Goal: Obtain resource: Download file/media

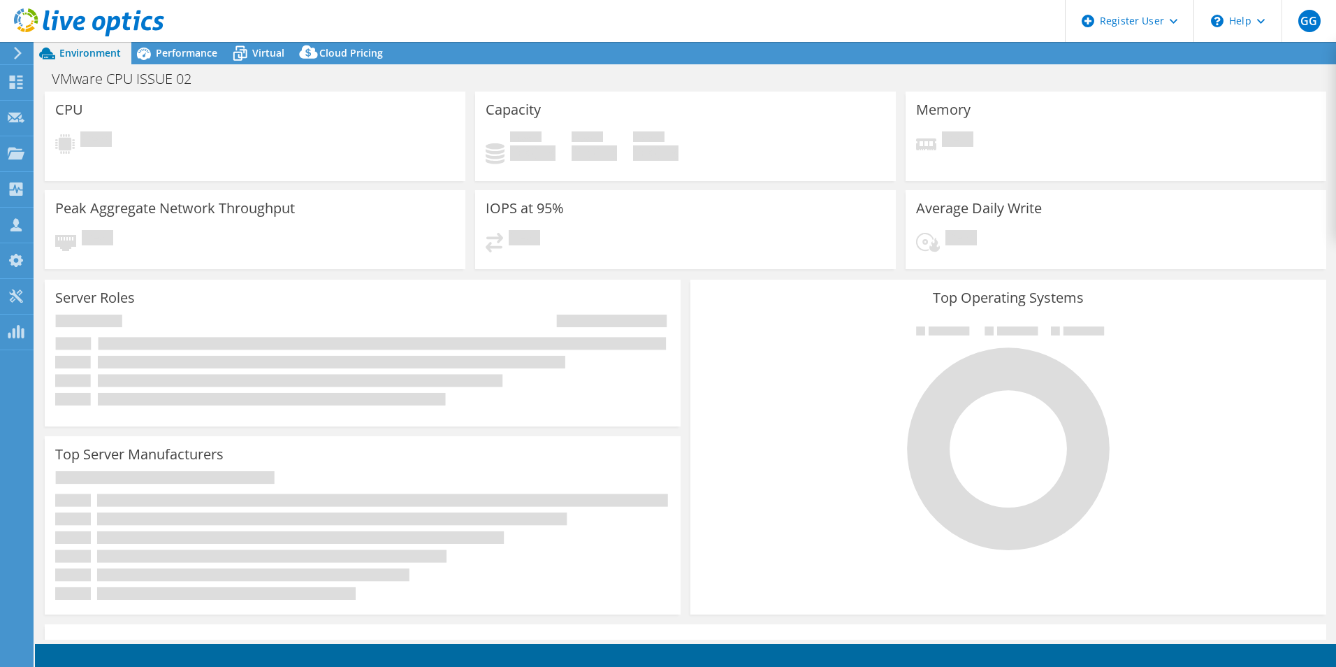
select select "USD"
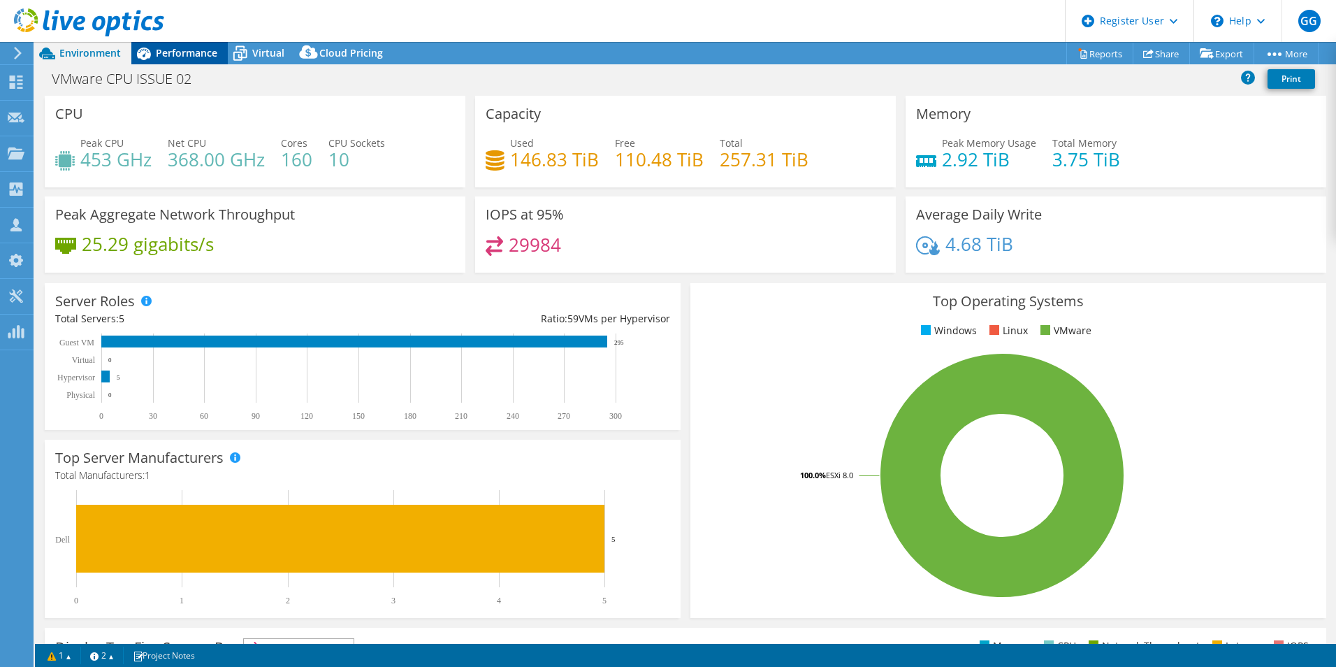
click at [180, 53] on span "Performance" at bounding box center [186, 52] width 61 height 13
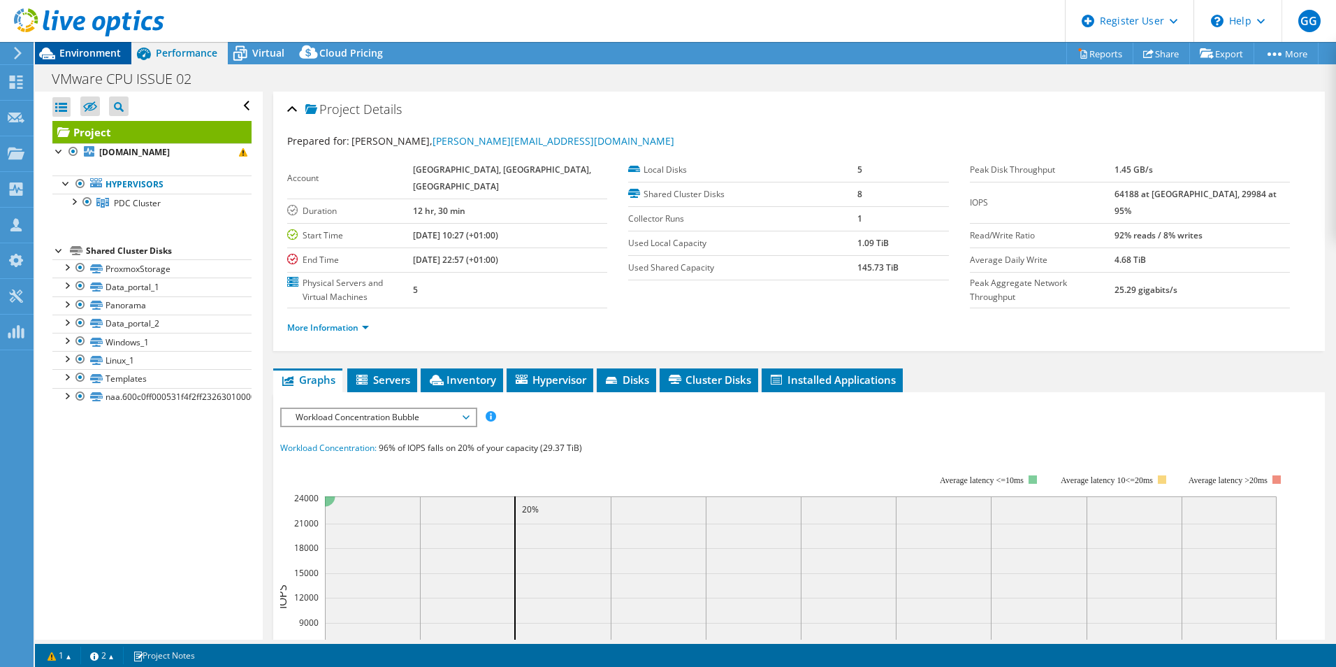
click at [112, 52] on span "Environment" at bounding box center [89, 52] width 61 height 13
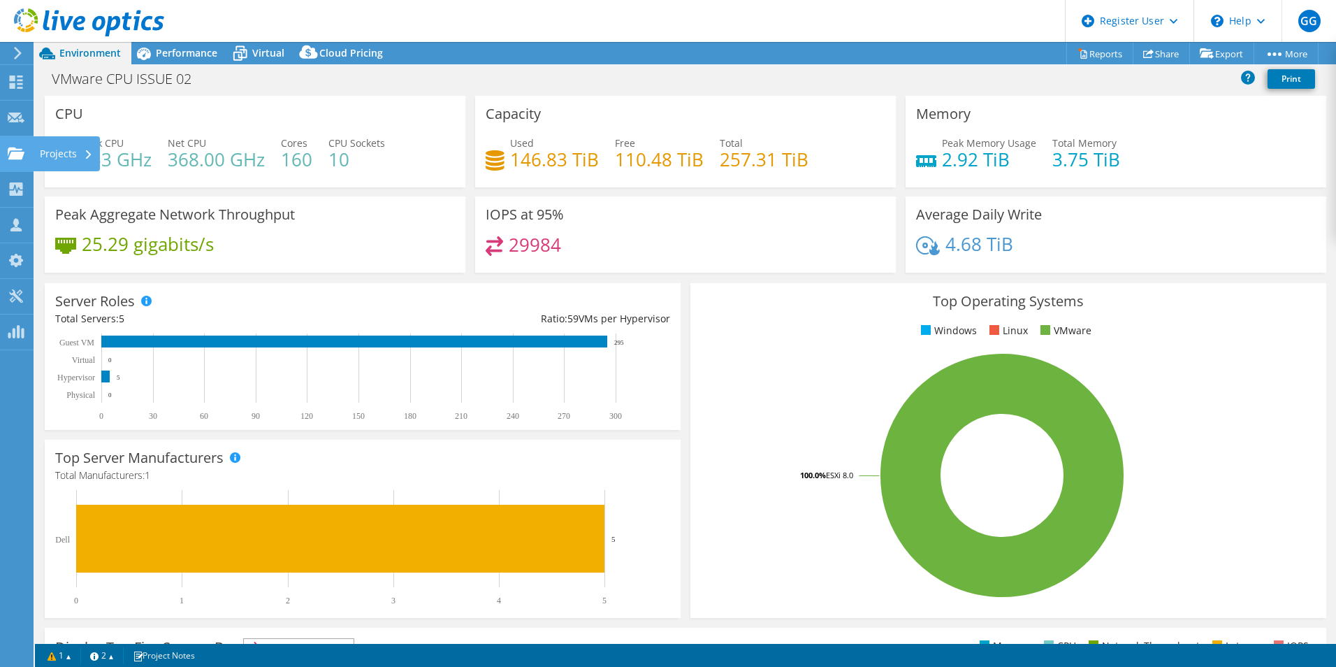
click at [14, 147] on icon at bounding box center [16, 153] width 17 height 13
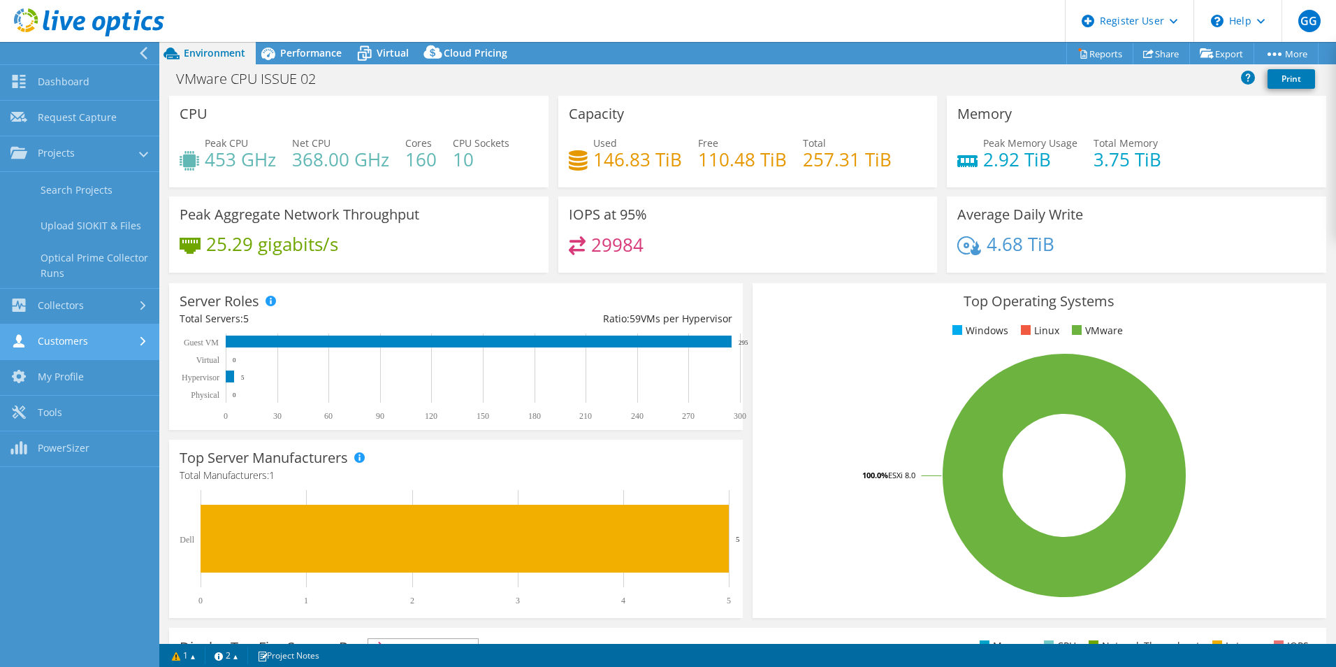
click at [74, 335] on link "Customers" at bounding box center [79, 342] width 159 height 36
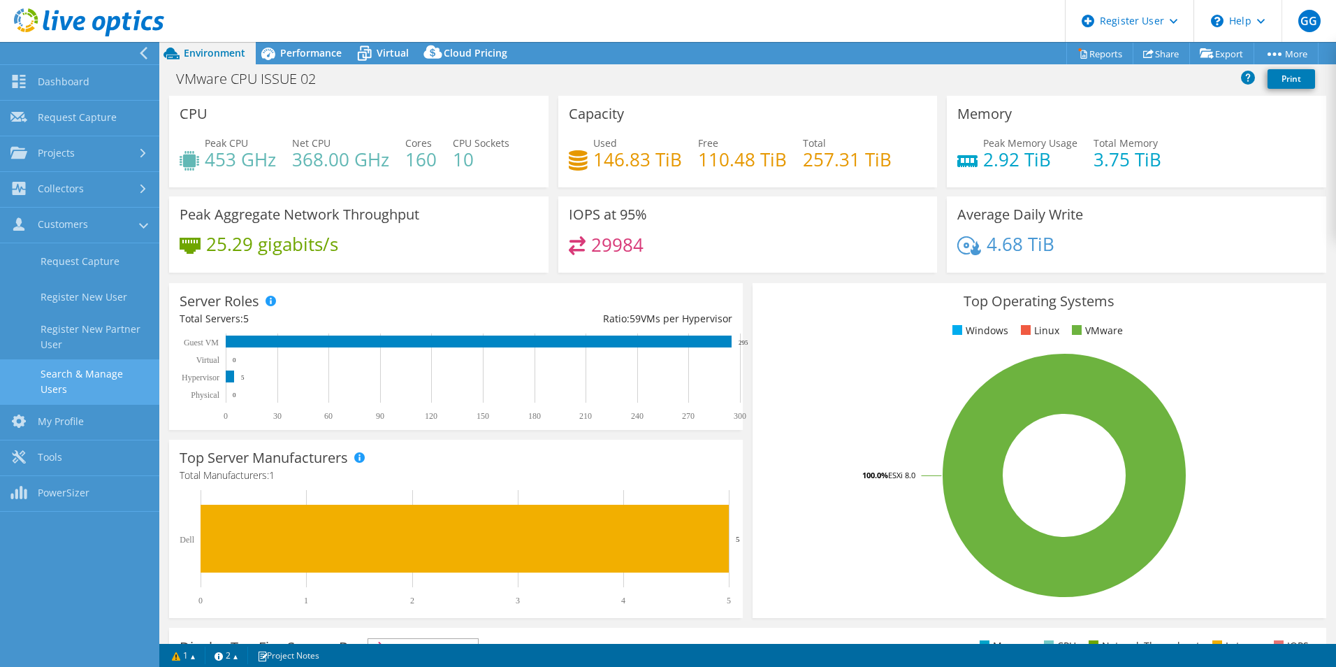
click at [112, 367] on link "Search & Manage Users" at bounding box center [79, 381] width 159 height 45
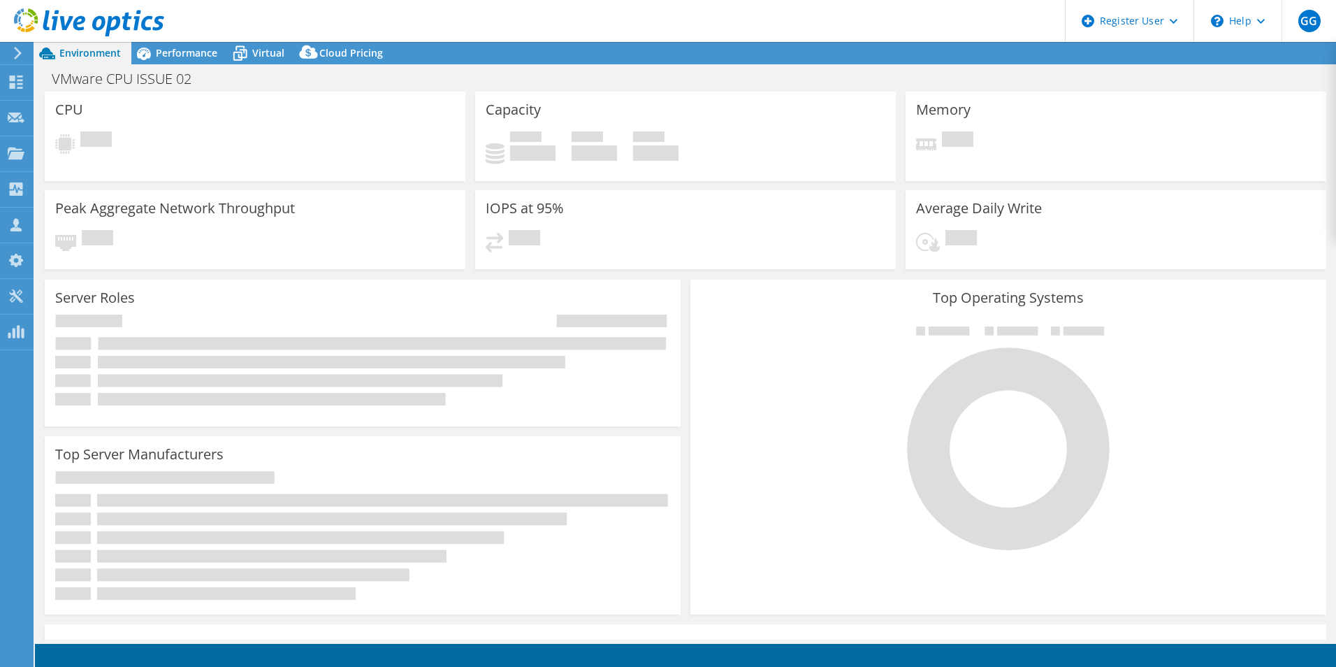
select select "USD"
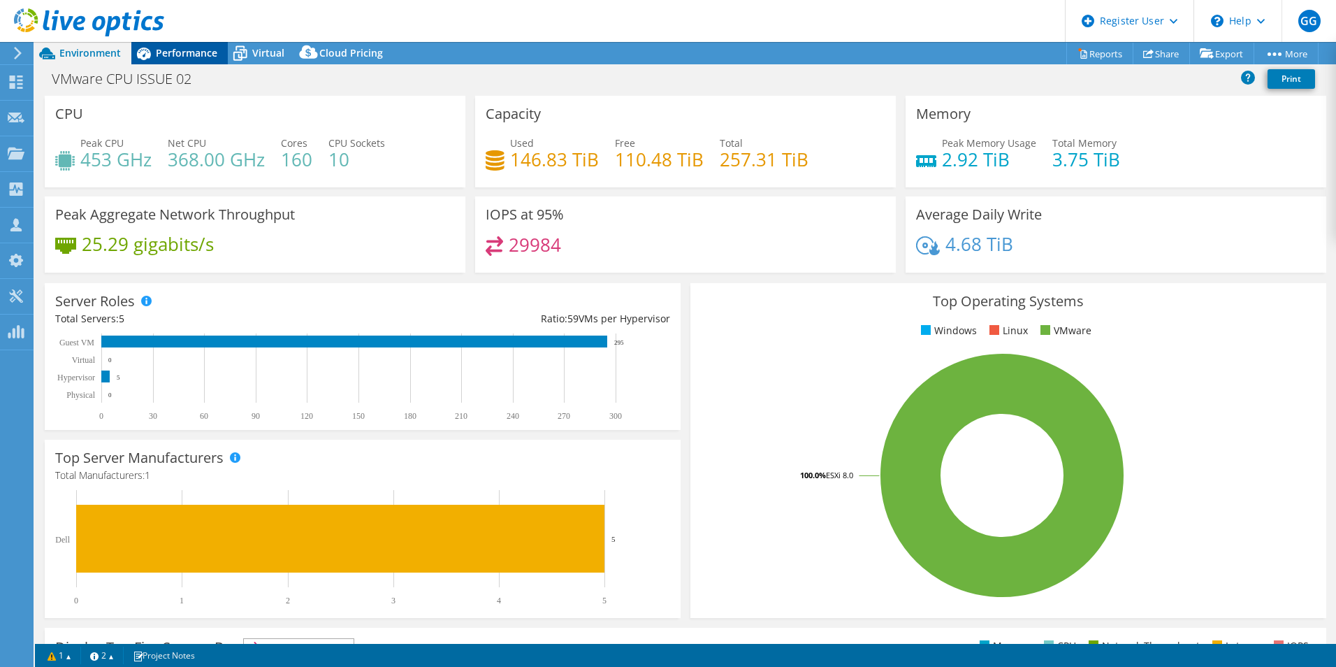
click at [150, 50] on icon at bounding box center [143, 53] width 24 height 24
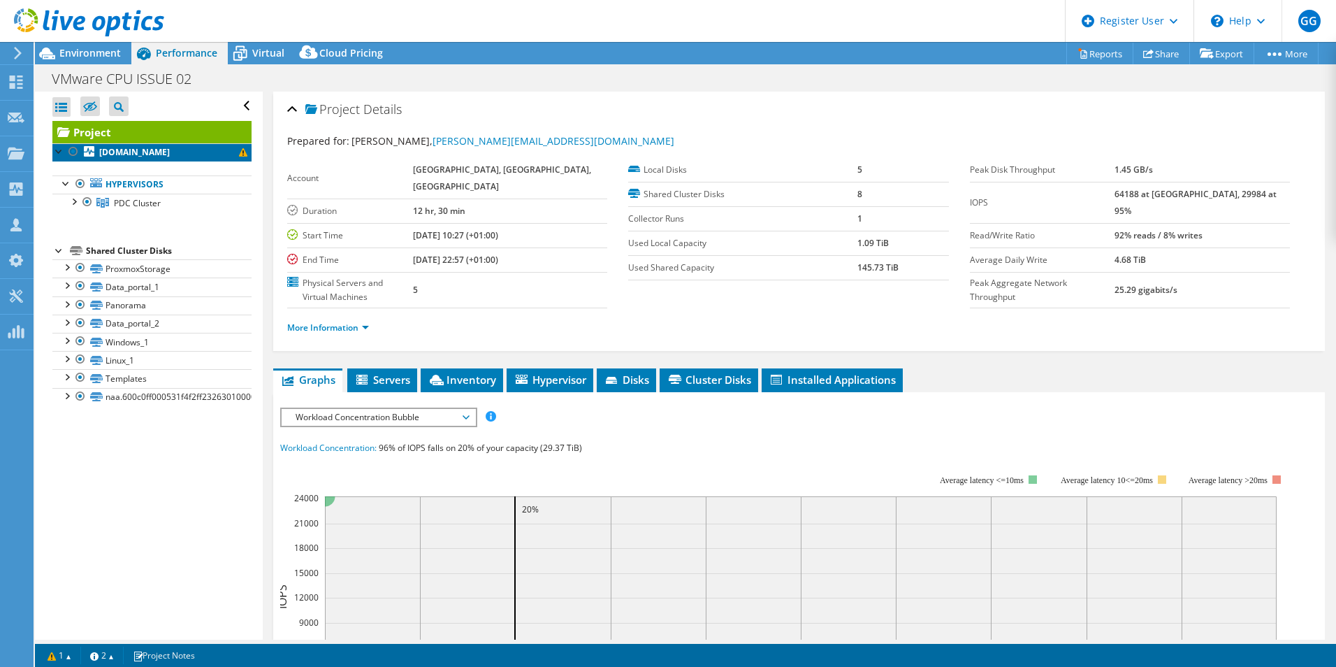
click at [170, 151] on b "kppvm02.ad.kew.org" at bounding box center [134, 152] width 71 height 12
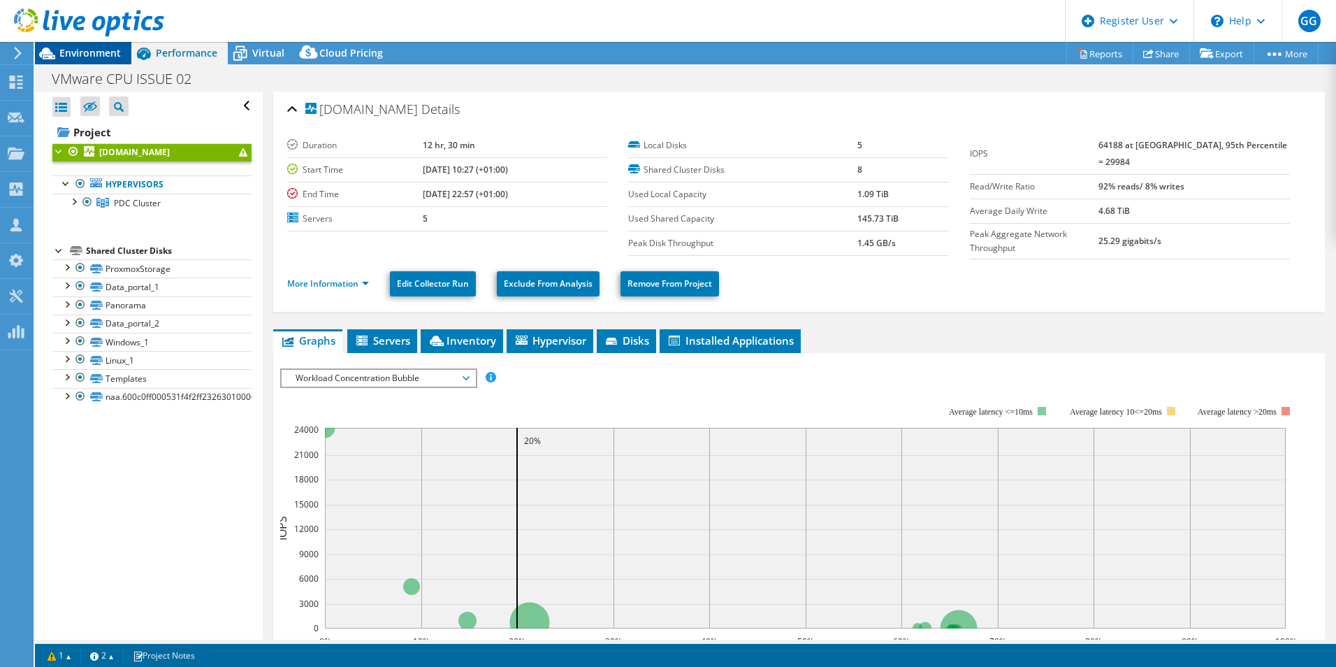
click at [45, 55] on icon at bounding box center [47, 53] width 24 height 24
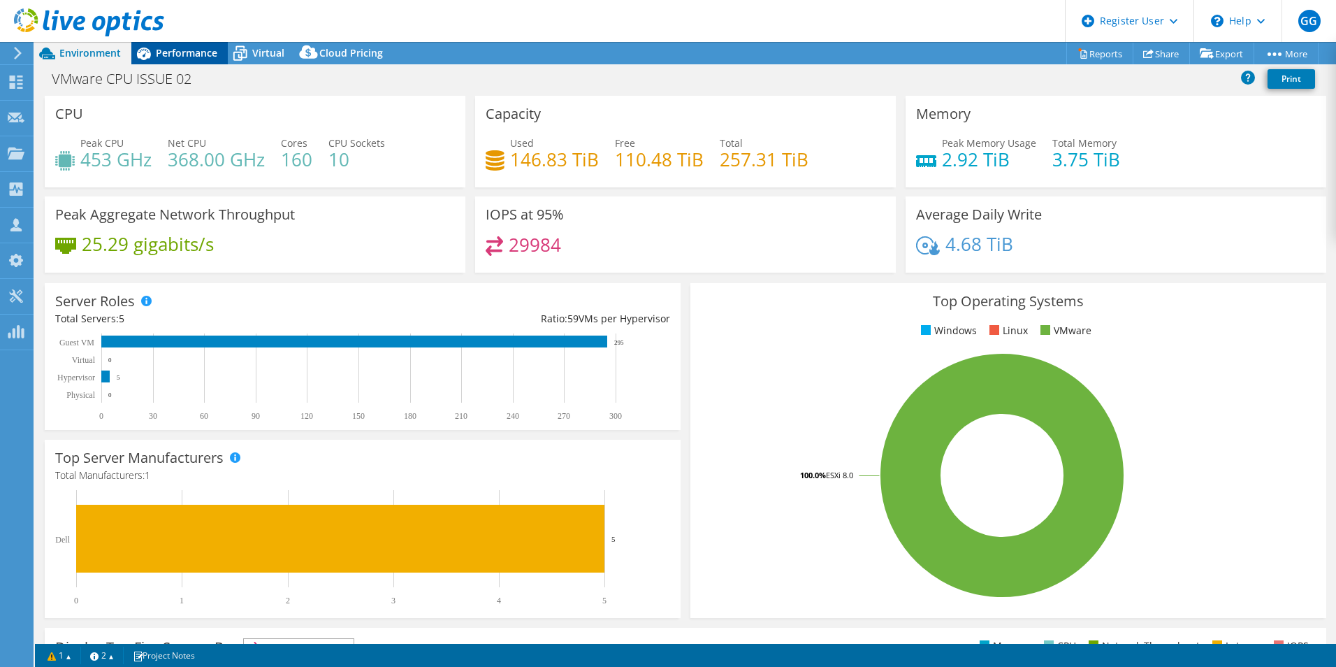
click at [171, 60] on div "Performance" at bounding box center [179, 53] width 96 height 22
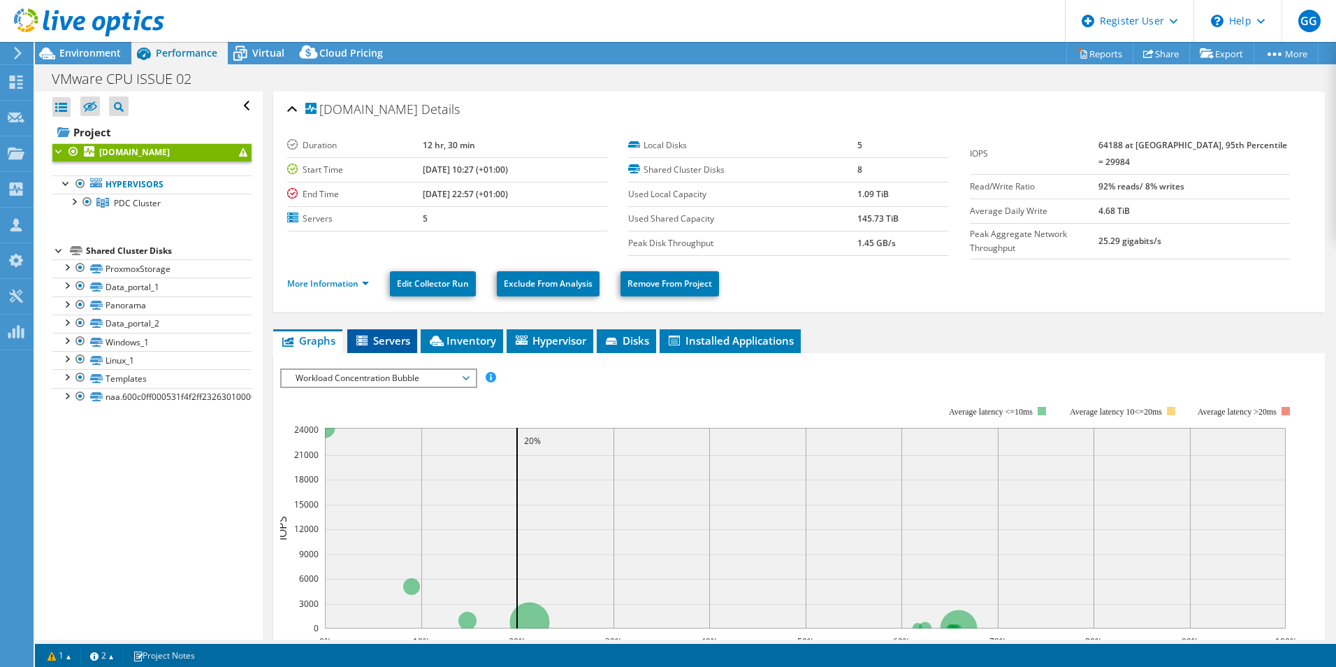
click at [412, 337] on li "Servers" at bounding box center [382, 341] width 70 height 24
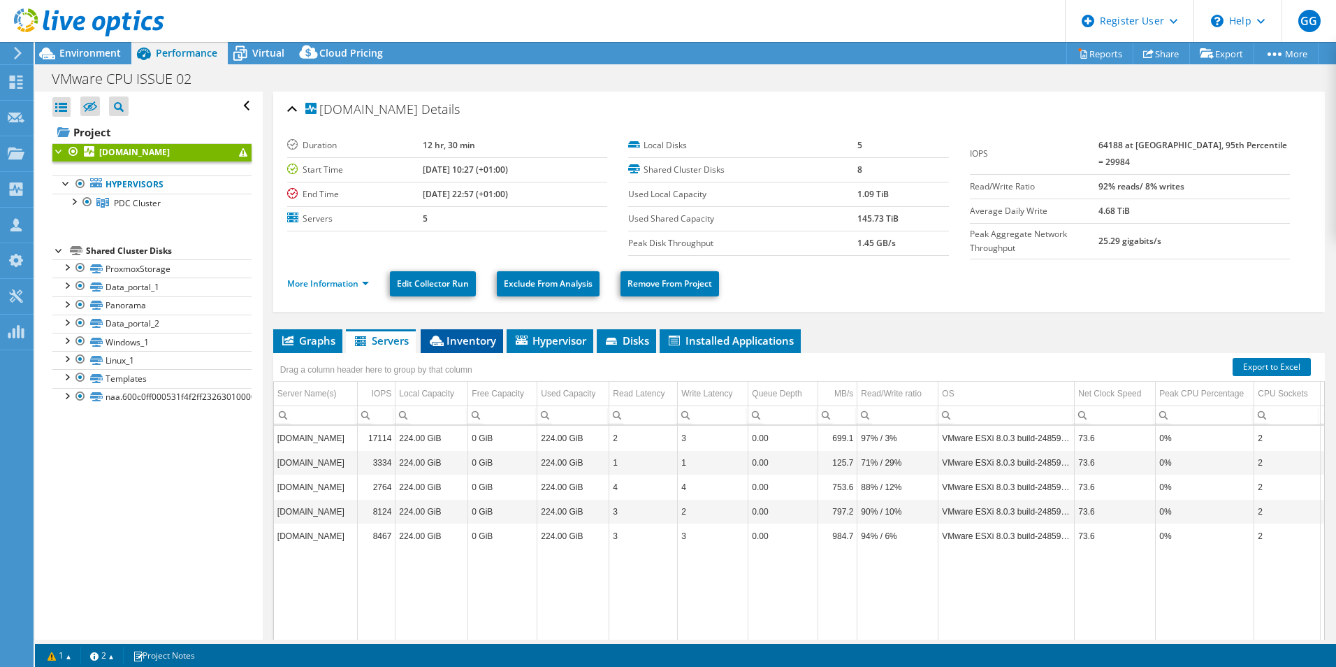
click at [463, 337] on span "Inventory" at bounding box center [462, 340] width 68 height 14
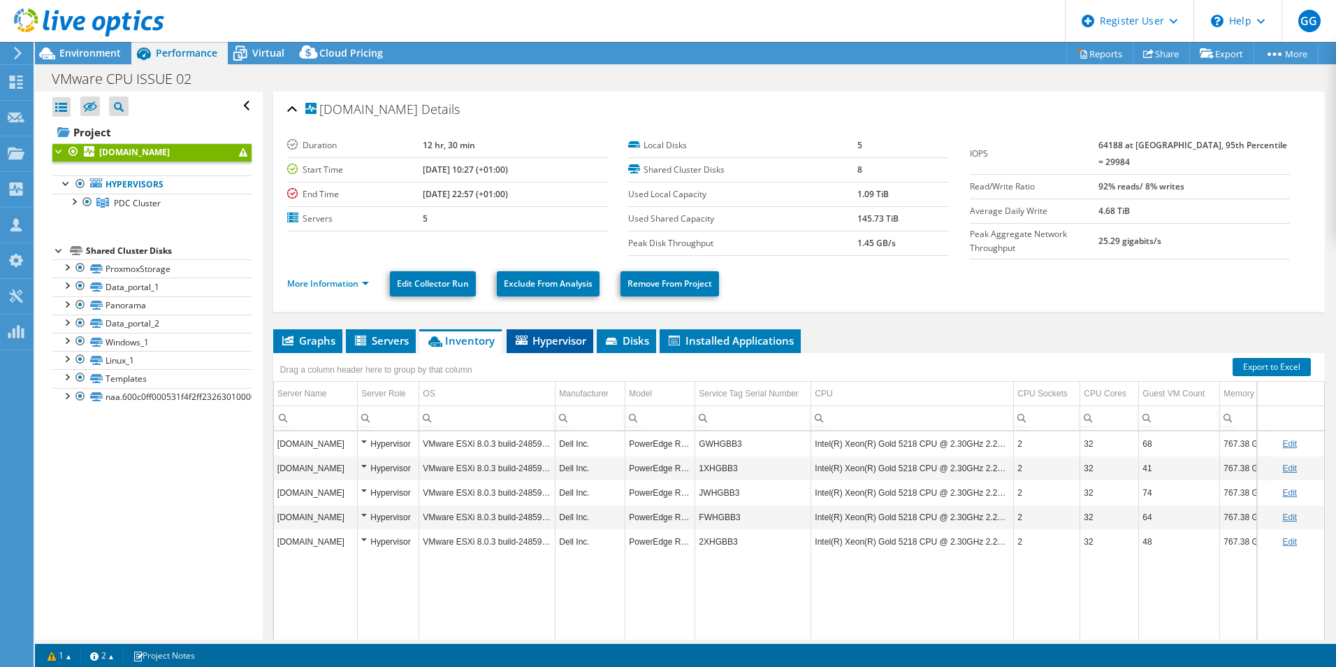
click at [567, 336] on span "Hypervisor" at bounding box center [550, 340] width 73 height 14
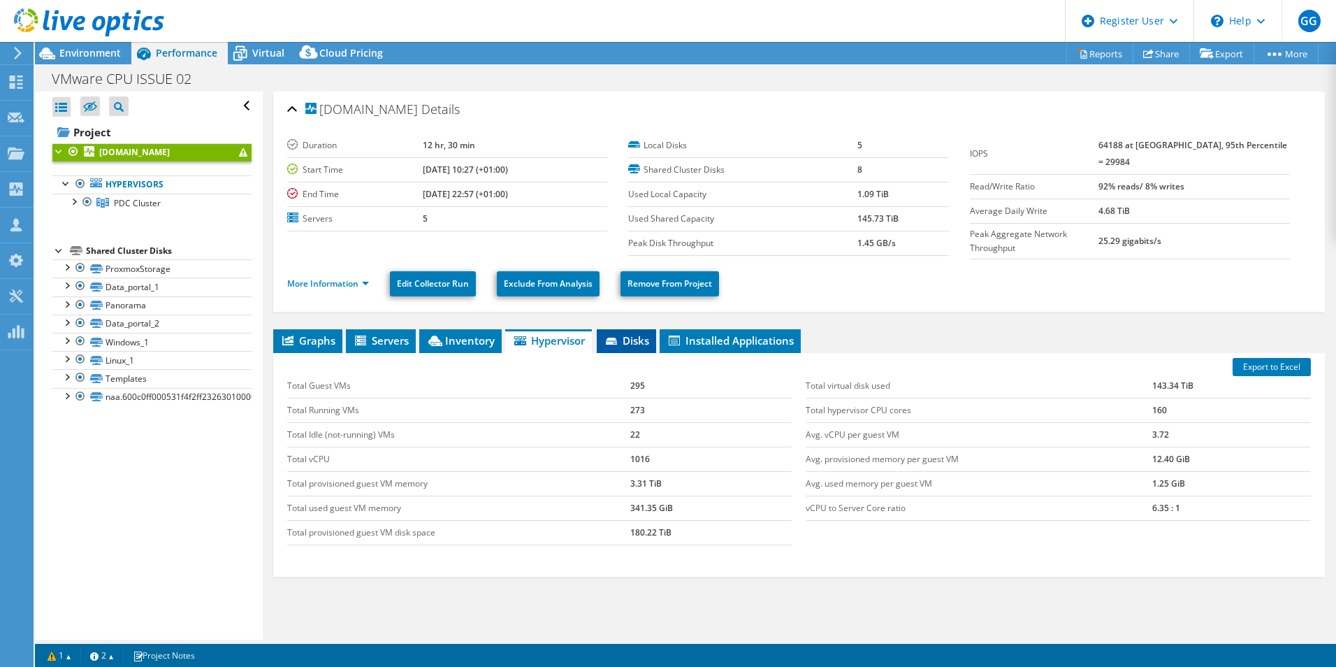
click at [637, 342] on span "Disks" at bounding box center [626, 340] width 45 height 14
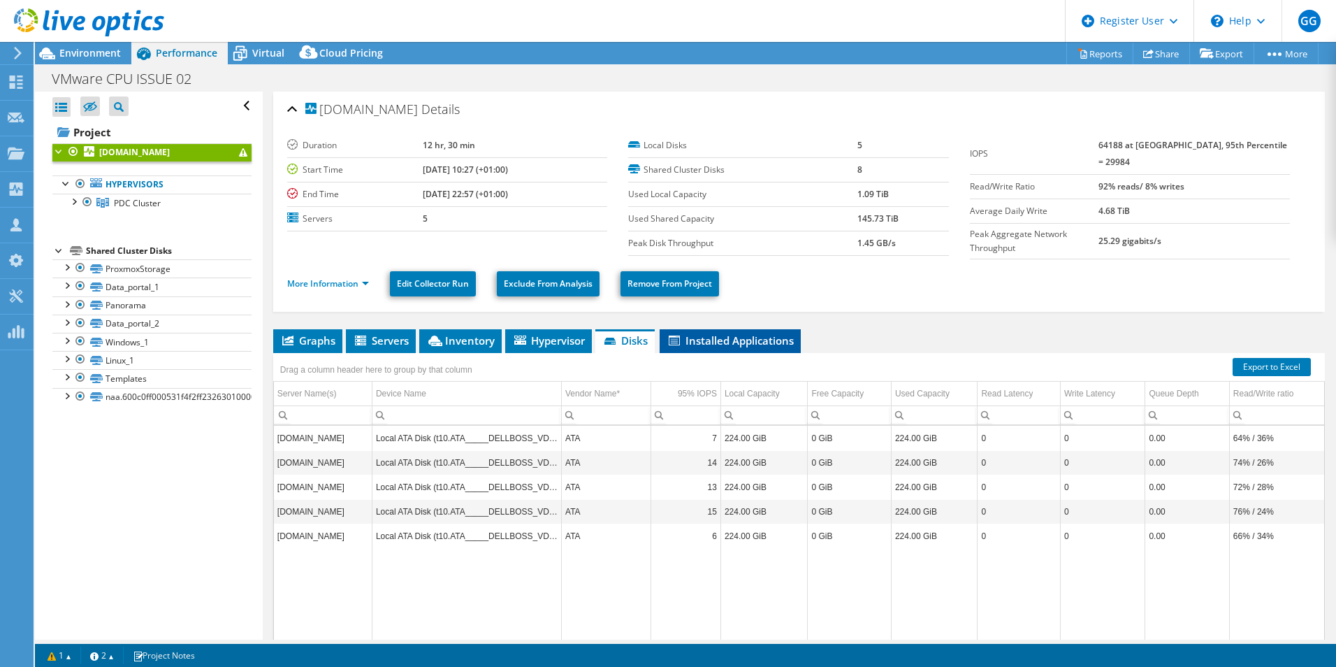
click at [699, 335] on span "Installed Applications" at bounding box center [730, 340] width 127 height 14
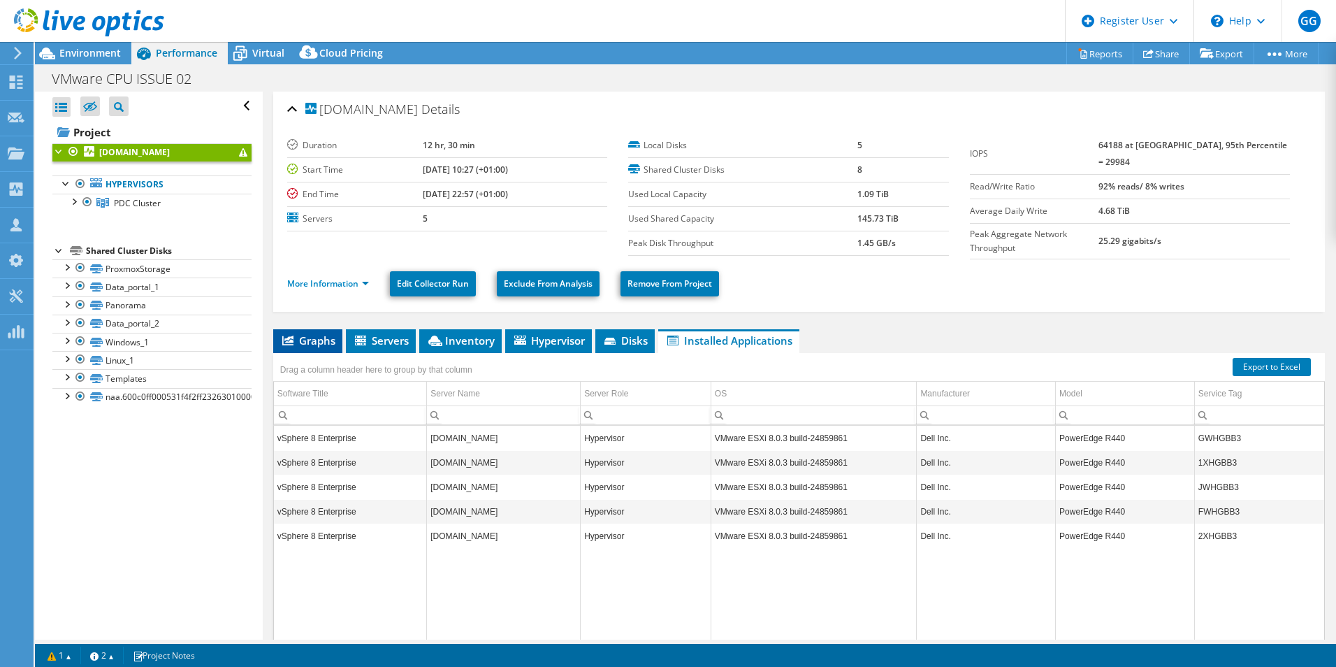
click at [294, 338] on span "Graphs" at bounding box center [307, 340] width 55 height 14
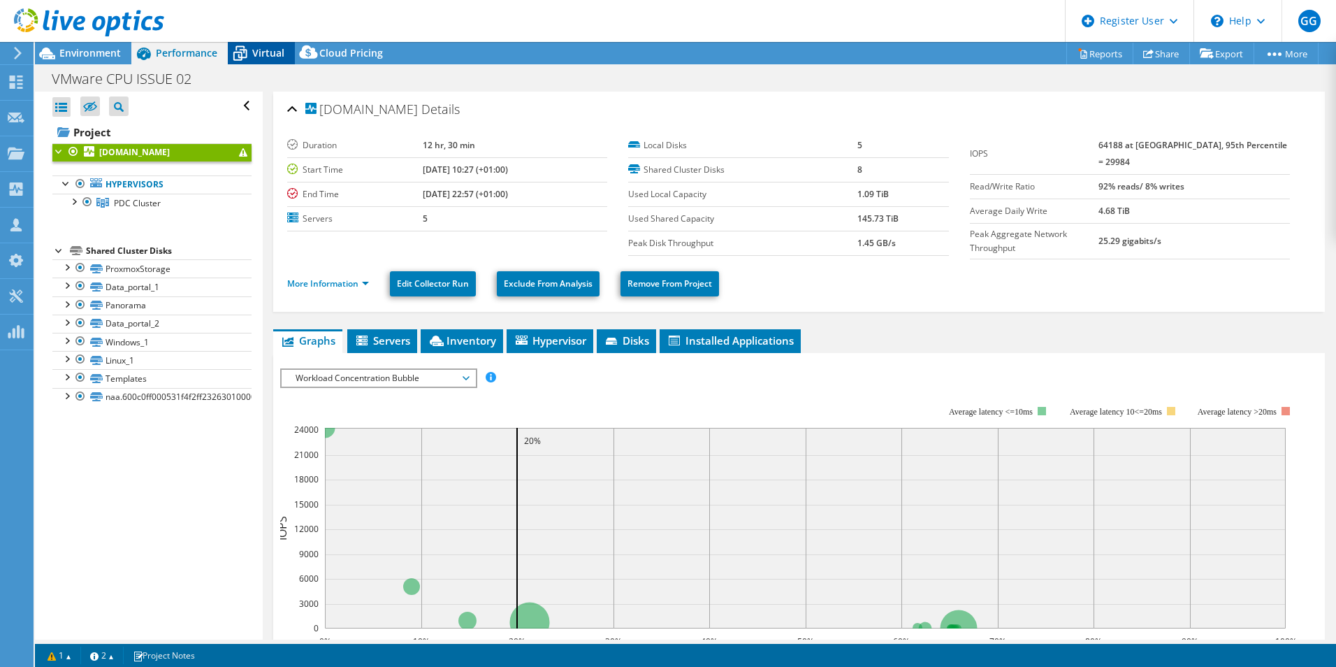
click at [270, 57] on span "Virtual" at bounding box center [268, 52] width 32 height 13
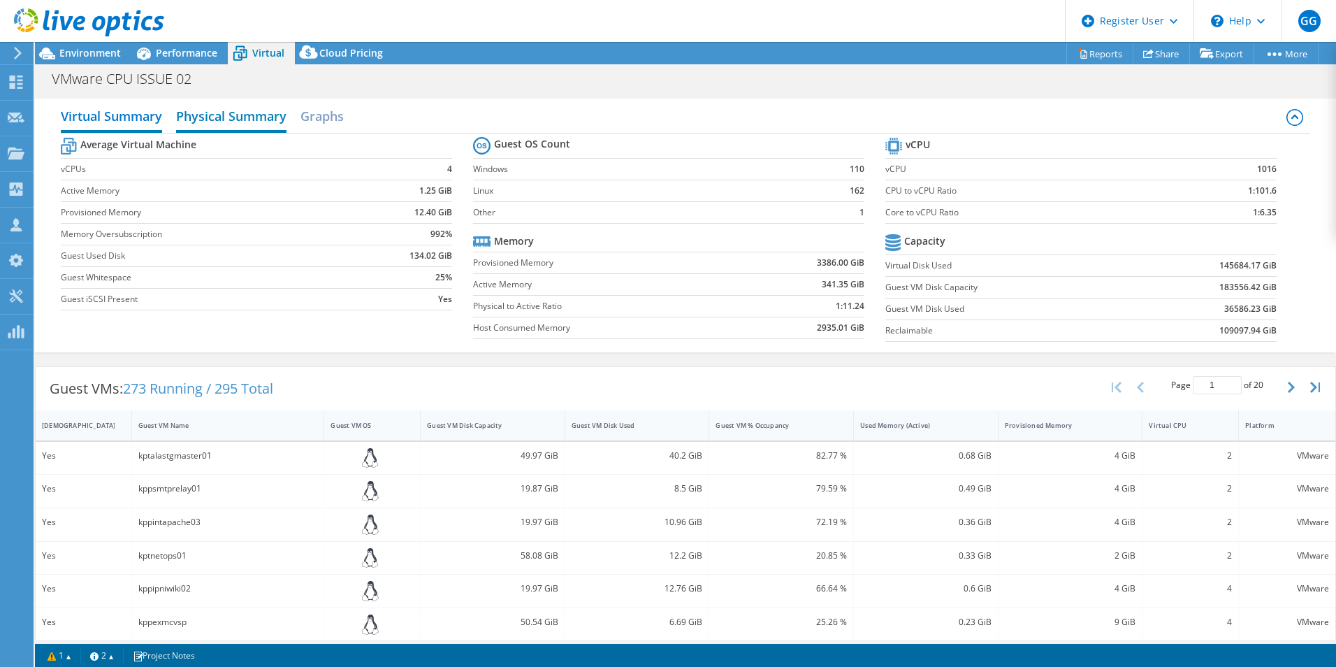
click at [256, 108] on h2 "Physical Summary" at bounding box center [231, 117] width 110 height 31
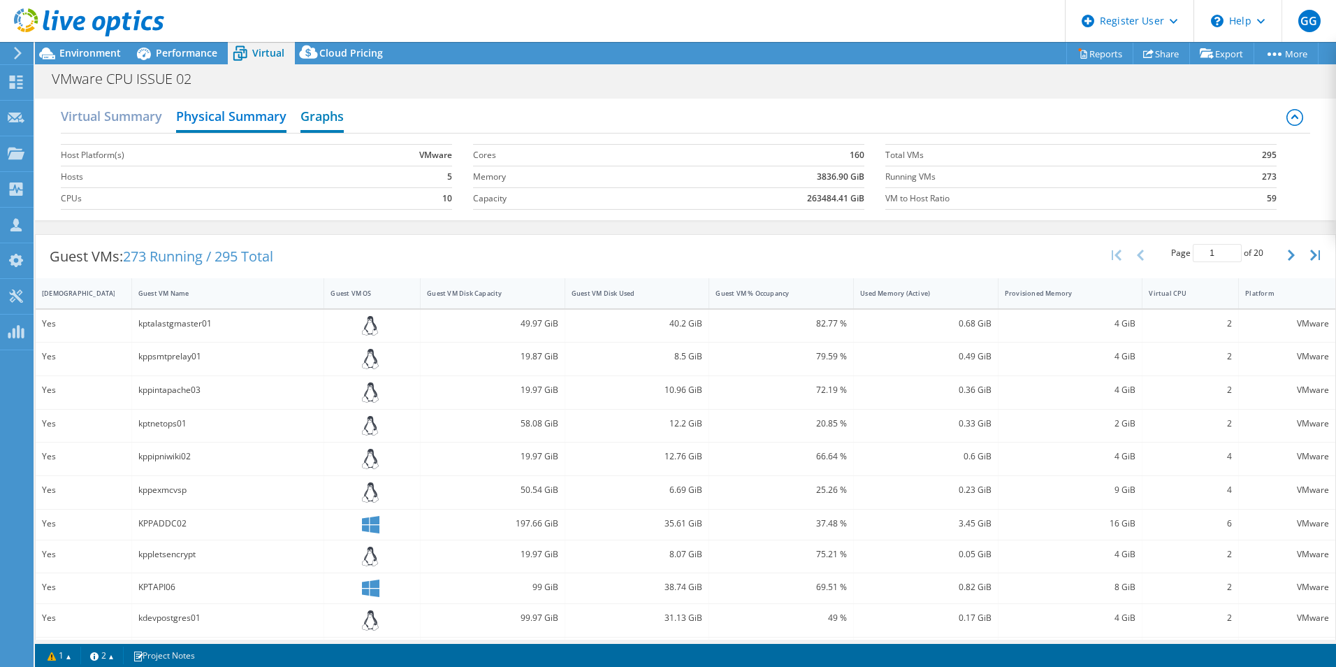
click at [322, 113] on h2 "Graphs" at bounding box center [321, 117] width 43 height 31
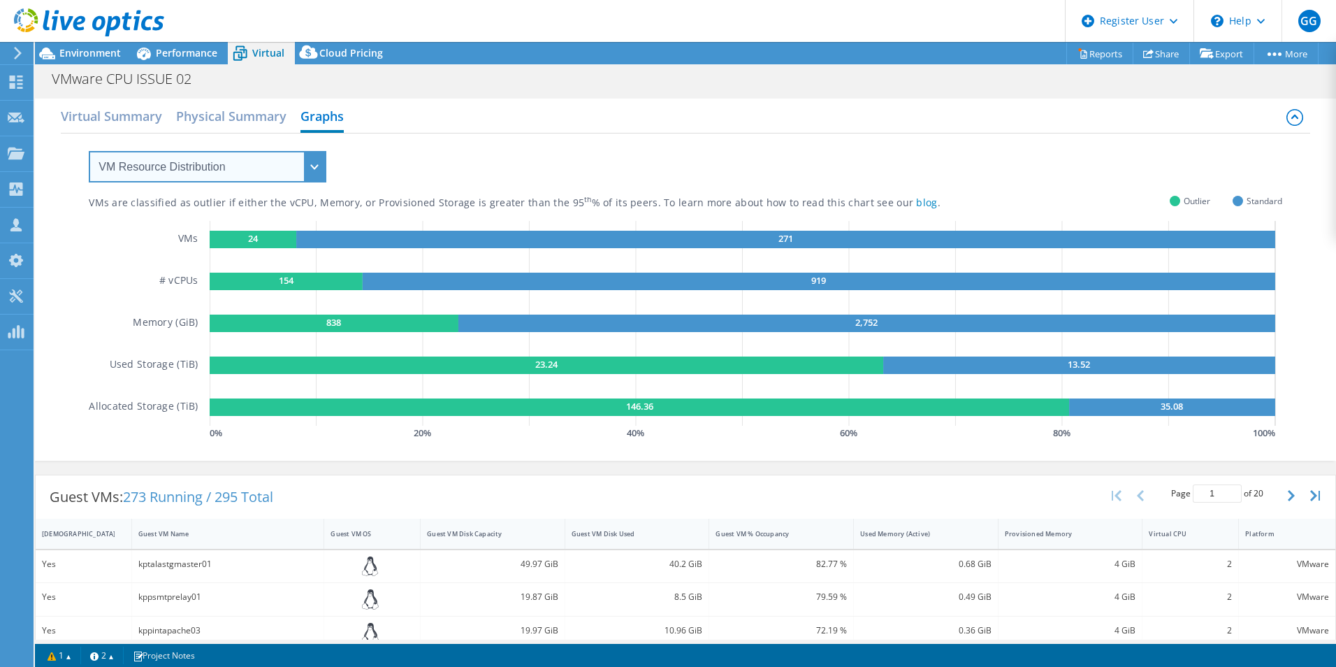
click at [232, 168] on select "VM Resource Distribution Provisioning Contrast Over Provisioning" at bounding box center [208, 166] width 238 height 31
click at [89, 151] on select "VM Resource Distribution Provisioning Contrast Over Provisioning" at bounding box center [208, 166] width 238 height 31
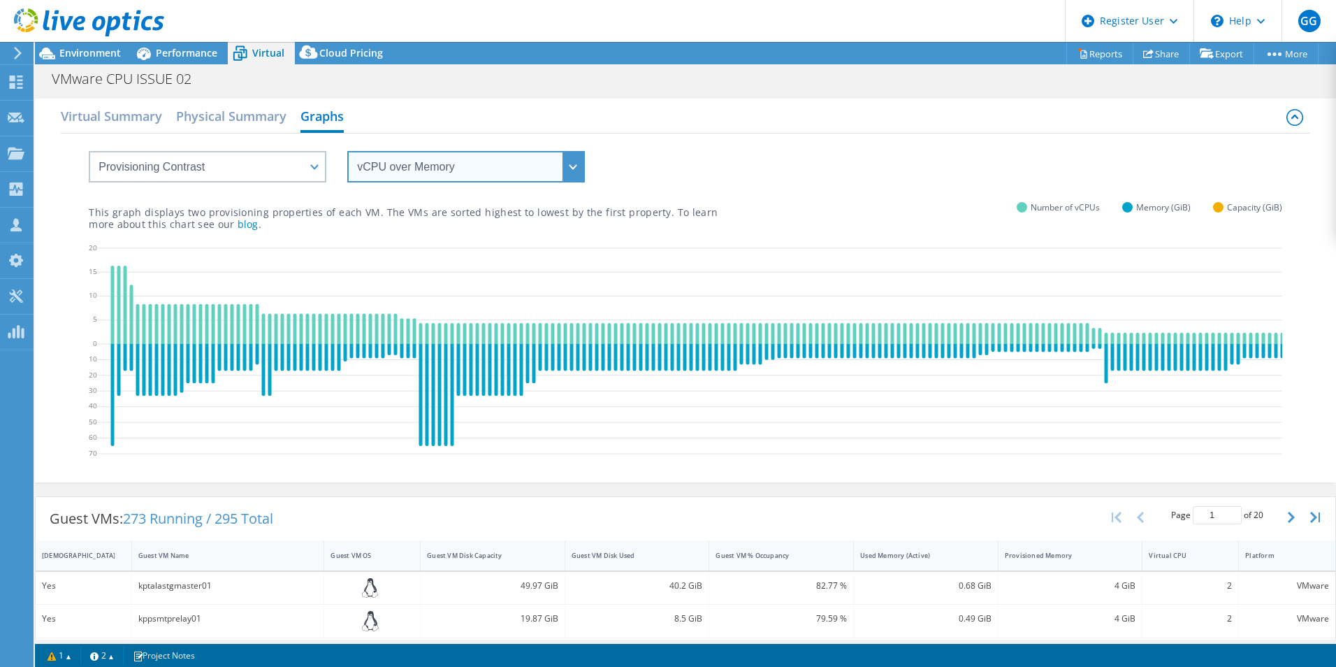
click at [469, 154] on select "vCPU over Memory vCPU over Capacity Memory over vCPU Memory over Capacity Capac…" at bounding box center [466, 166] width 238 height 31
click at [347, 151] on select "vCPU over Memory vCPU over Capacity Memory over vCPU Memory over Capacity Capac…" at bounding box center [466, 166] width 238 height 31
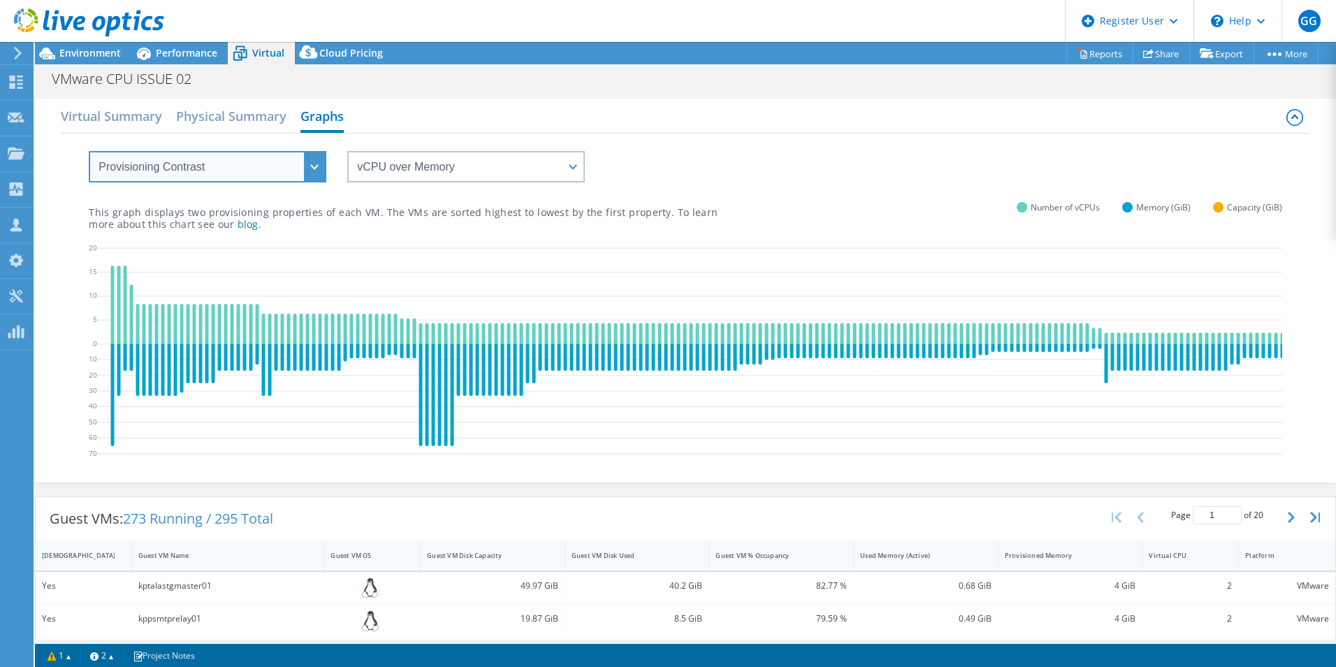
click at [249, 173] on select "VM Resource Distribution Provisioning Contrast Over Provisioning" at bounding box center [208, 166] width 238 height 31
select select "Over Provisioning"
click at [89, 151] on select "VM Resource Distribution Provisioning Contrast Over Provisioning" at bounding box center [208, 166] width 238 height 31
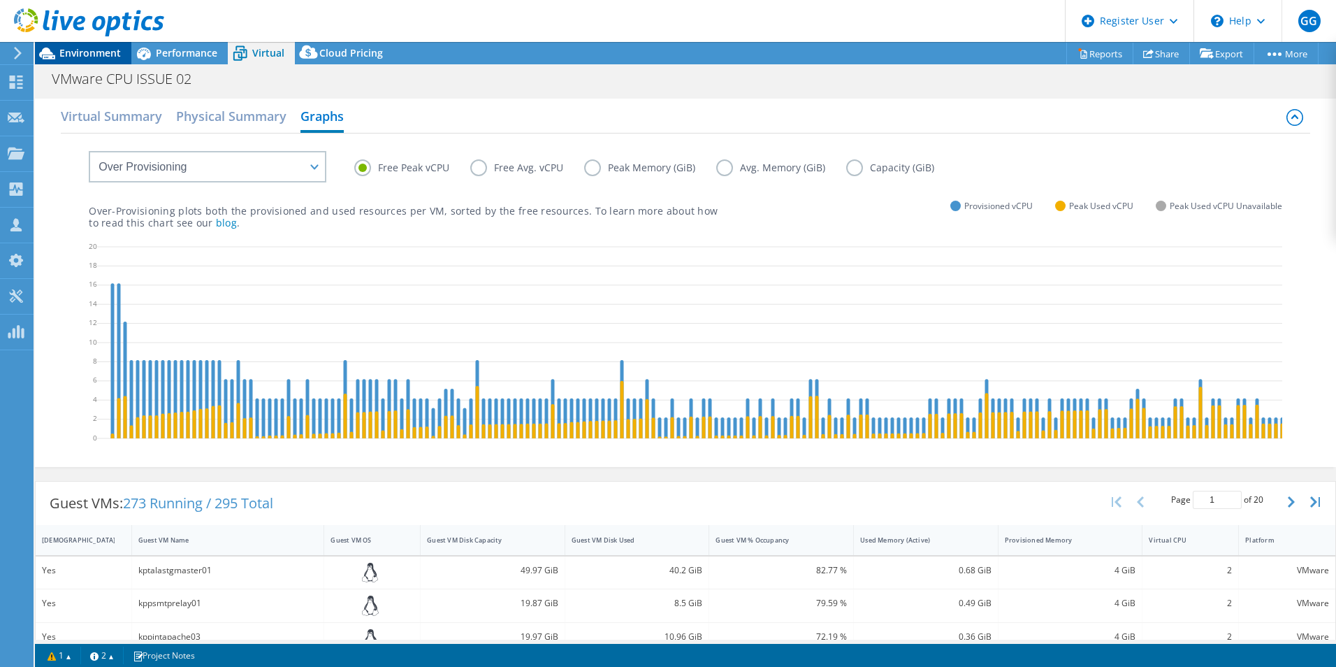
click at [89, 55] on span "Environment" at bounding box center [89, 52] width 61 height 13
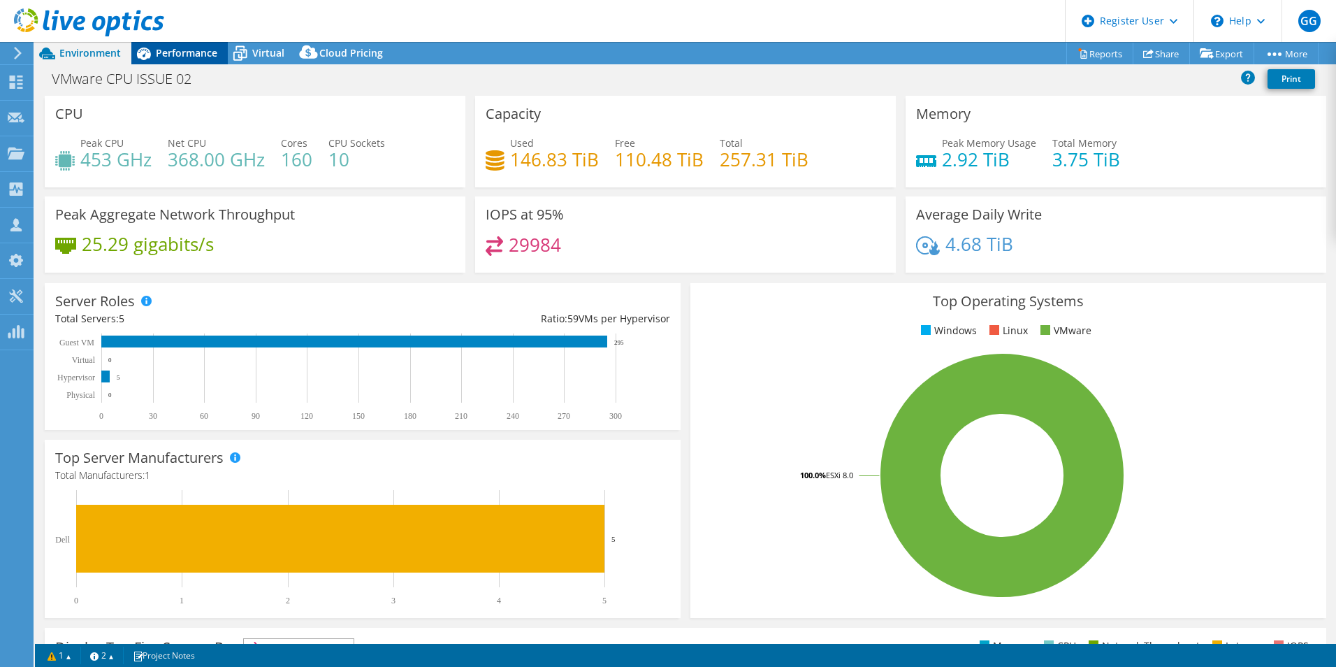
click at [171, 57] on span "Performance" at bounding box center [186, 52] width 61 height 13
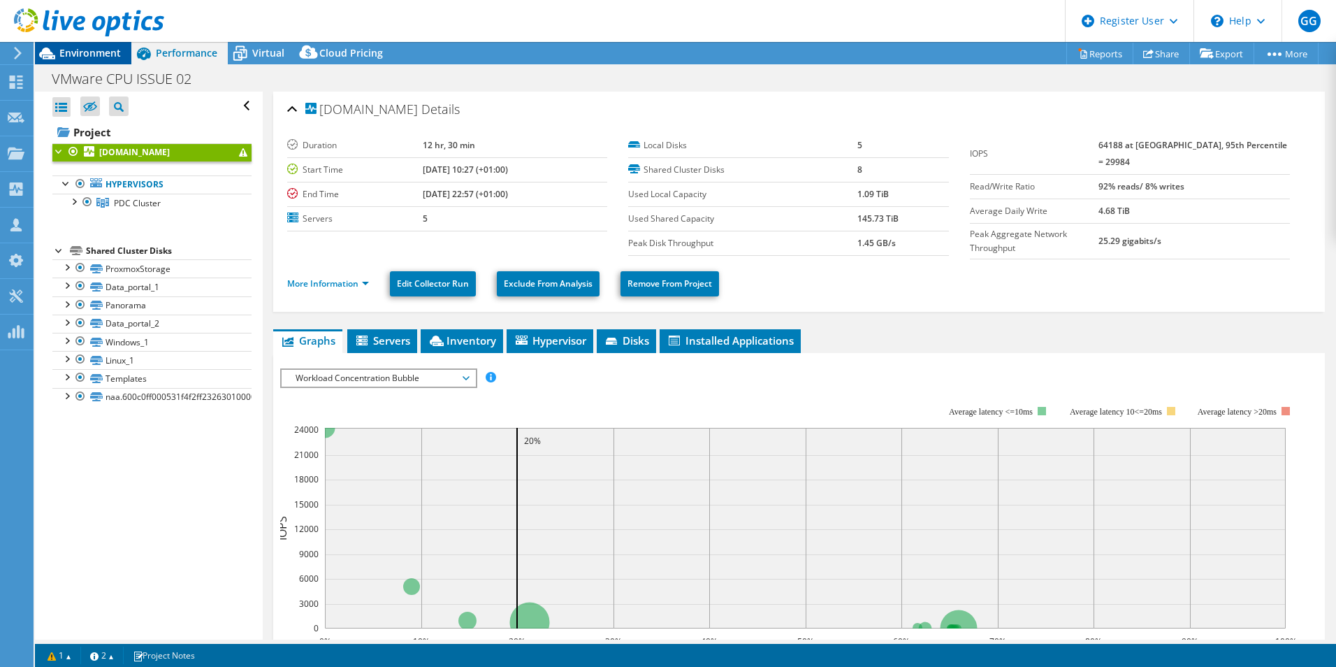
click at [112, 57] on span "Environment" at bounding box center [89, 52] width 61 height 13
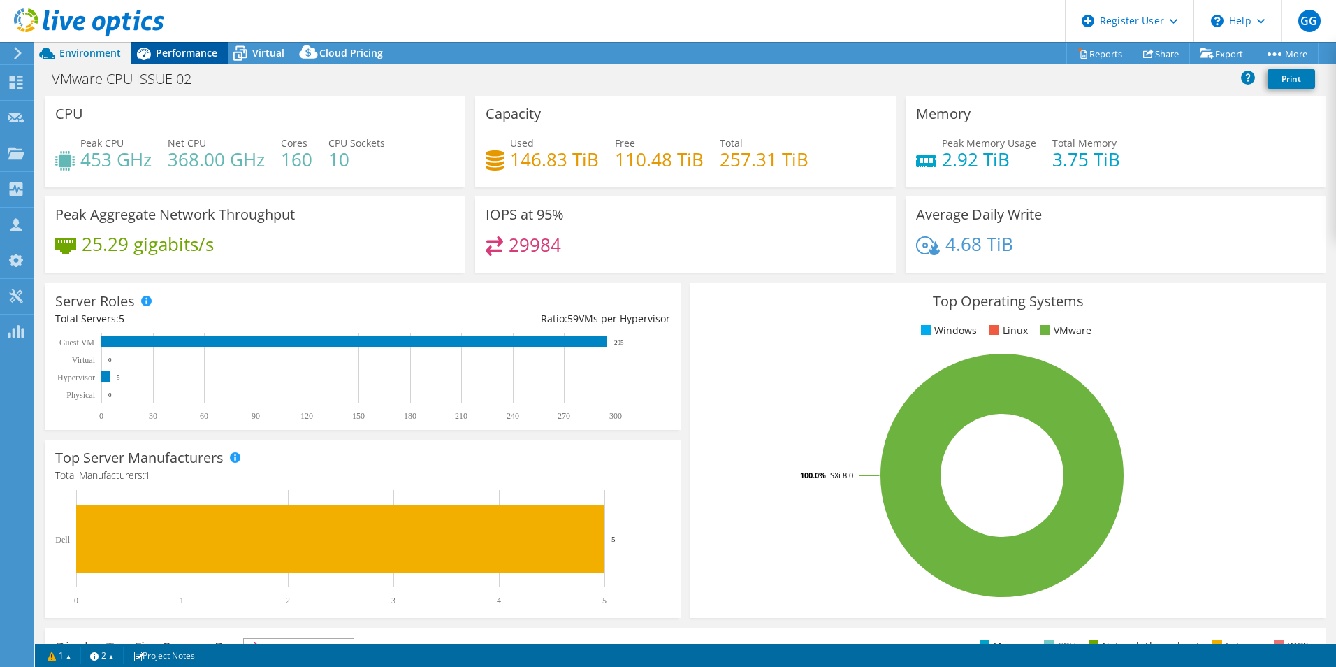
click at [188, 49] on span "Performance" at bounding box center [186, 52] width 61 height 13
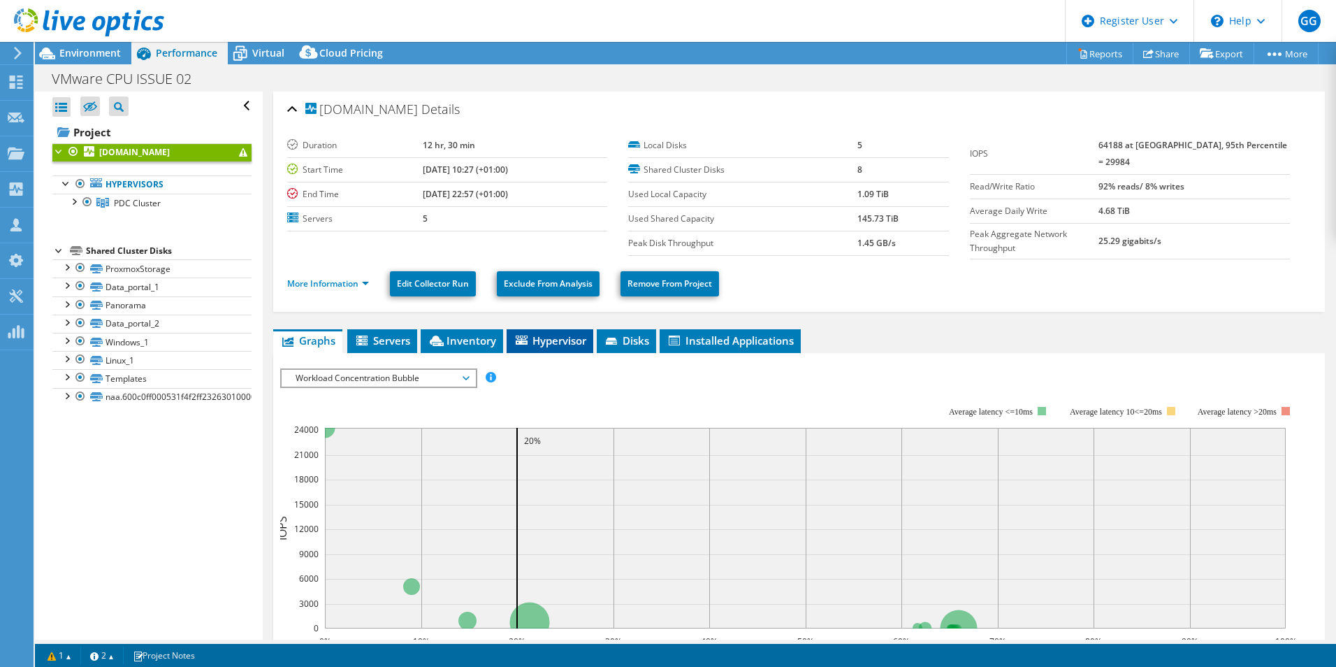
click at [574, 343] on span "Hypervisor" at bounding box center [550, 340] width 73 height 14
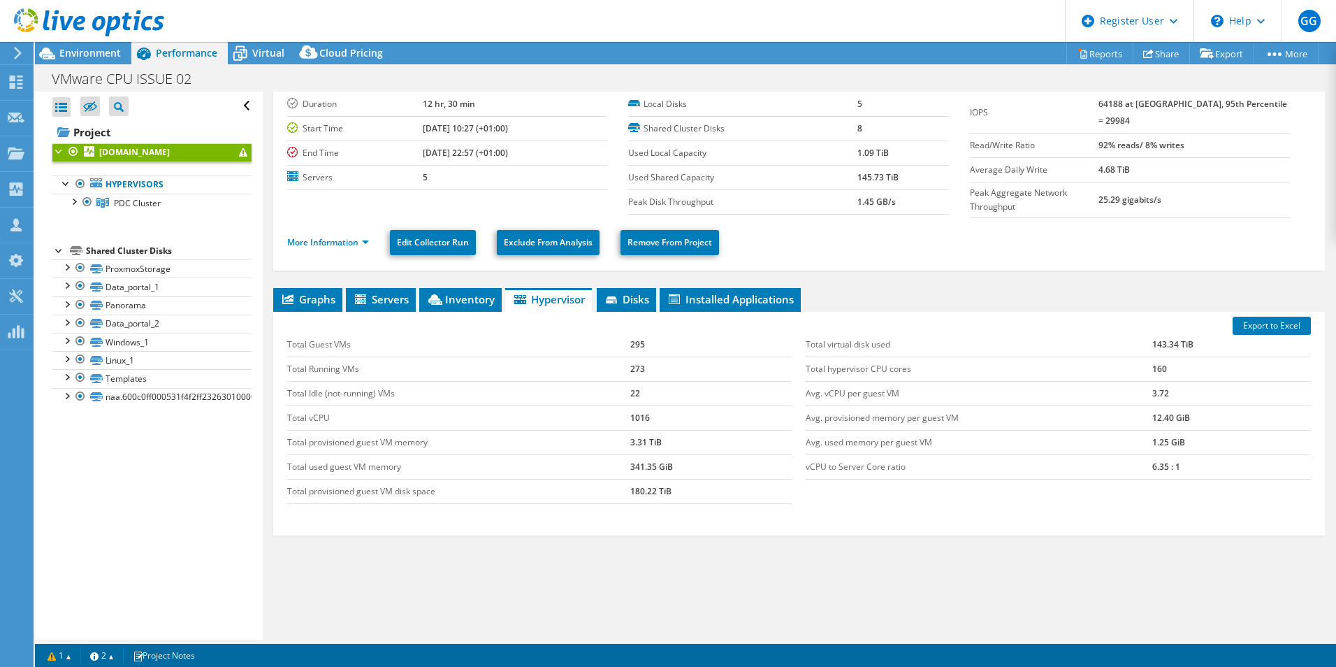
scroll to position [60, 0]
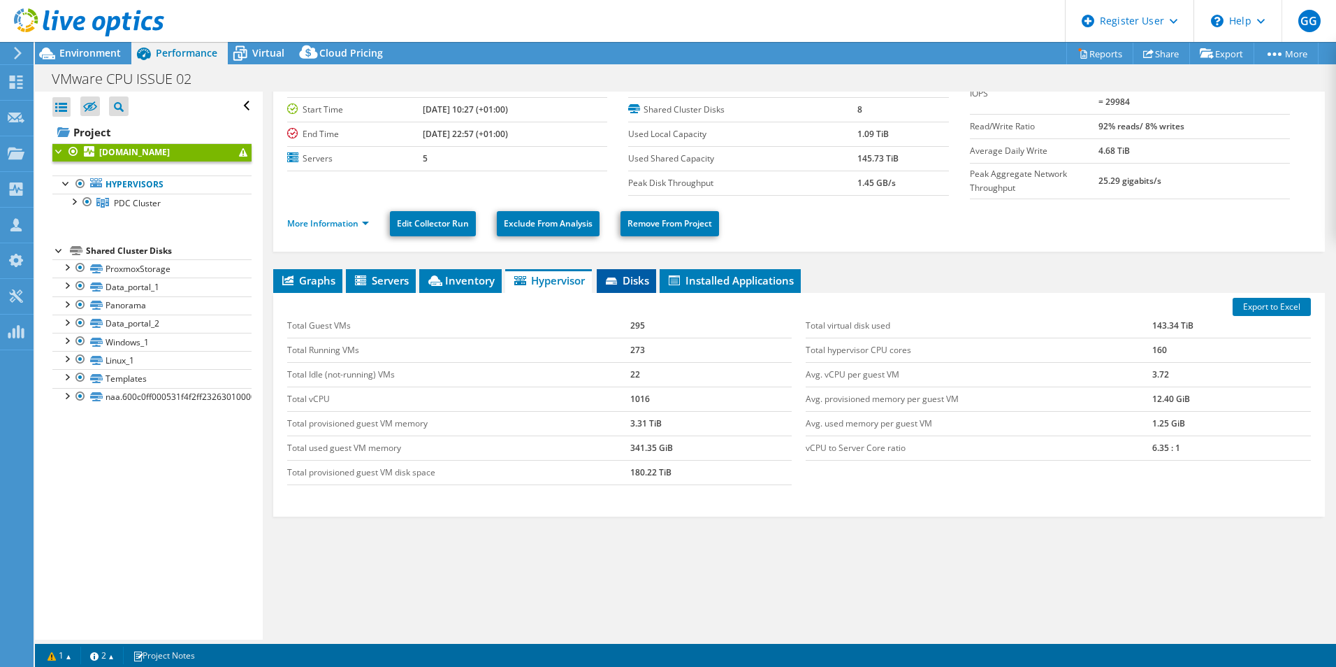
click at [634, 275] on span "Disks" at bounding box center [626, 280] width 45 height 14
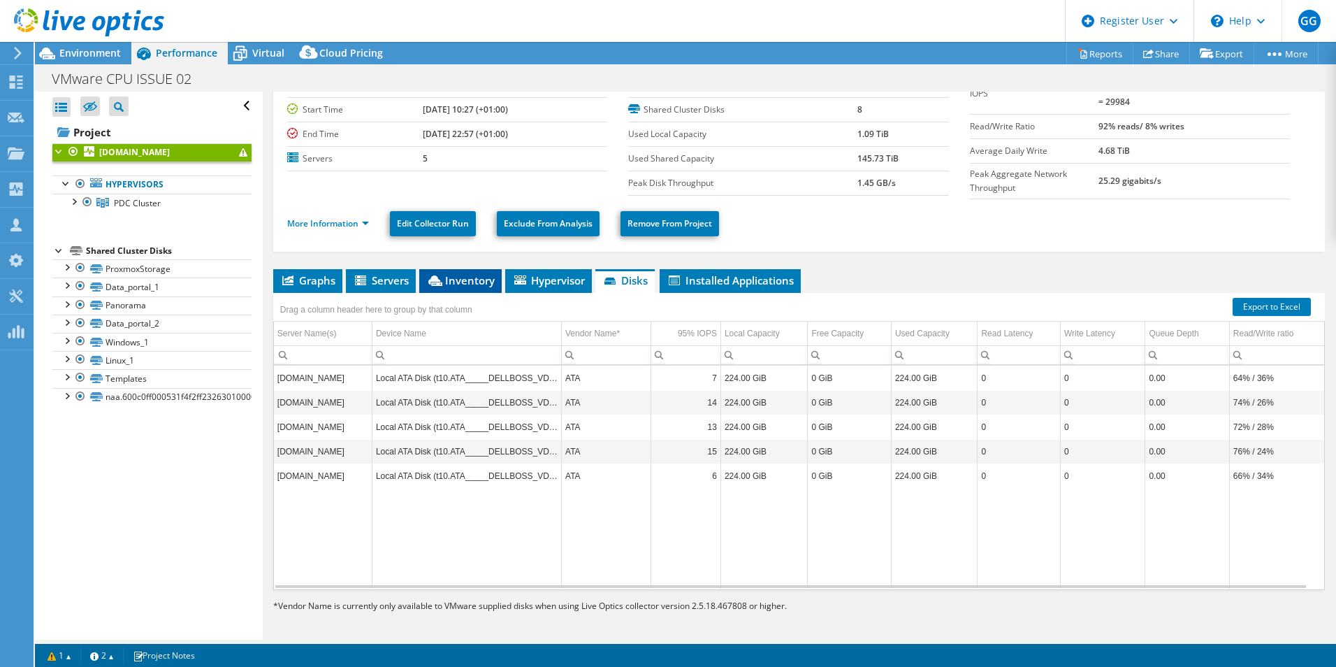
click at [448, 273] on span "Inventory" at bounding box center [460, 280] width 68 height 14
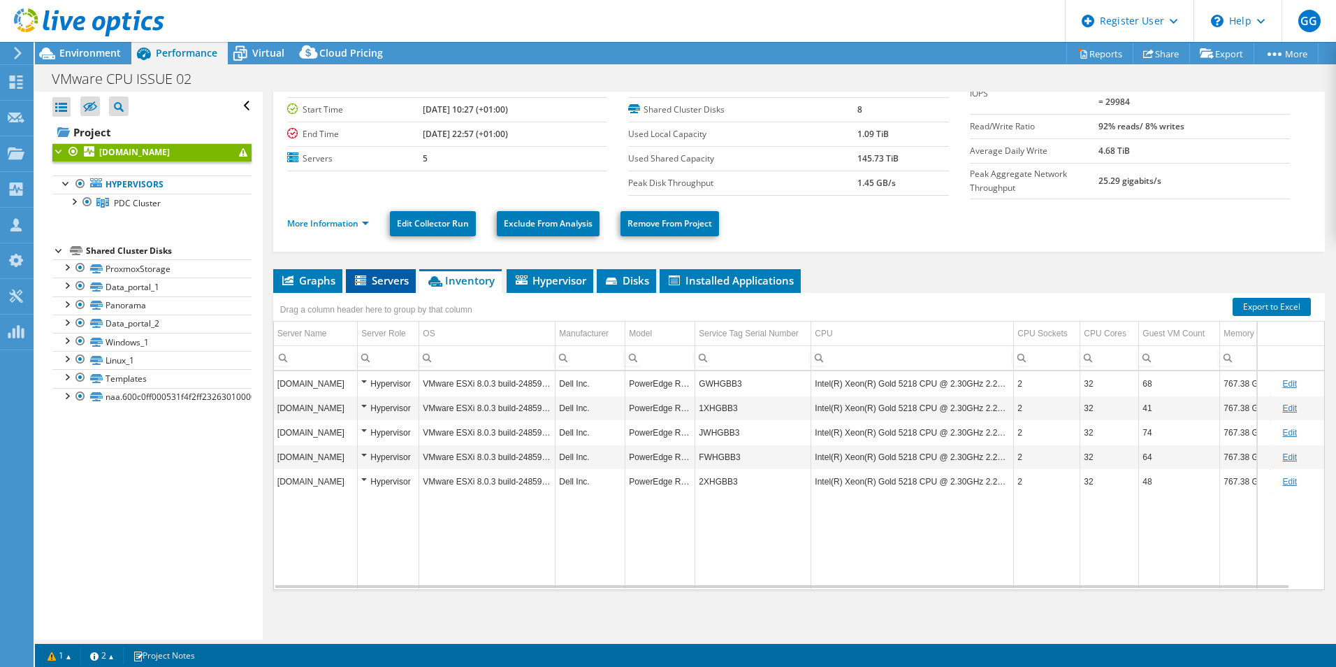
click at [365, 277] on icon at bounding box center [360, 280] width 11 height 10
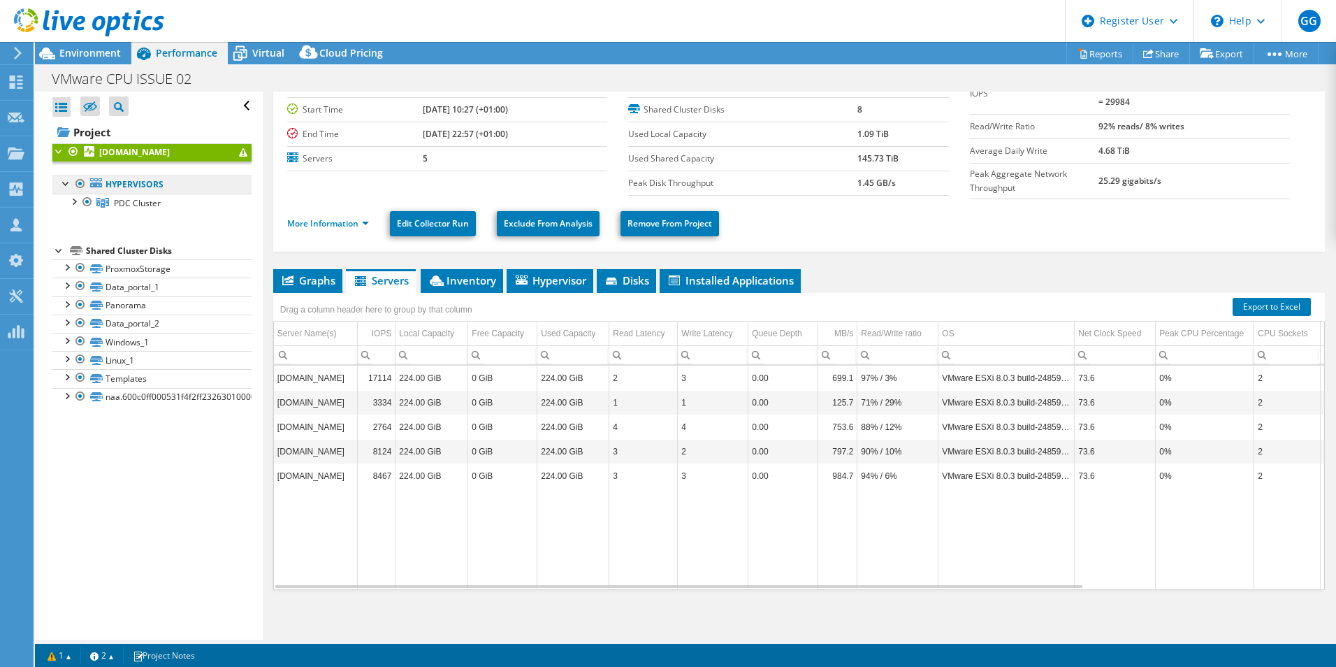
click at [168, 182] on link "Hypervisors" at bounding box center [151, 184] width 199 height 18
click at [153, 187] on link "Hypervisors" at bounding box center [151, 184] width 199 height 18
click at [165, 205] on link "PDC Cluster" at bounding box center [151, 203] width 199 height 18
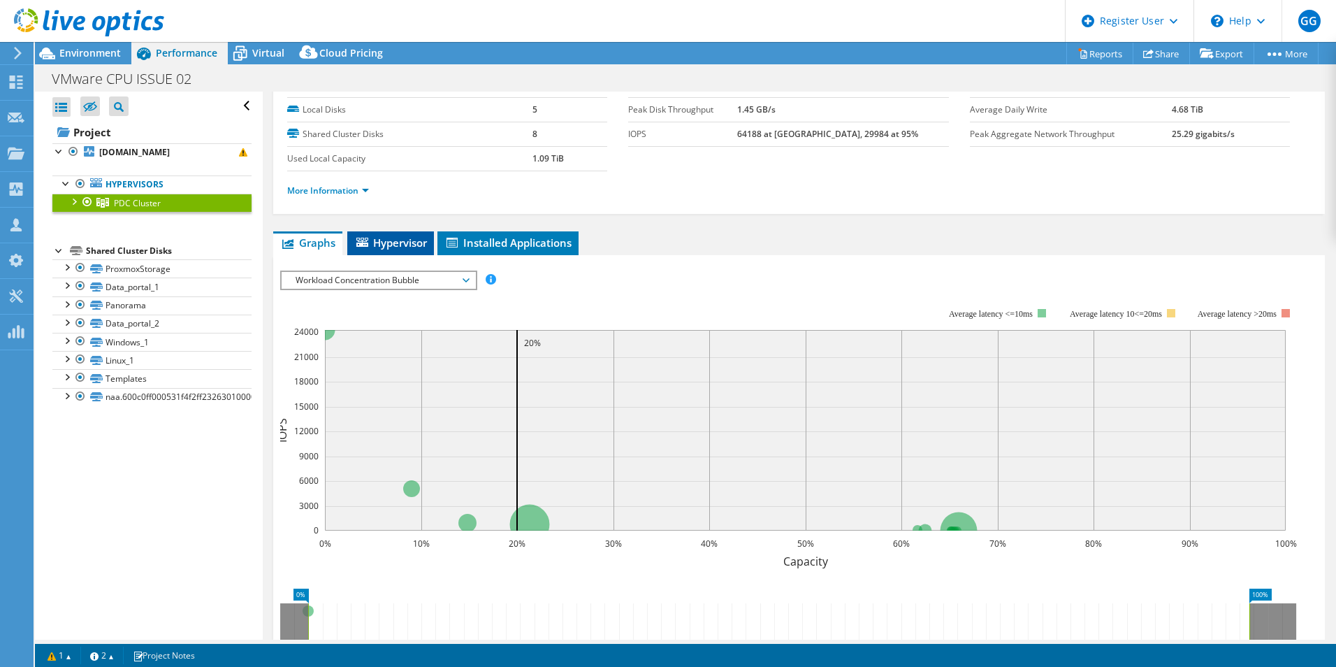
click at [426, 252] on li "Hypervisor" at bounding box center [390, 243] width 87 height 24
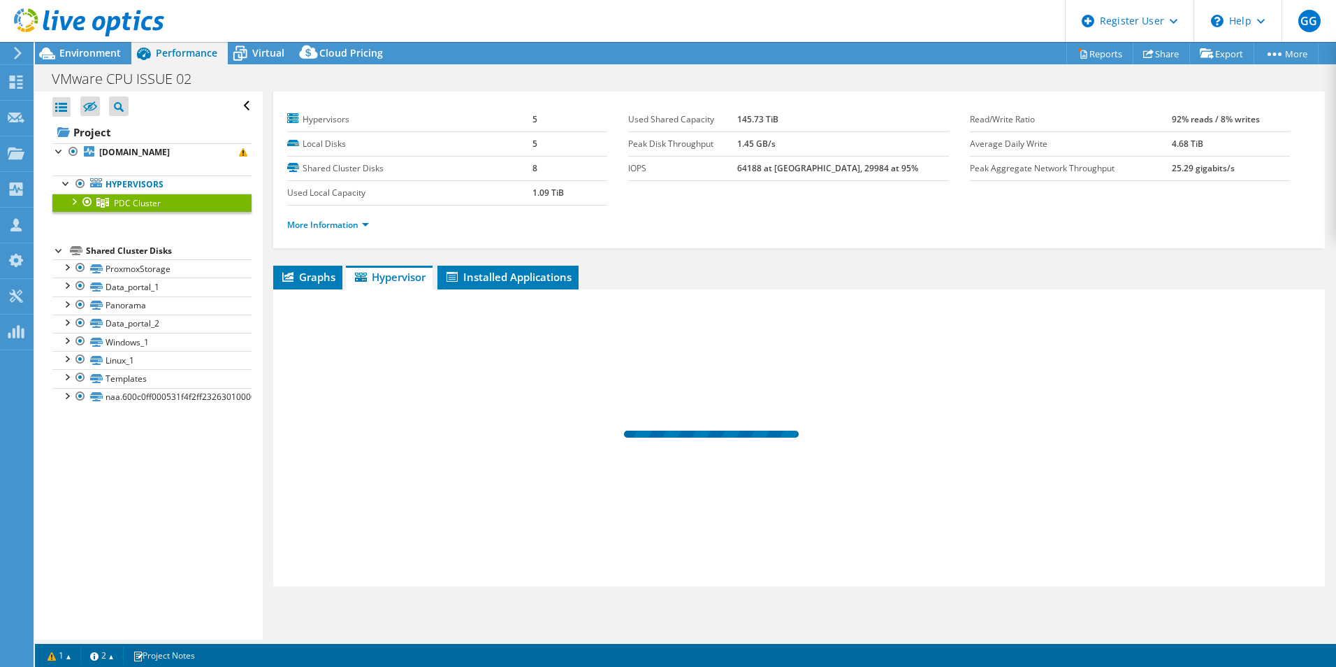
scroll to position [26, 0]
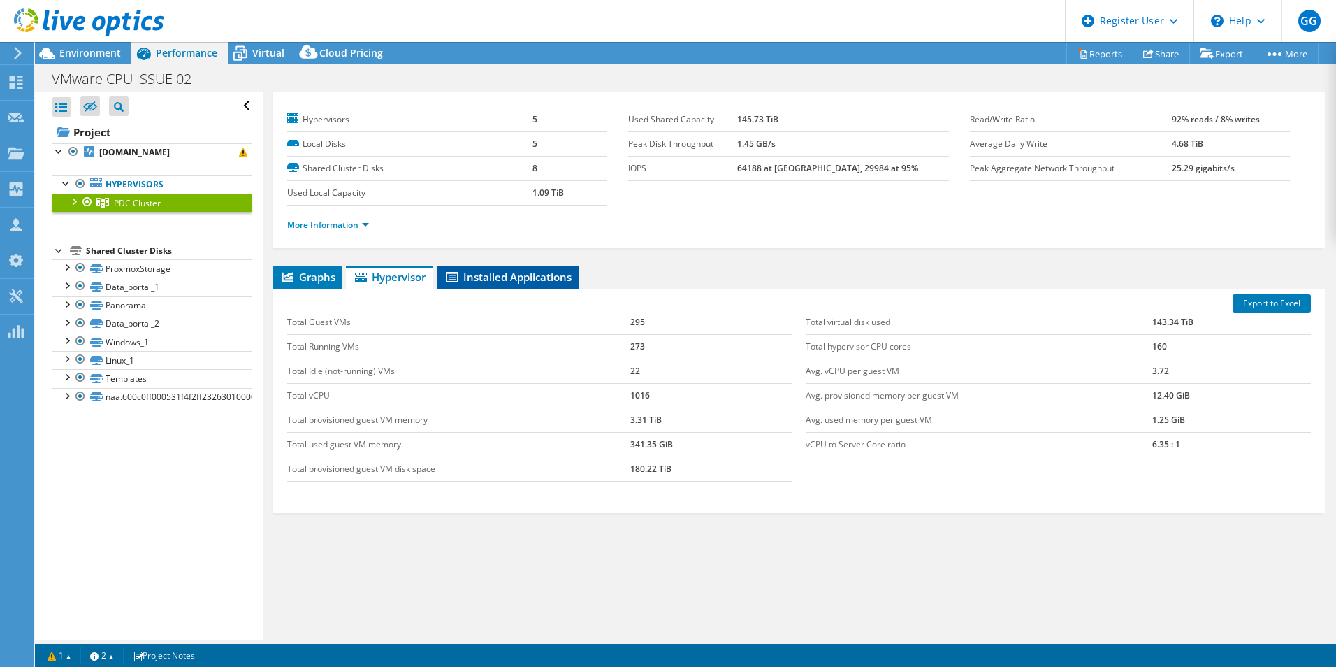
click at [488, 270] on span "Installed Applications" at bounding box center [507, 277] width 127 height 14
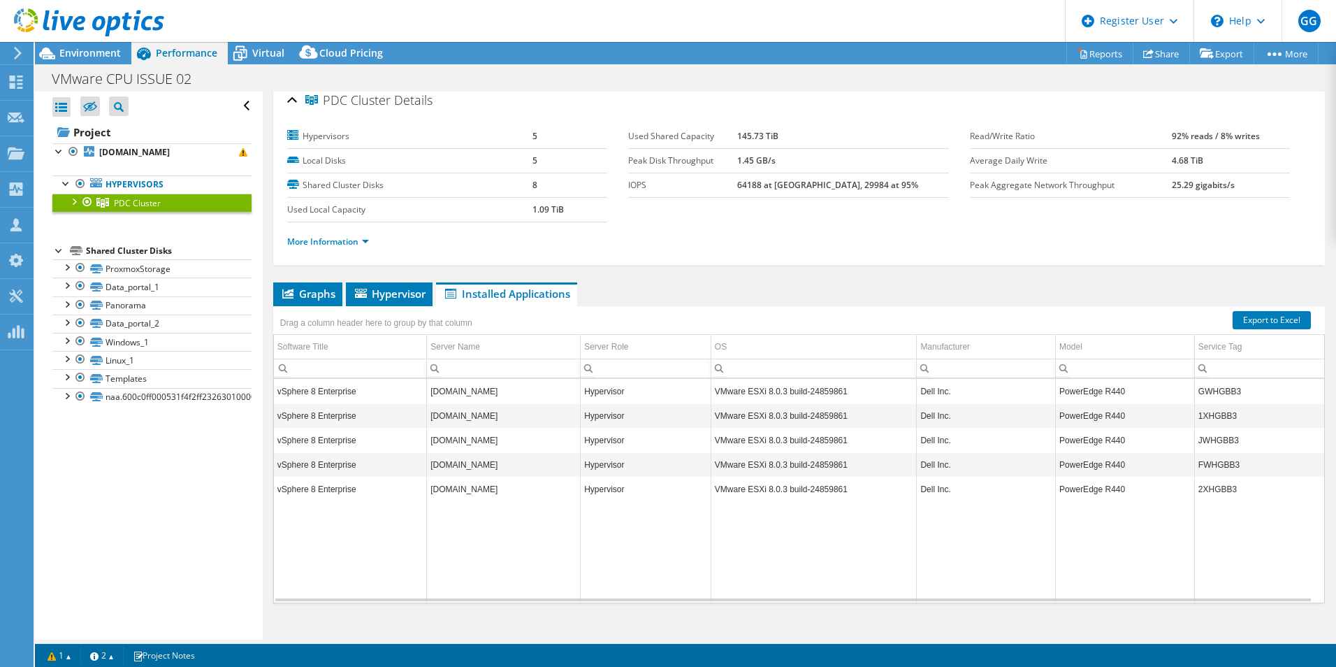
scroll to position [0, 0]
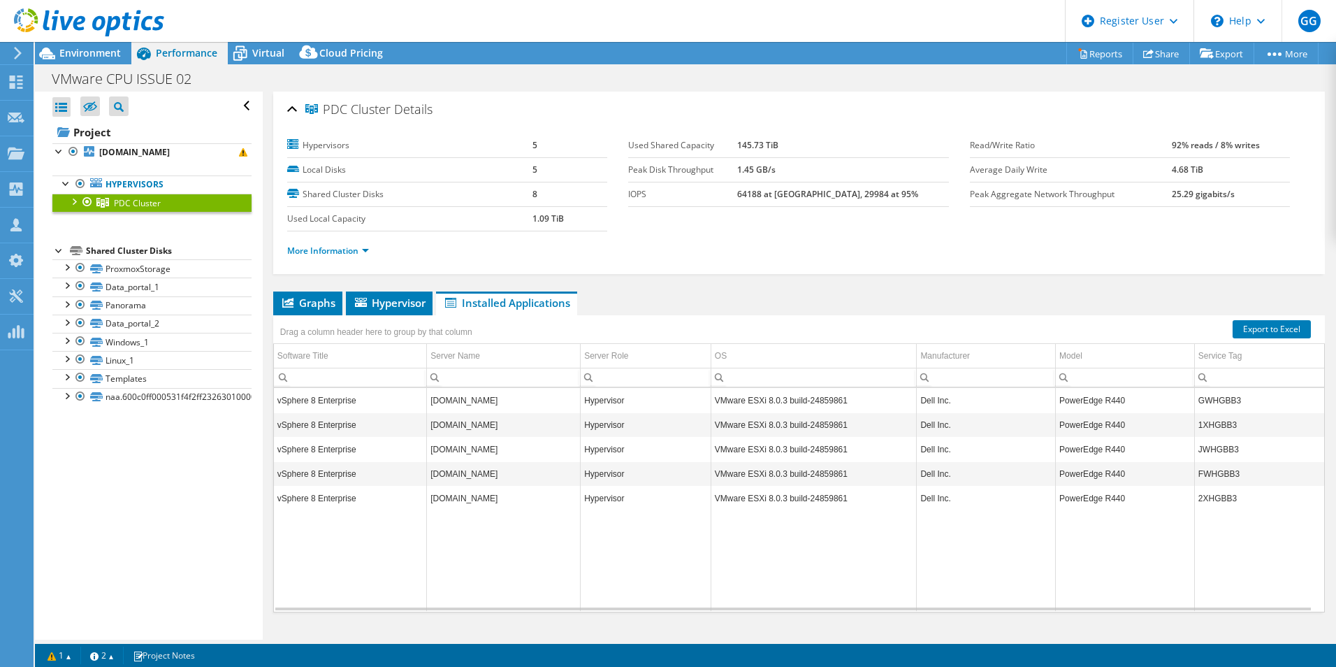
click at [71, 207] on div at bounding box center [73, 201] width 14 height 14
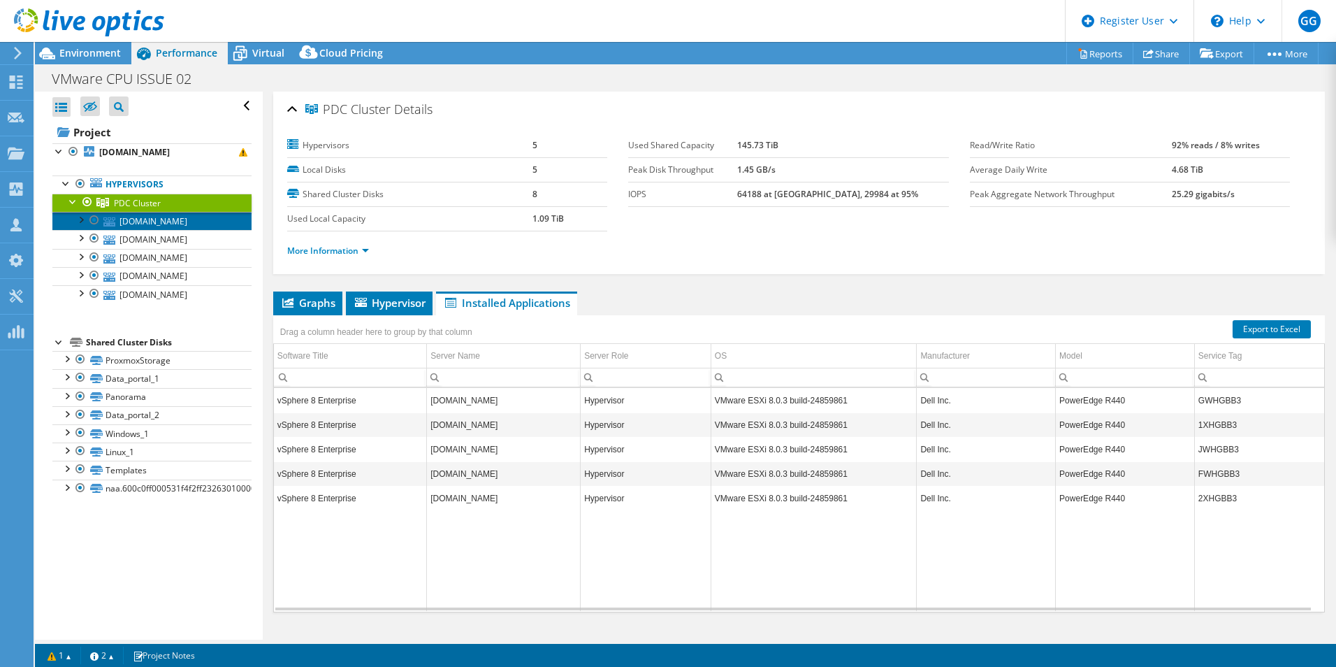
click at [154, 224] on link "[DOMAIN_NAME]" at bounding box center [151, 221] width 199 height 18
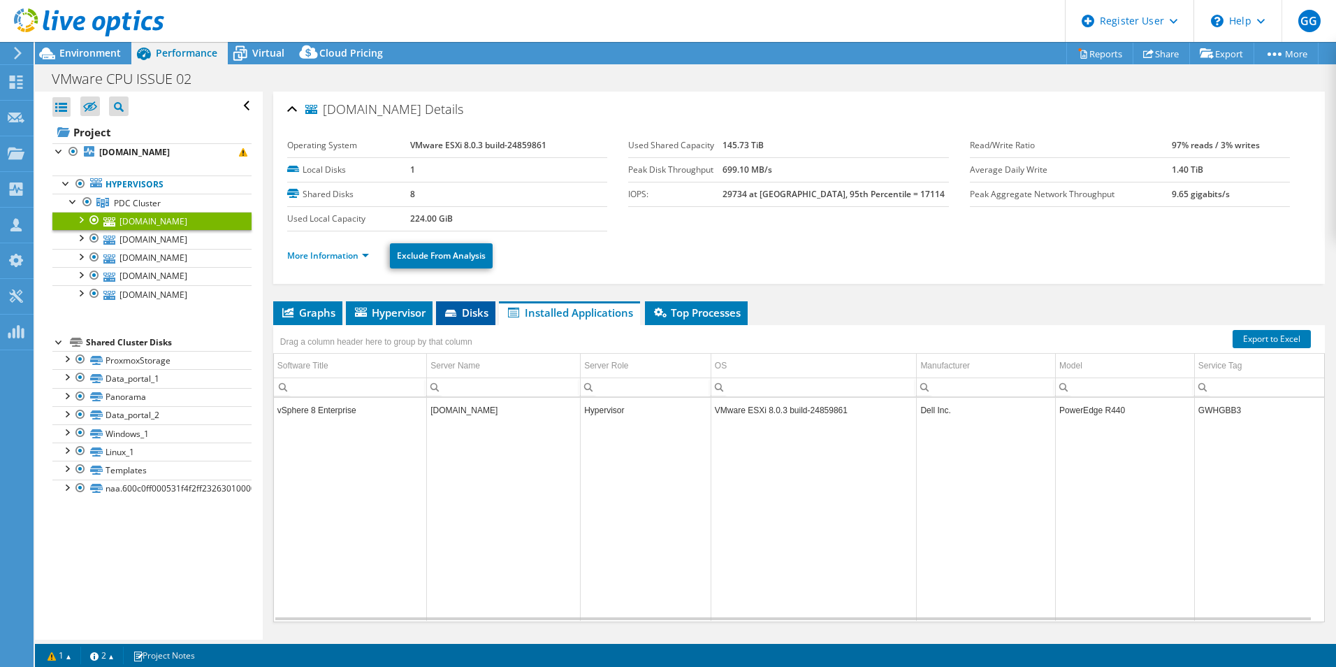
click at [482, 321] on li "Disks" at bounding box center [465, 313] width 59 height 24
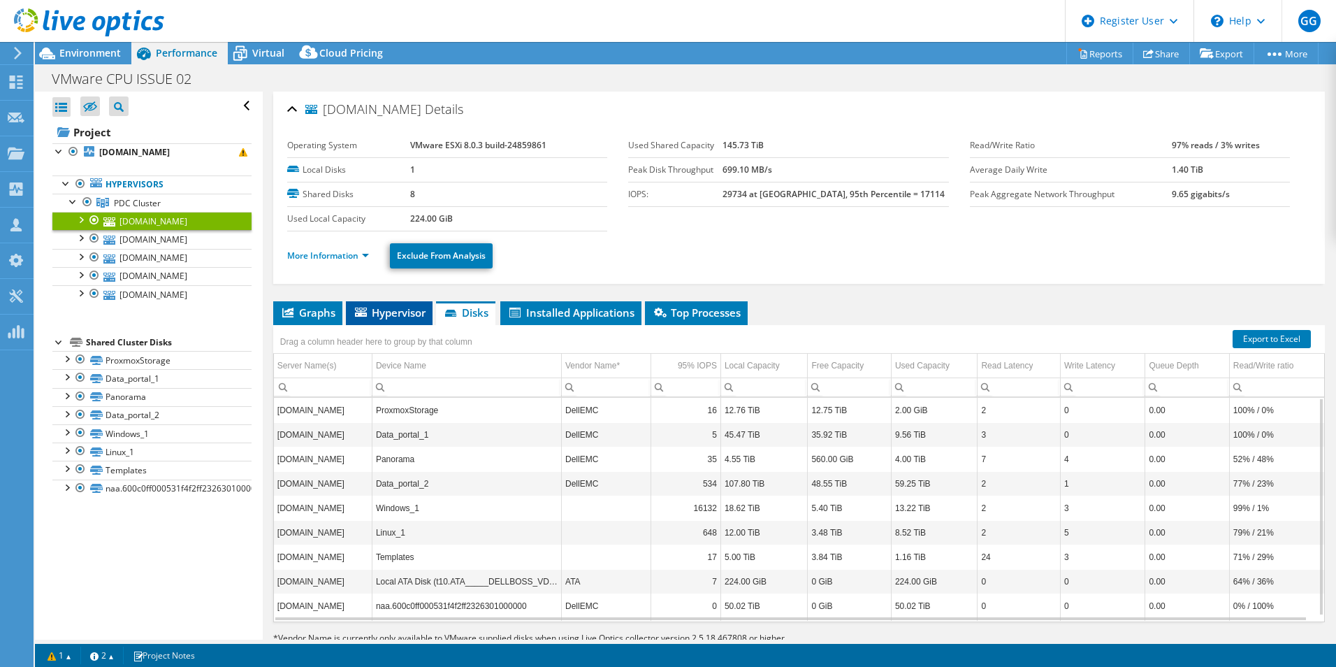
click at [398, 303] on li "Hypervisor" at bounding box center [389, 313] width 87 height 24
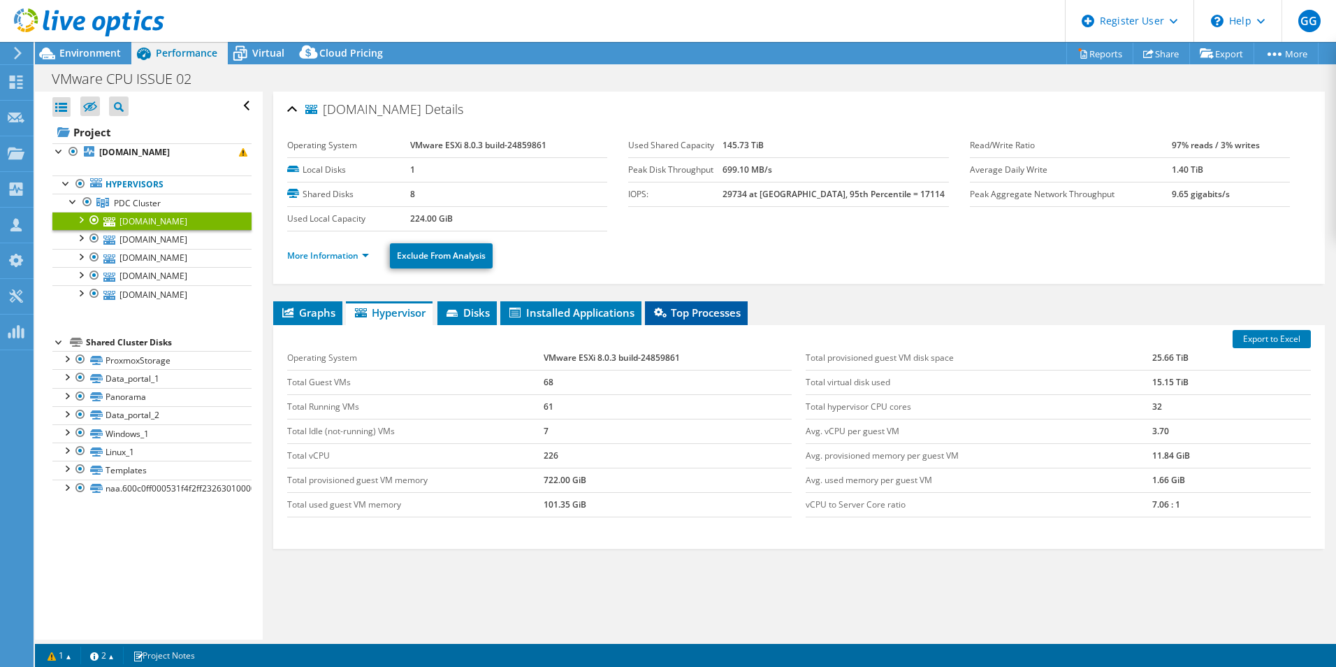
click at [716, 310] on span "Top Processes" at bounding box center [696, 312] width 89 height 14
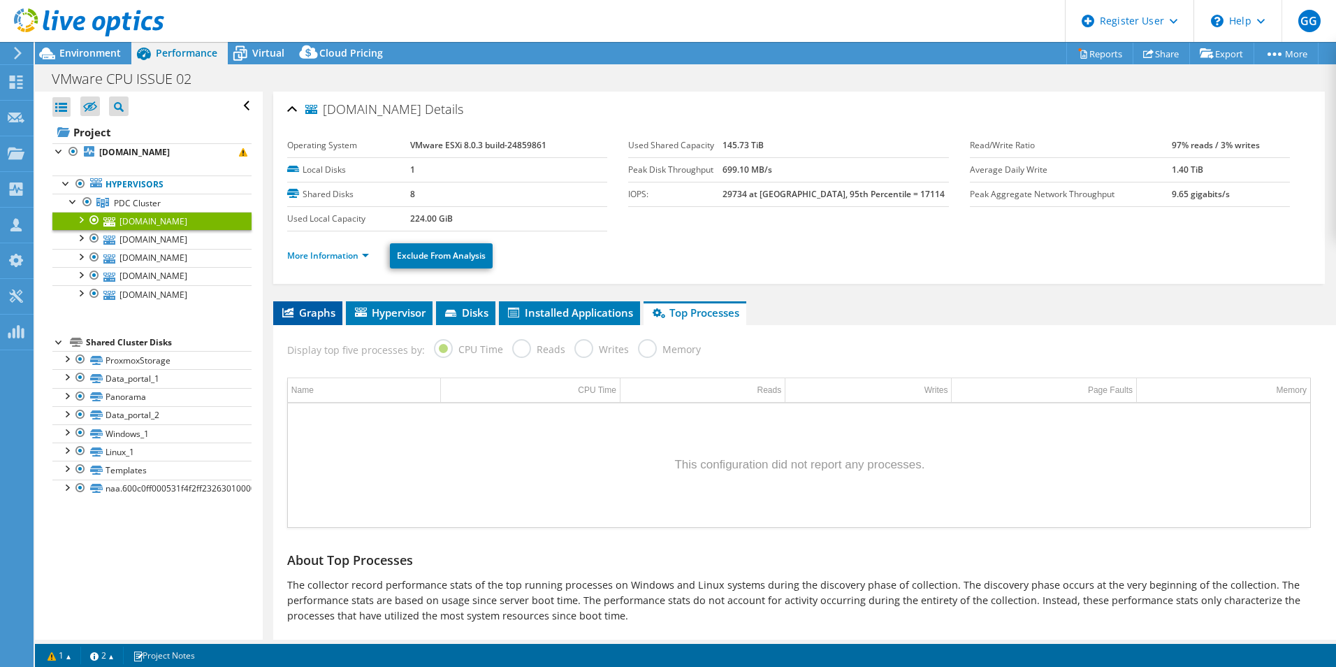
click at [321, 316] on span "Graphs" at bounding box center [307, 312] width 55 height 14
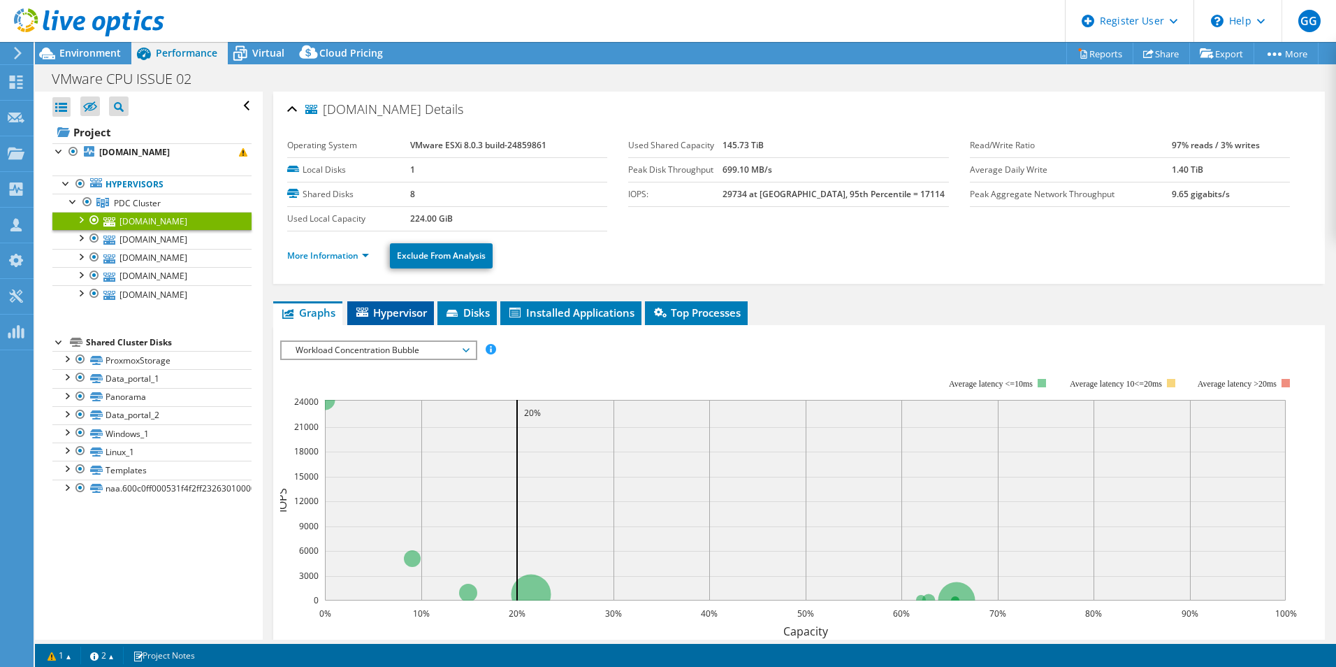
click at [410, 319] on span "Hypervisor" at bounding box center [390, 312] width 73 height 14
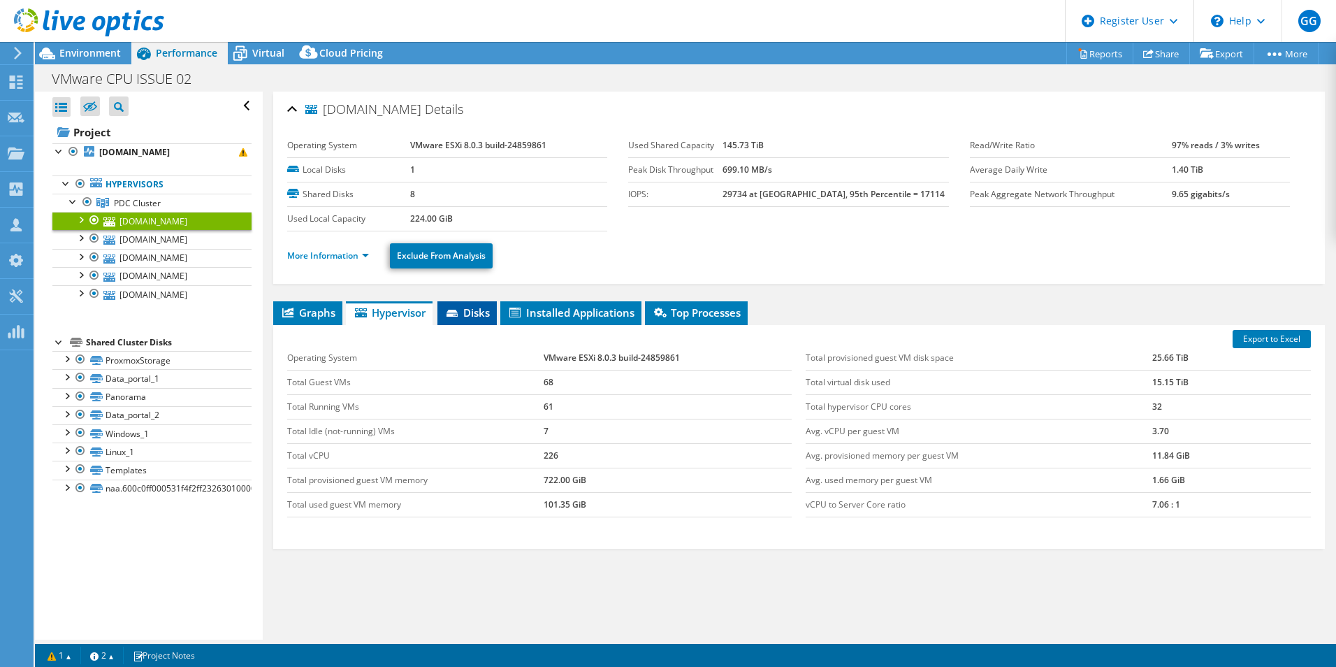
click at [472, 319] on span "Disks" at bounding box center [466, 312] width 45 height 14
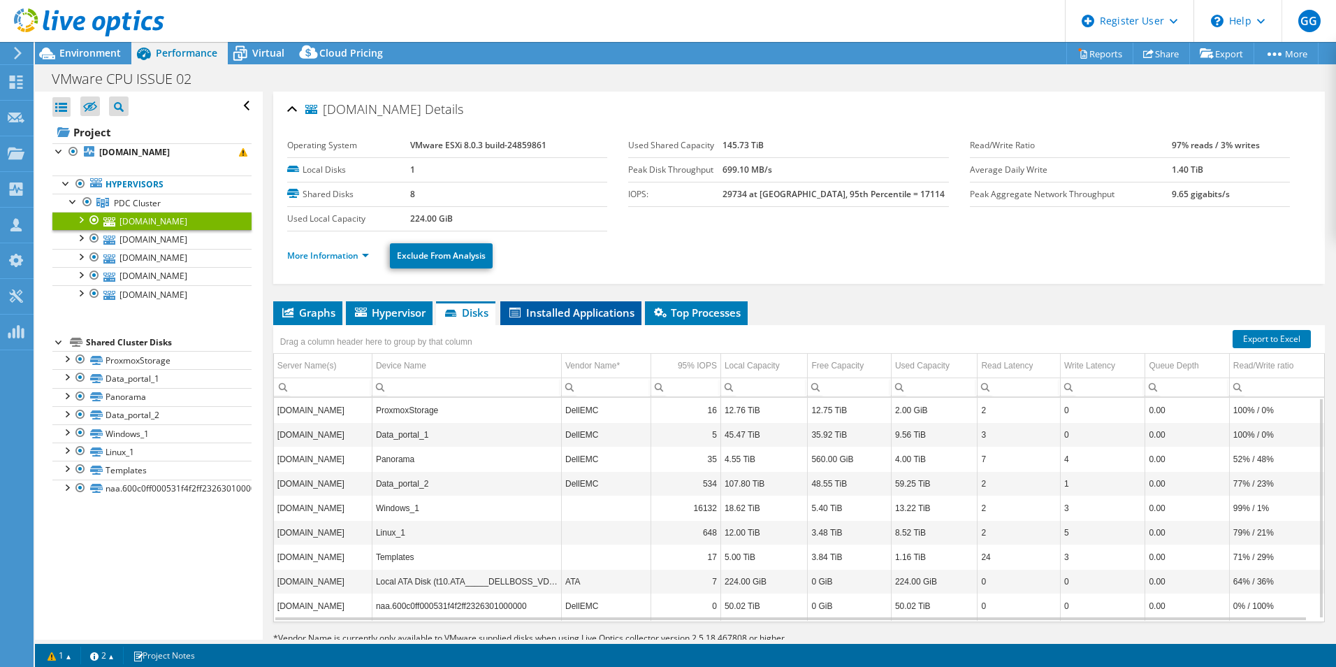
click at [587, 308] on span "Installed Applications" at bounding box center [570, 312] width 127 height 14
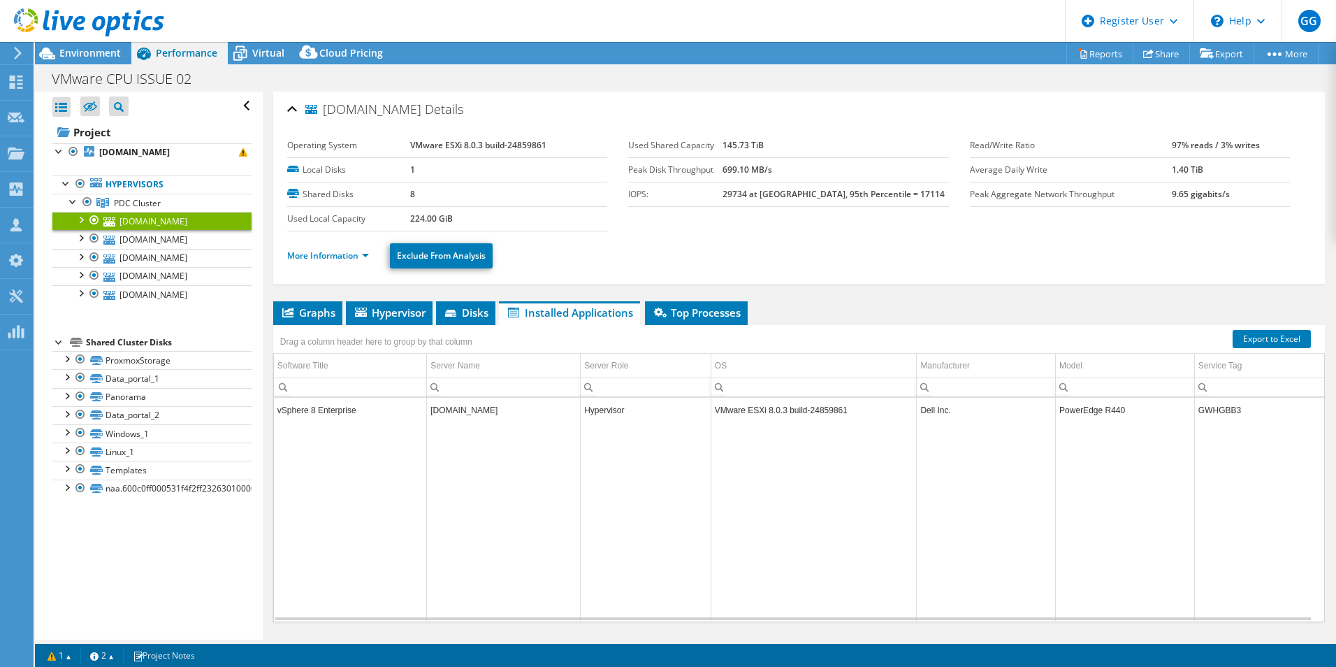
click at [99, 340] on div "Shared Cluster Disks" at bounding box center [169, 342] width 166 height 17
click at [82, 359] on div at bounding box center [80, 359] width 14 height 17
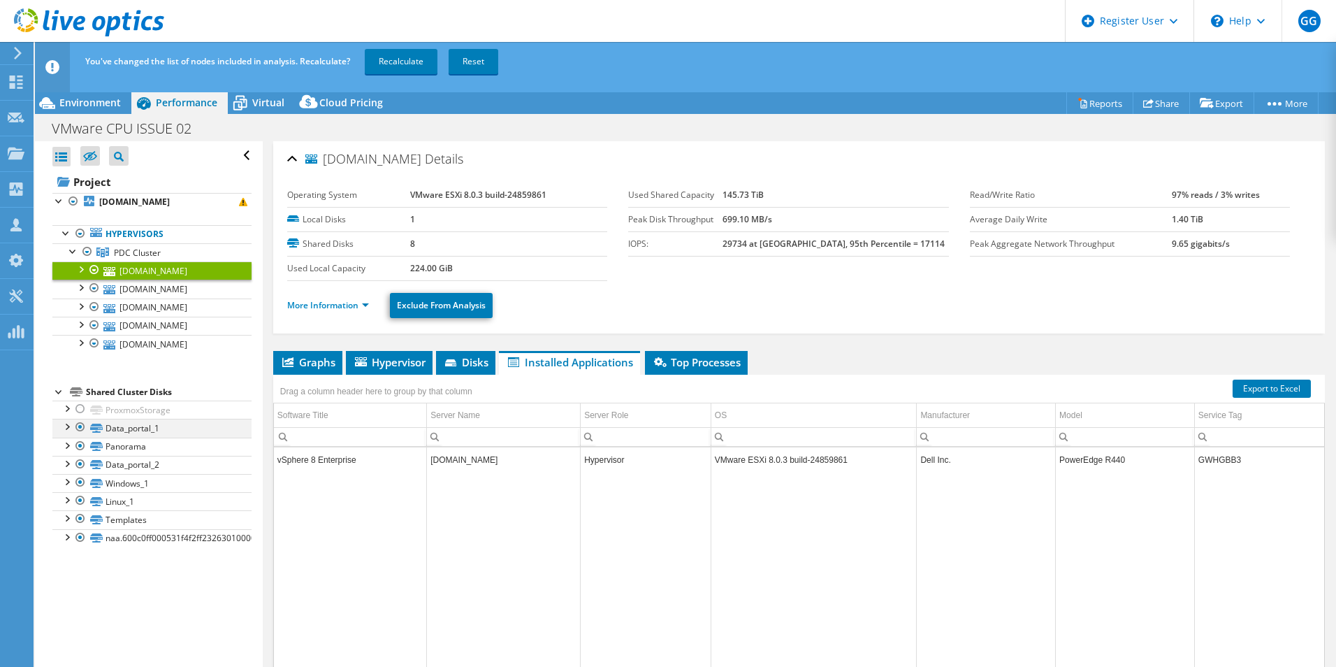
click at [78, 427] on div at bounding box center [80, 427] width 14 height 17
click at [79, 444] on div at bounding box center [80, 445] width 14 height 17
click at [78, 465] on div at bounding box center [80, 464] width 14 height 17
click at [81, 496] on div at bounding box center [80, 500] width 14 height 17
click at [82, 480] on div at bounding box center [80, 482] width 14 height 17
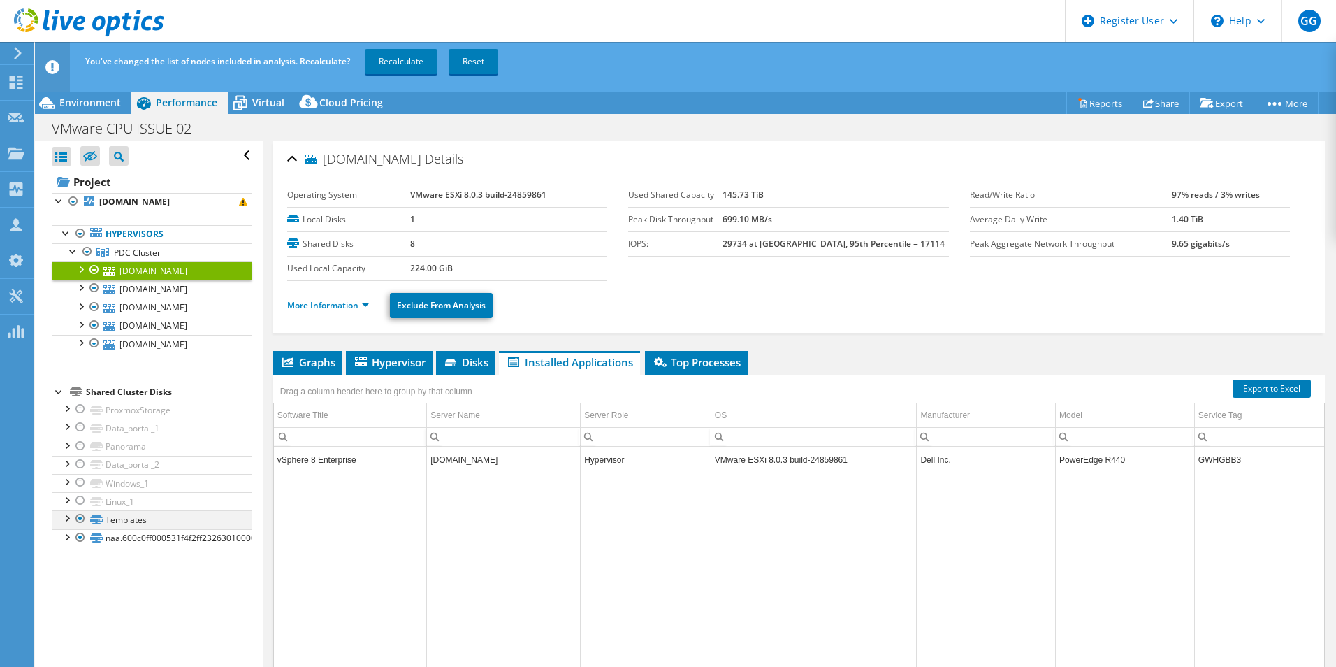
click at [82, 519] on div at bounding box center [80, 518] width 14 height 17
click at [79, 537] on div at bounding box center [80, 537] width 14 height 17
click at [395, 68] on link "Recalculate" at bounding box center [401, 61] width 73 height 25
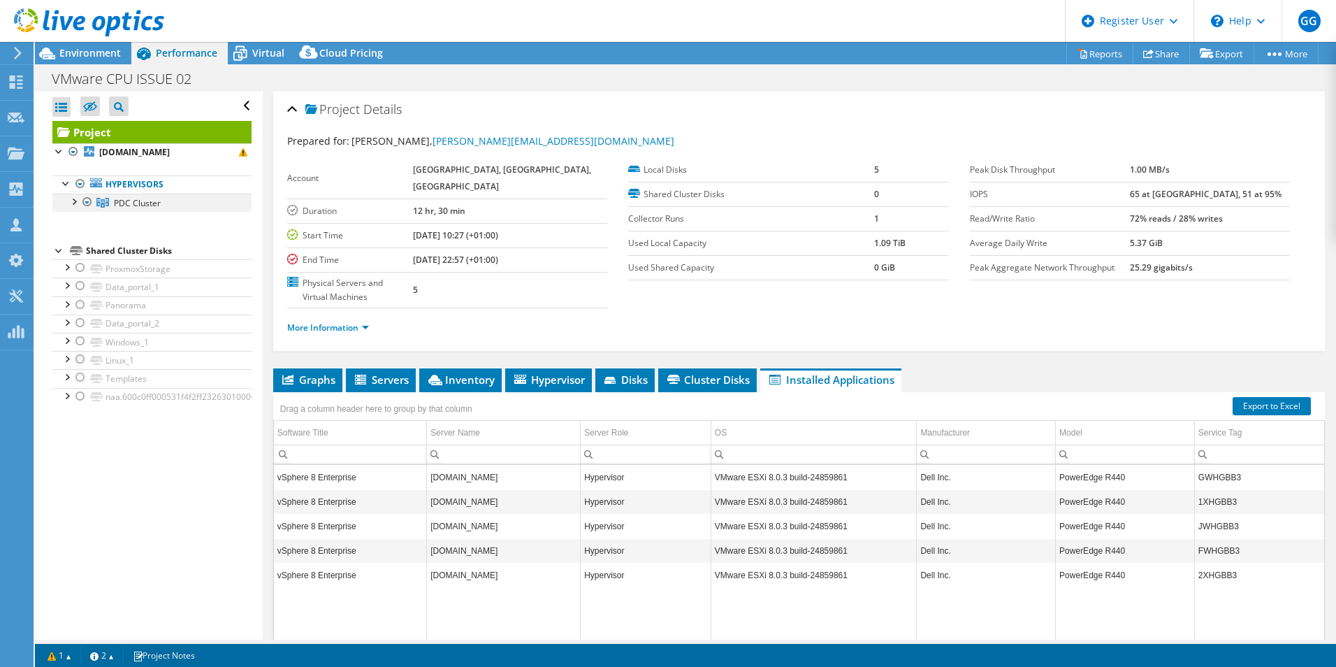
click at [71, 201] on div at bounding box center [73, 201] width 14 height 14
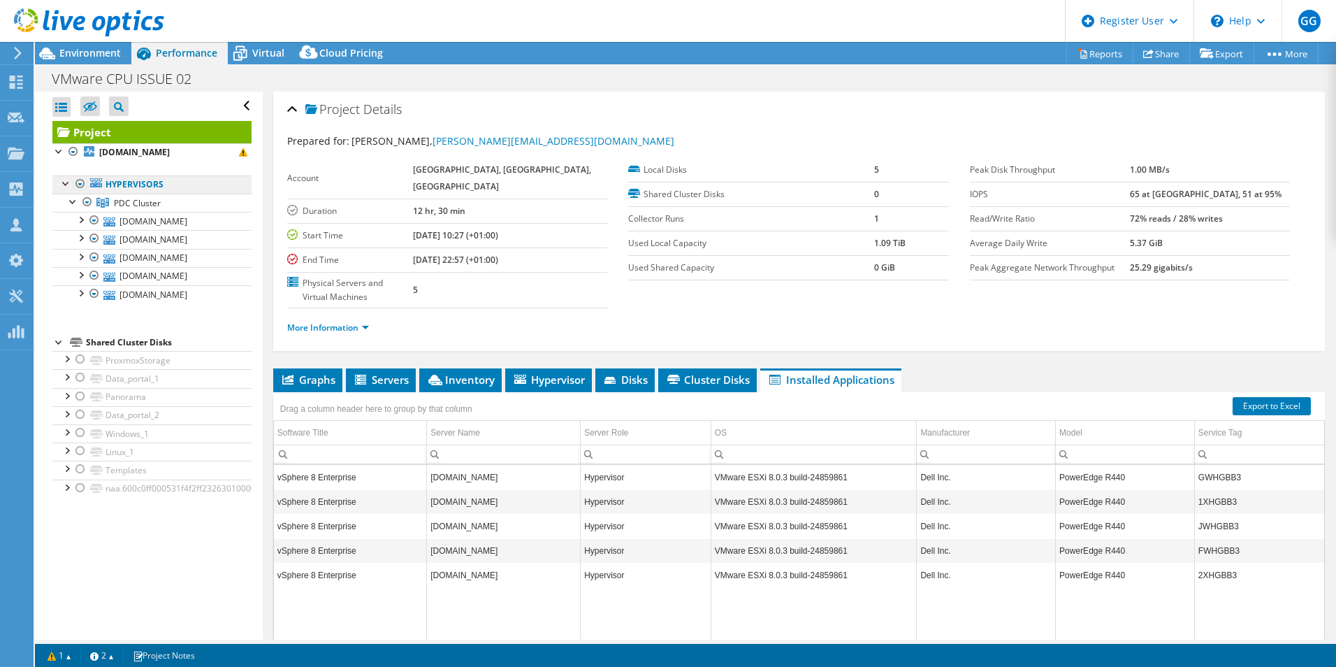
click at [177, 184] on link "Hypervisors" at bounding box center [151, 184] width 199 height 18
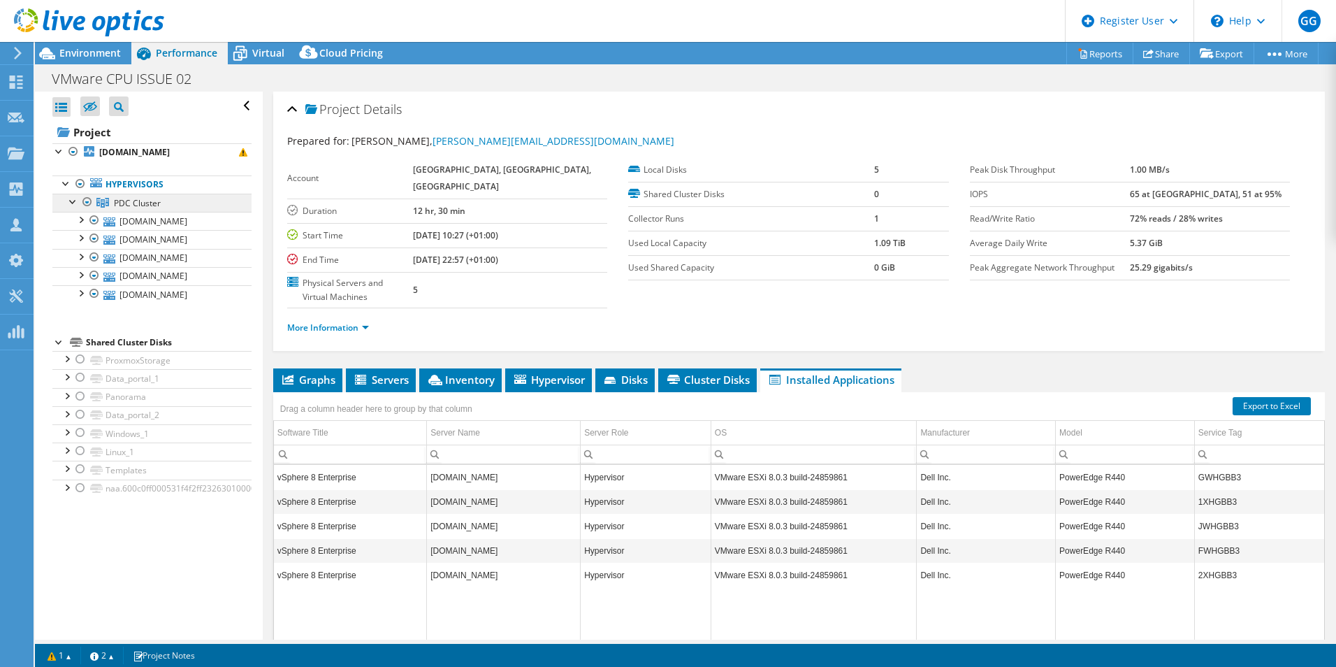
click at [178, 200] on link "PDC Cluster" at bounding box center [151, 203] width 199 height 18
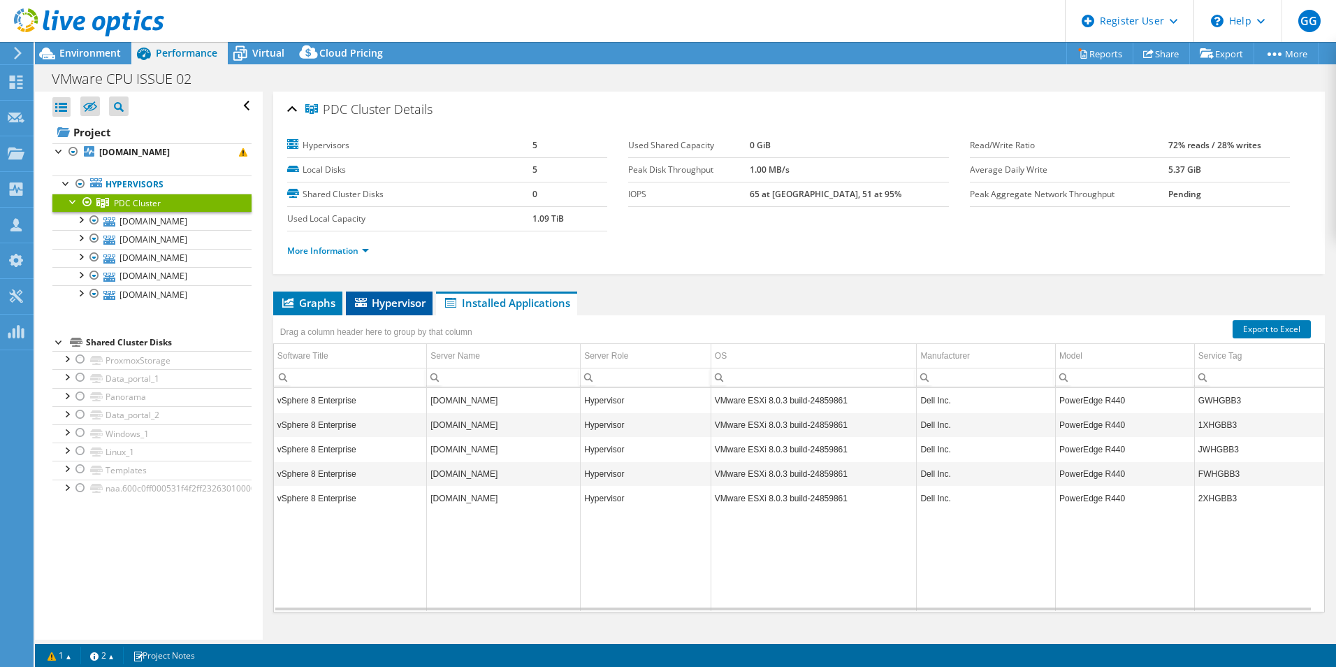
click at [382, 303] on span "Hypervisor" at bounding box center [389, 303] width 73 height 14
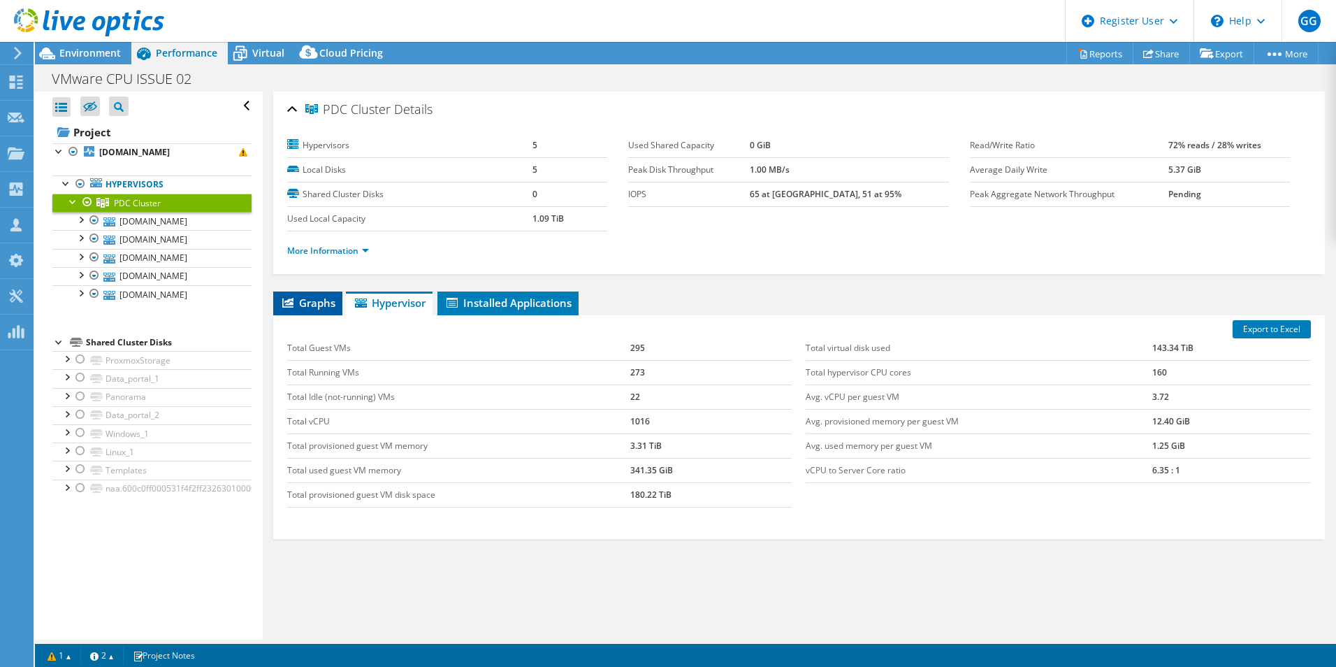
click at [342, 302] on li "Graphs" at bounding box center [307, 303] width 69 height 24
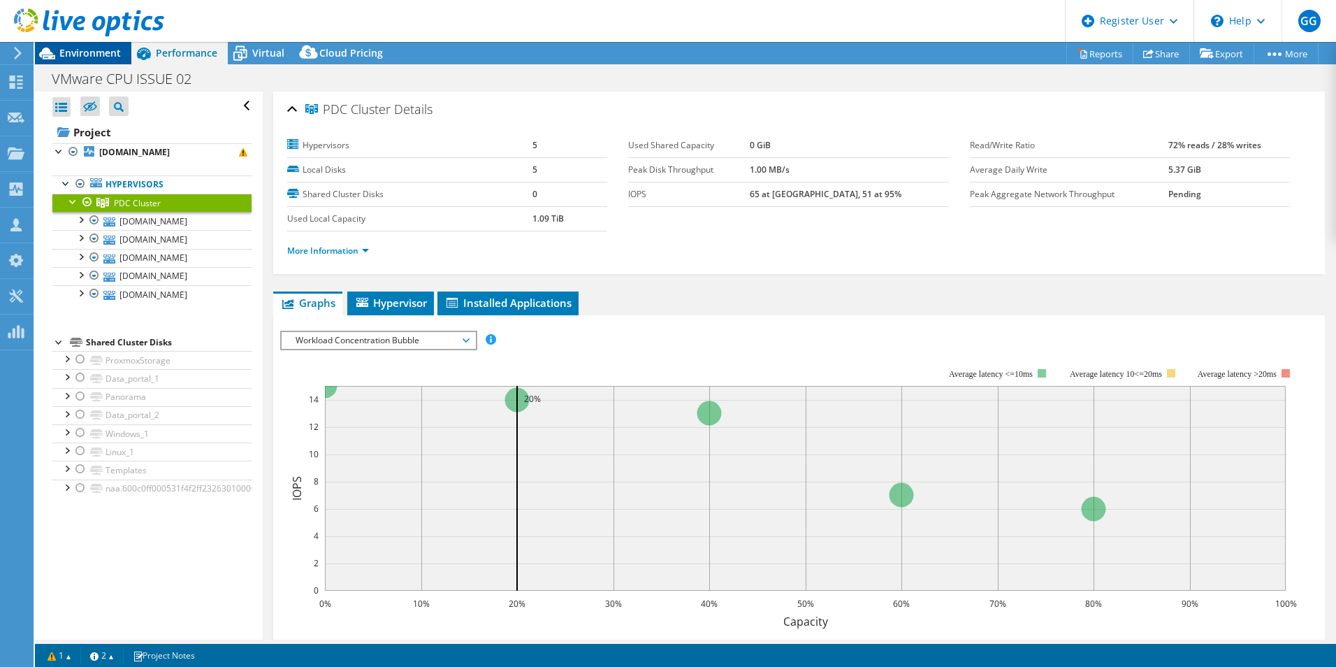
click at [101, 52] on span "Environment" at bounding box center [89, 52] width 61 height 13
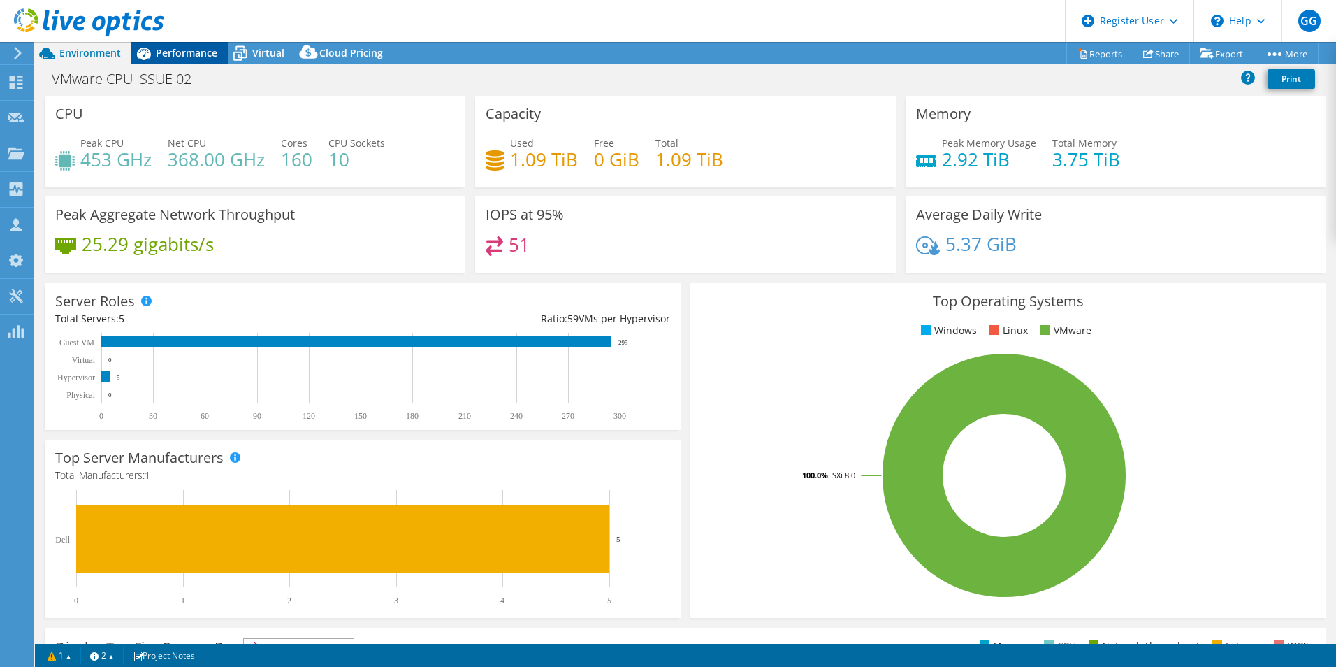
click at [159, 47] on span "Performance" at bounding box center [186, 52] width 61 height 13
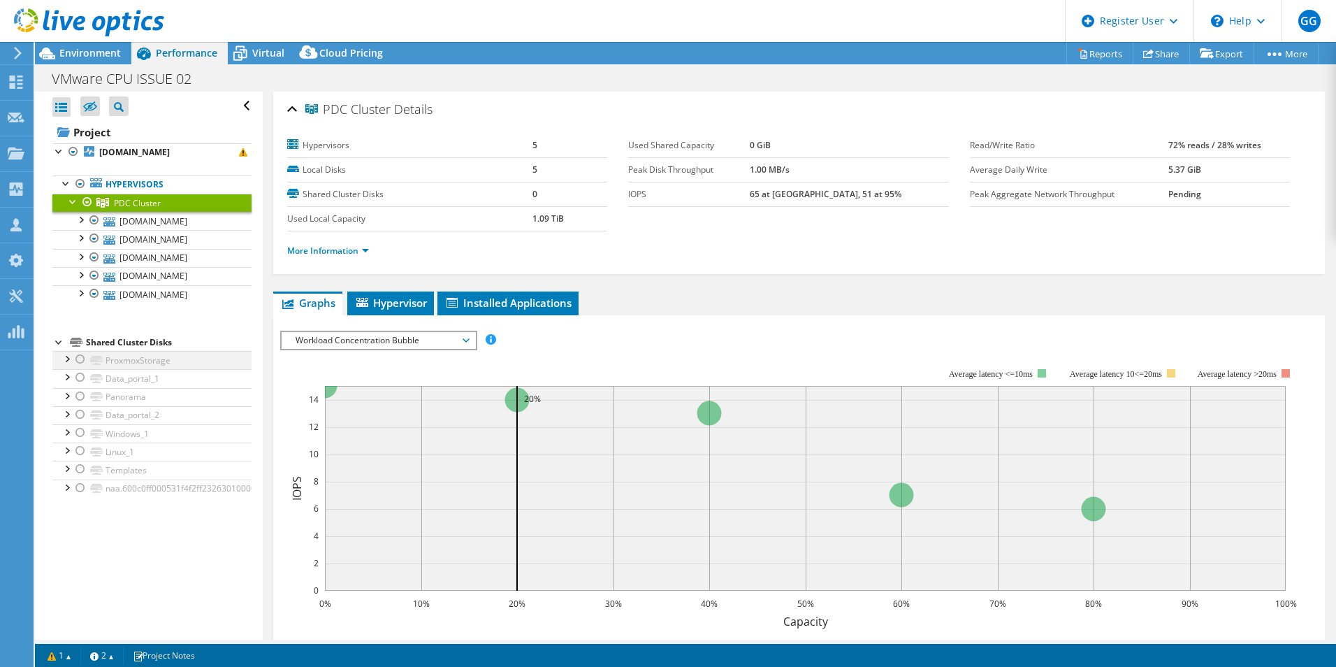
click at [80, 363] on div at bounding box center [80, 359] width 14 height 17
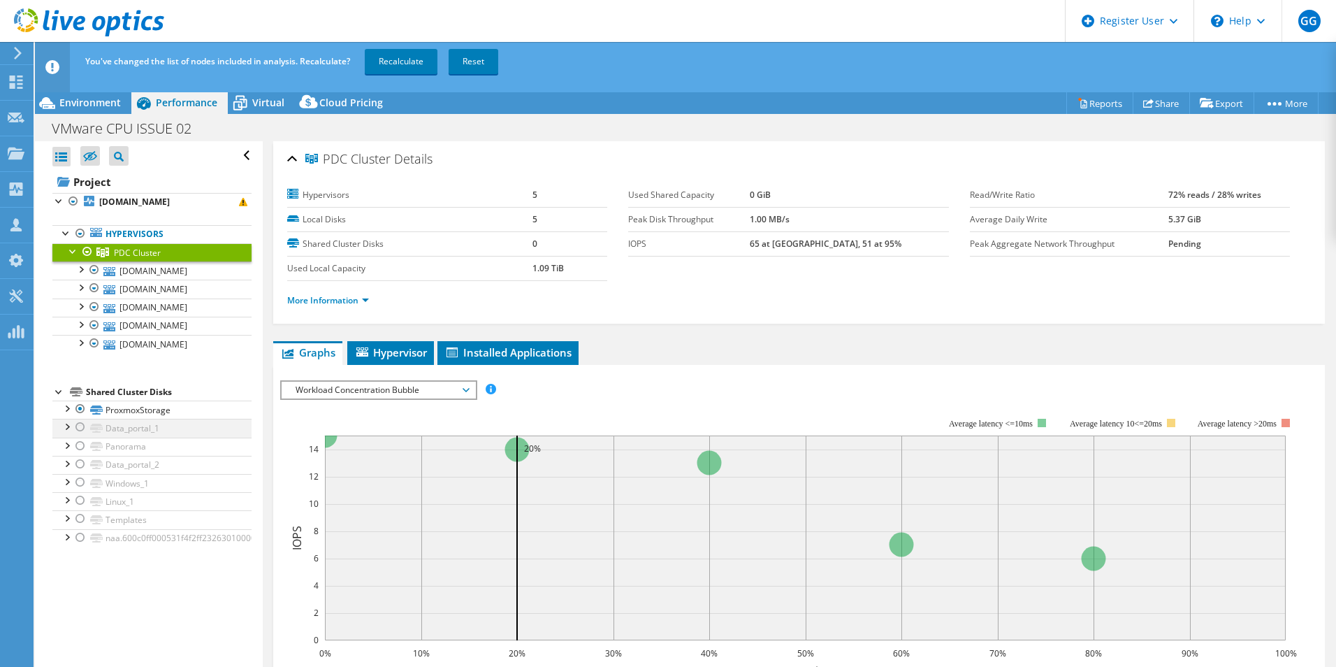
click at [78, 429] on div at bounding box center [80, 427] width 14 height 17
click at [78, 443] on div at bounding box center [80, 445] width 14 height 17
click at [80, 463] on div at bounding box center [80, 464] width 14 height 17
click at [80, 484] on div at bounding box center [80, 482] width 14 height 17
click at [80, 502] on div at bounding box center [80, 500] width 14 height 17
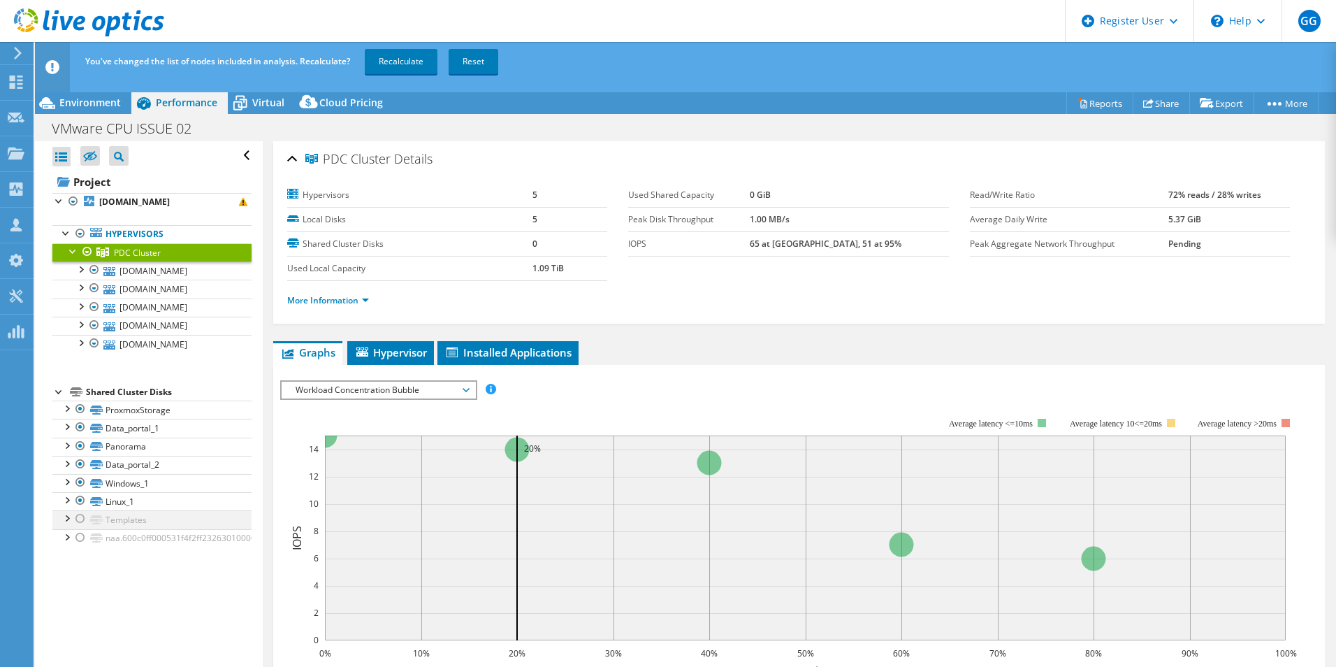
click at [78, 525] on div at bounding box center [80, 518] width 14 height 17
click at [75, 541] on div at bounding box center [80, 537] width 14 height 17
click at [409, 64] on link "Recalculate" at bounding box center [401, 61] width 73 height 25
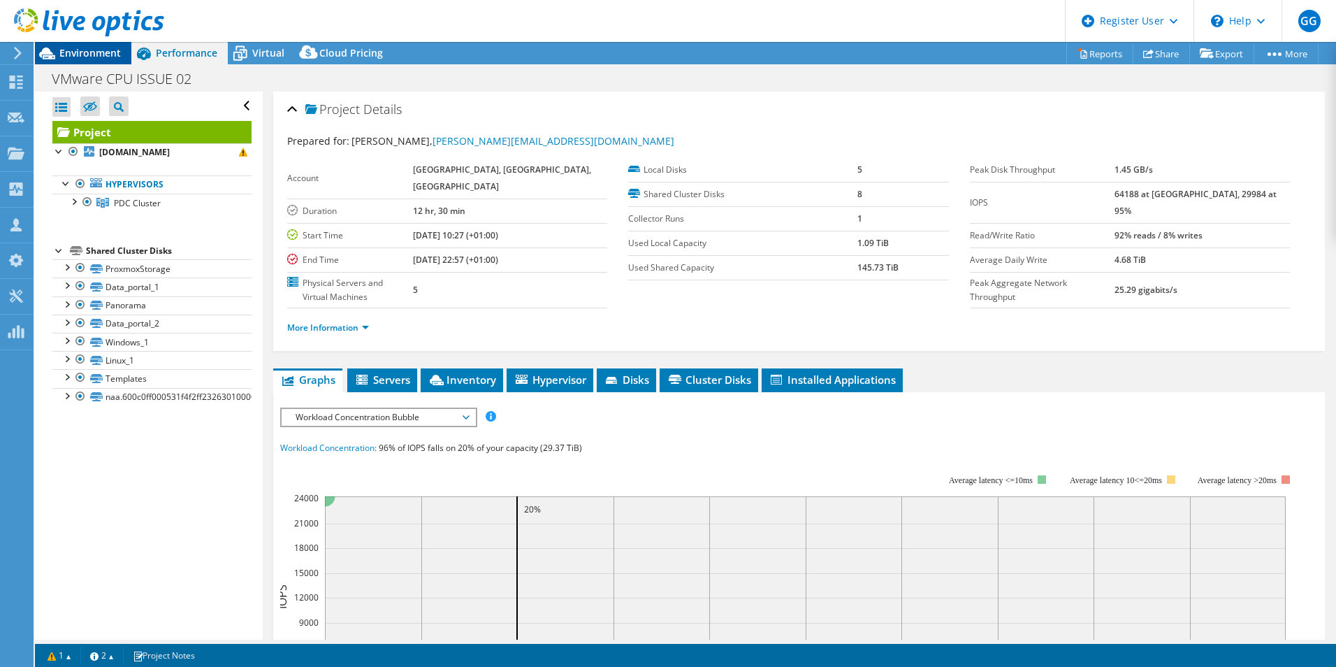
click at [107, 48] on span "Environment" at bounding box center [89, 52] width 61 height 13
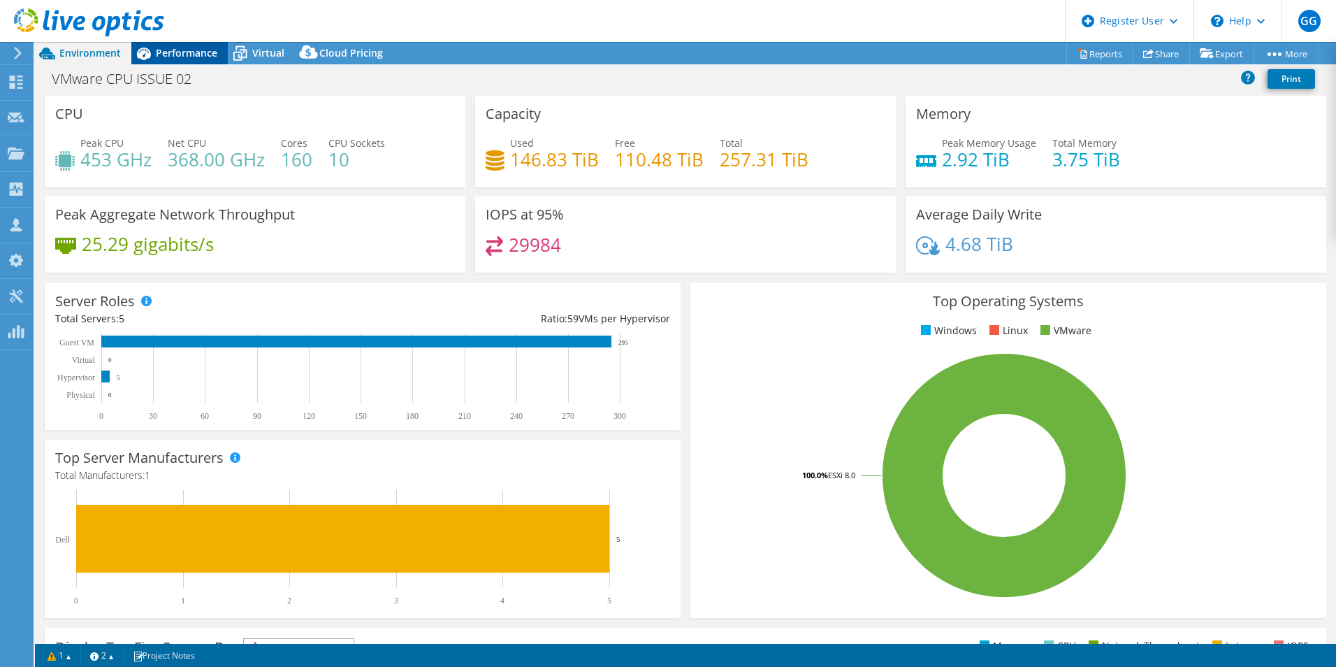
click at [197, 54] on span "Performance" at bounding box center [186, 52] width 61 height 13
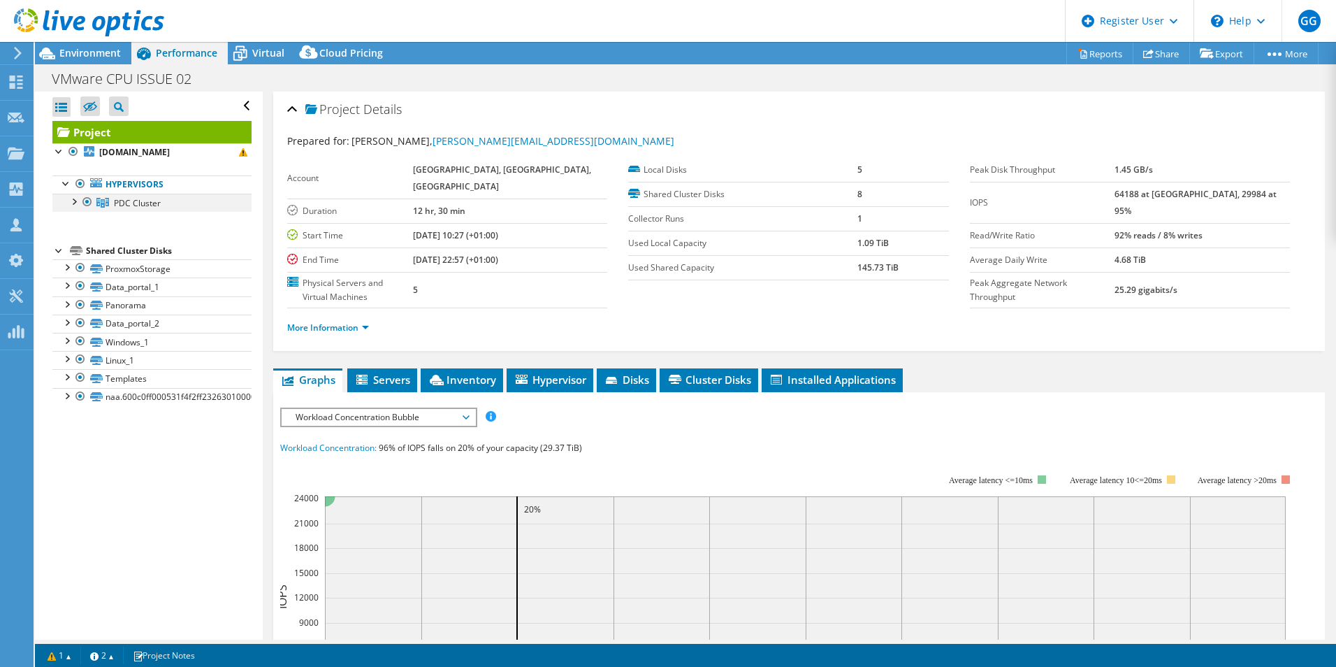
click at [68, 200] on div at bounding box center [73, 201] width 14 height 14
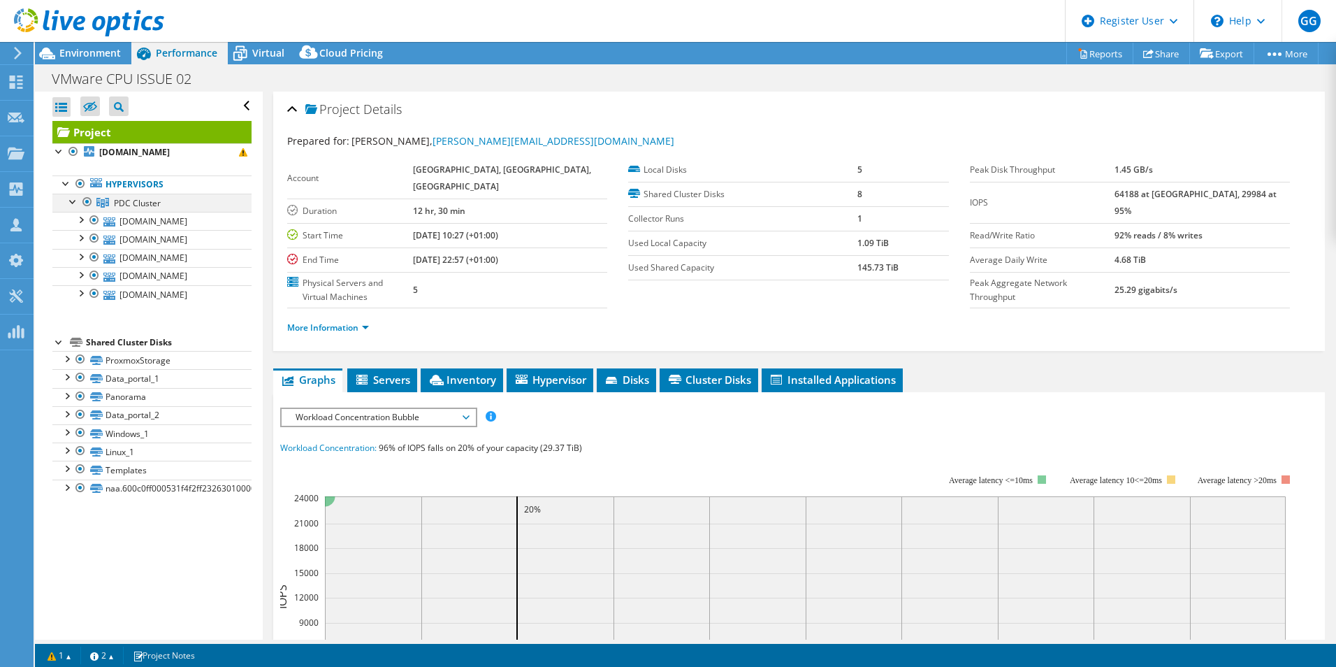
click at [68, 200] on div at bounding box center [73, 201] width 14 height 14
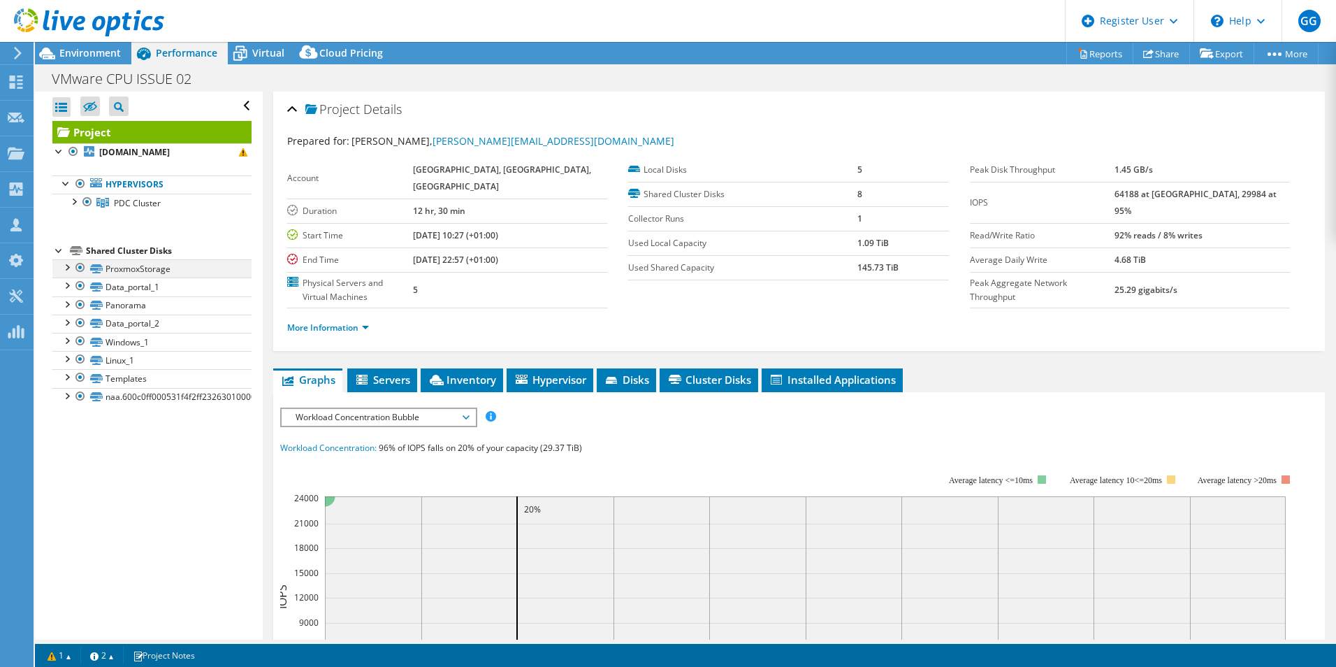
click at [78, 270] on div at bounding box center [80, 267] width 14 height 17
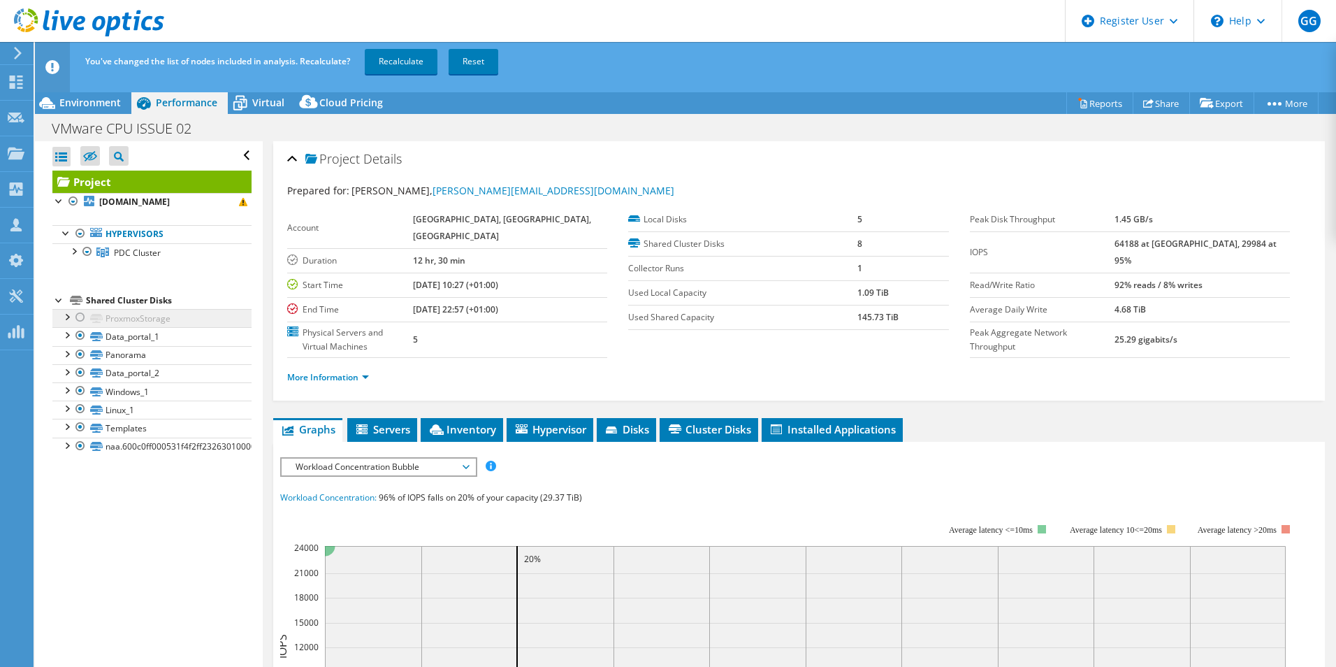
click at [77, 282] on div "Project kppvm02.ad.kew.org Hypervisors PDC Cluster" at bounding box center [151, 312] width 199 height 285
click at [78, 337] on div at bounding box center [80, 335] width 14 height 17
click at [81, 358] on div at bounding box center [80, 354] width 14 height 17
click at [81, 374] on div at bounding box center [80, 372] width 14 height 17
click at [81, 388] on div at bounding box center [80, 390] width 14 height 17
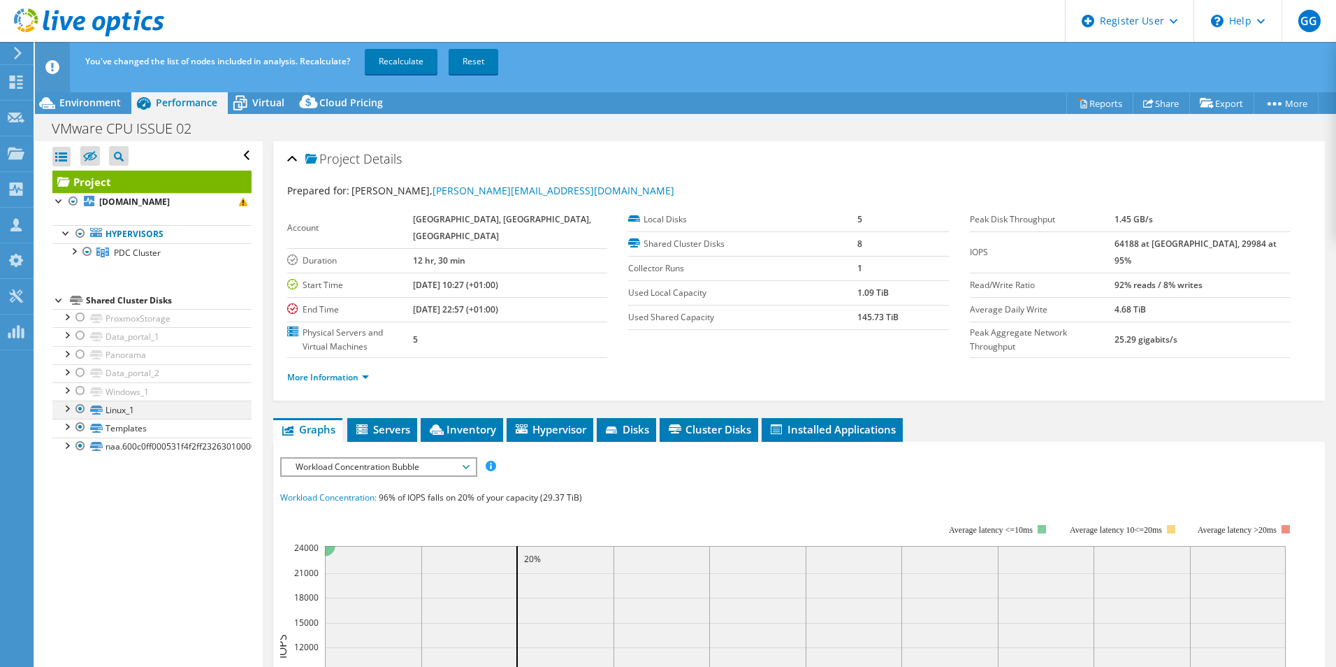
click at [82, 406] on div at bounding box center [80, 408] width 14 height 17
click at [79, 428] on div at bounding box center [80, 427] width 14 height 17
click at [77, 443] on div at bounding box center [80, 445] width 14 height 17
click at [392, 47] on div "You've changed the list of nodes included in analysis. Recalculate? Recalculate…" at bounding box center [711, 61] width 1259 height 39
click at [390, 64] on link "Recalculate" at bounding box center [401, 61] width 73 height 25
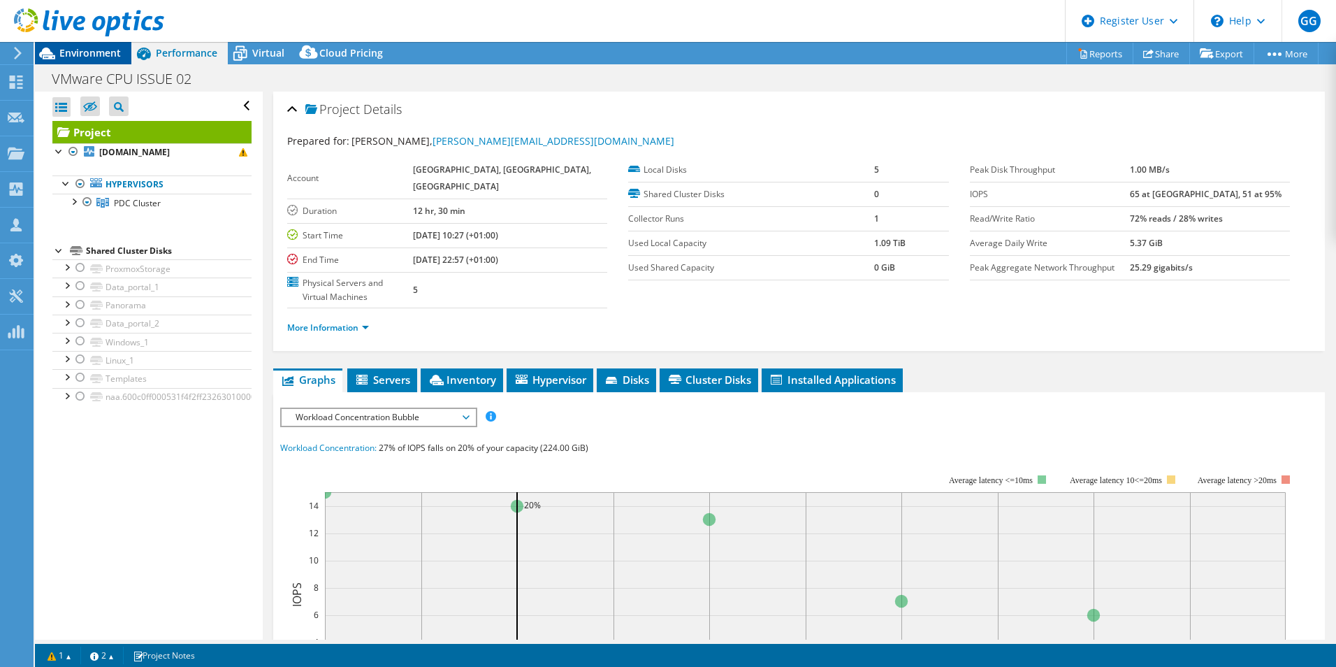
click at [91, 58] on span "Environment" at bounding box center [89, 52] width 61 height 13
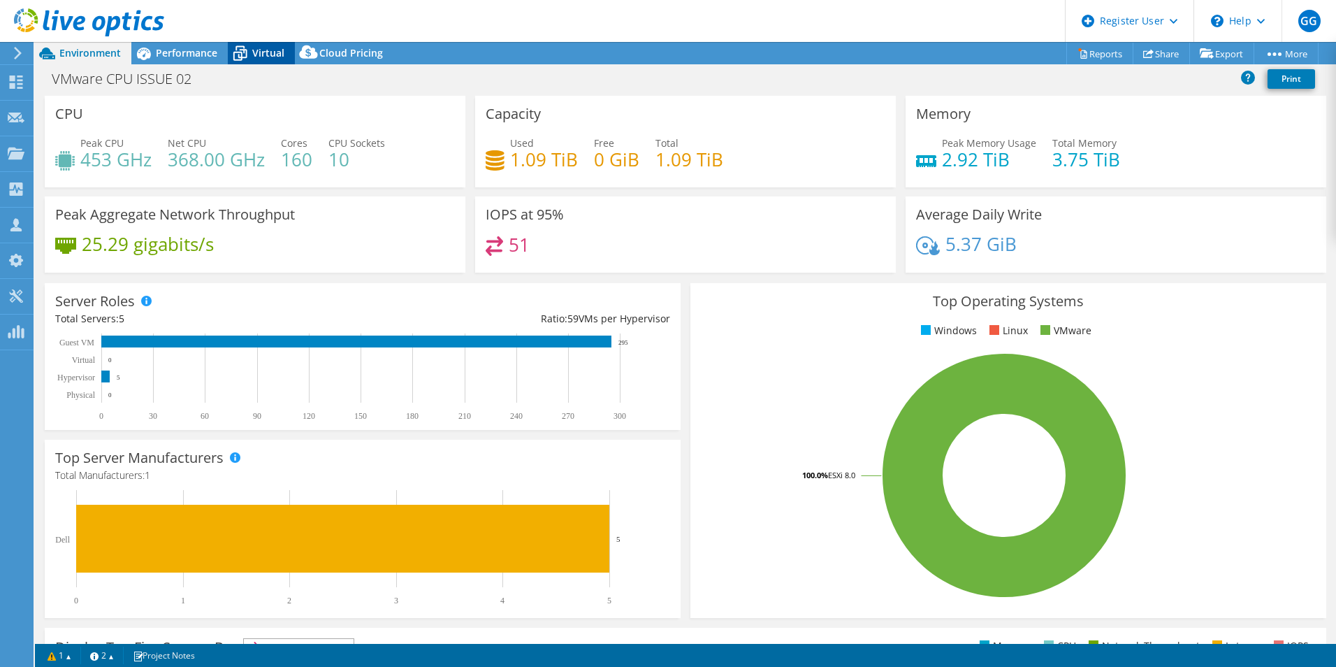
click at [275, 59] on div "Virtual" at bounding box center [261, 53] width 67 height 22
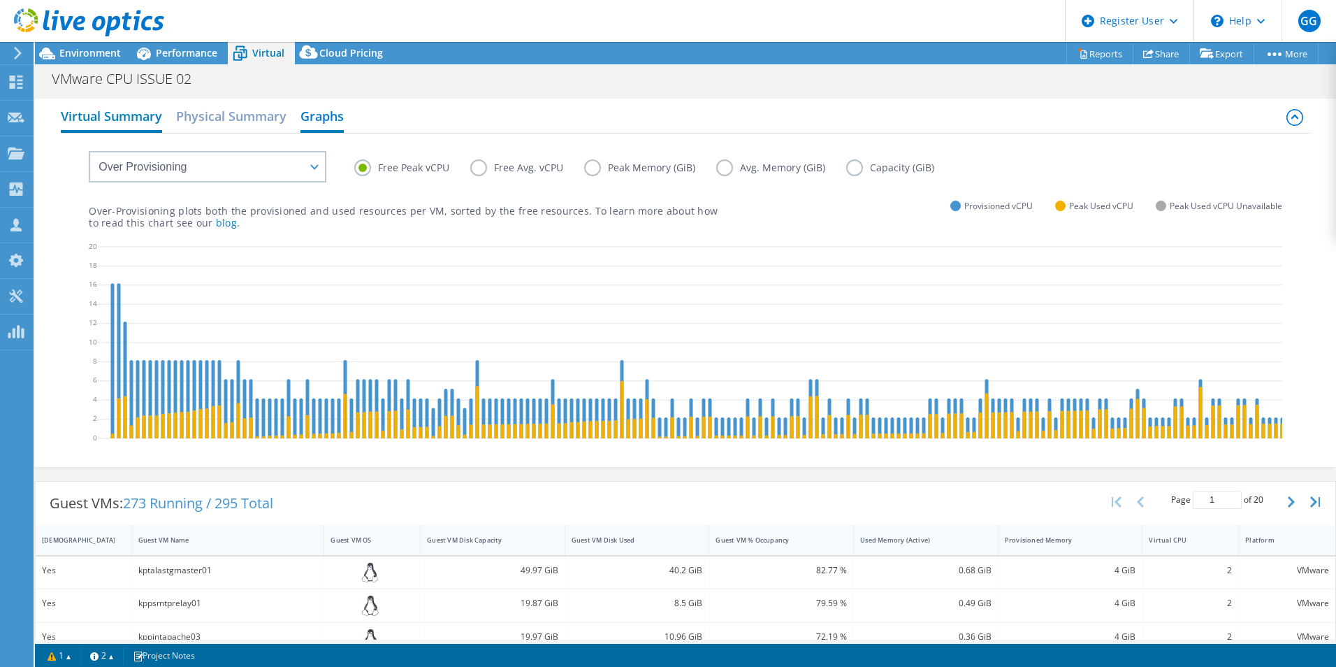
click at [119, 117] on h2 "Virtual Summary" at bounding box center [111, 117] width 101 height 31
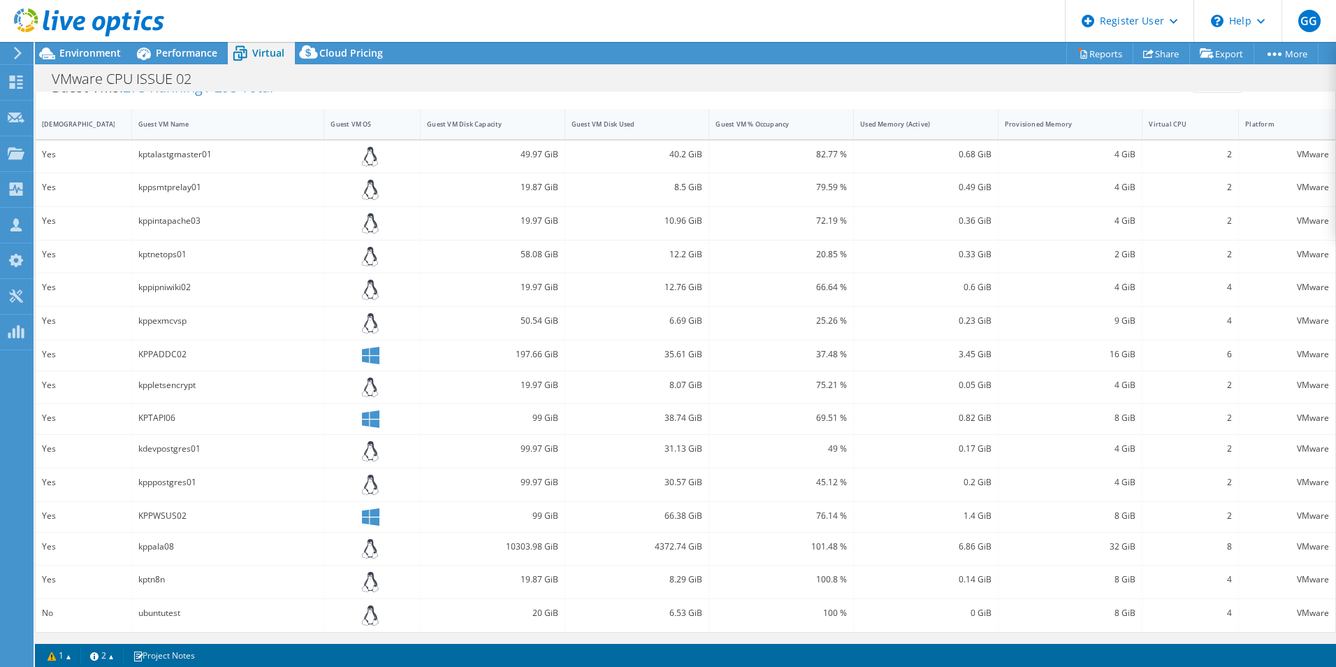
scroll to position [161, 0]
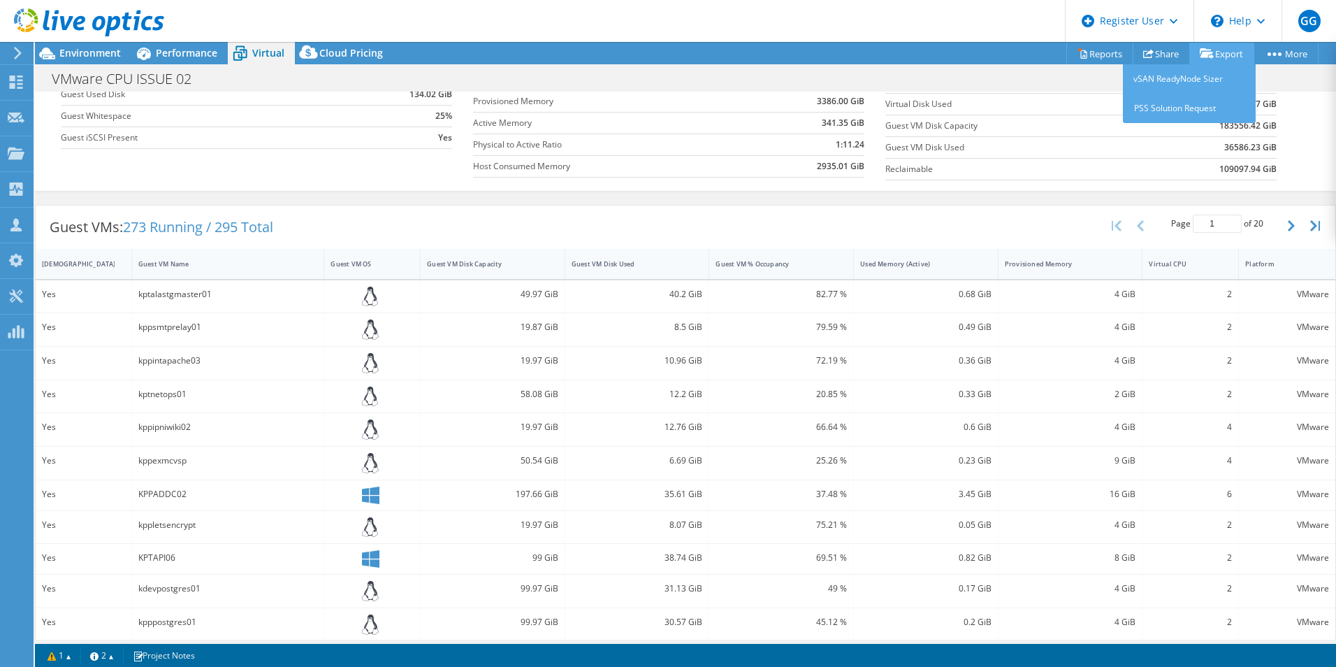
click at [1225, 55] on link "Export" at bounding box center [1221, 54] width 65 height 22
click at [968, 211] on div "Guest VMs: 273 Running / 295 Total Page 1 of 20 5 rows 10 rows 20 rows 25 rows …" at bounding box center [686, 226] width 1300 height 43
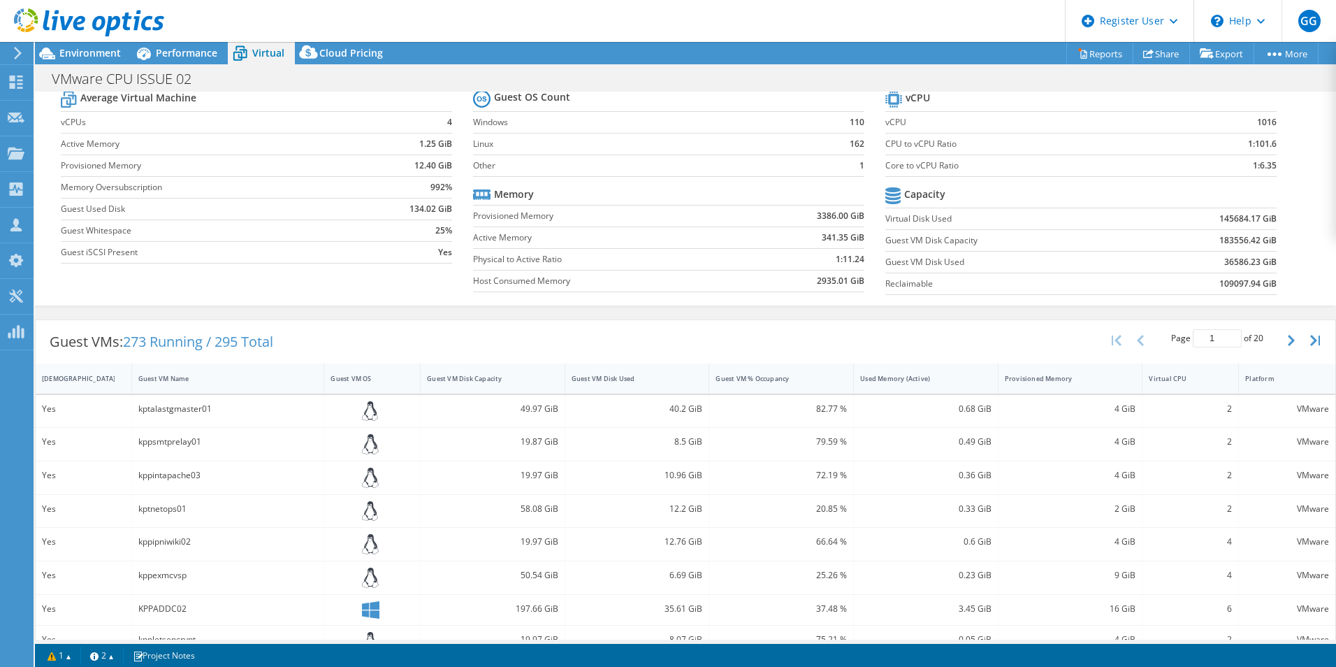
scroll to position [0, 0]
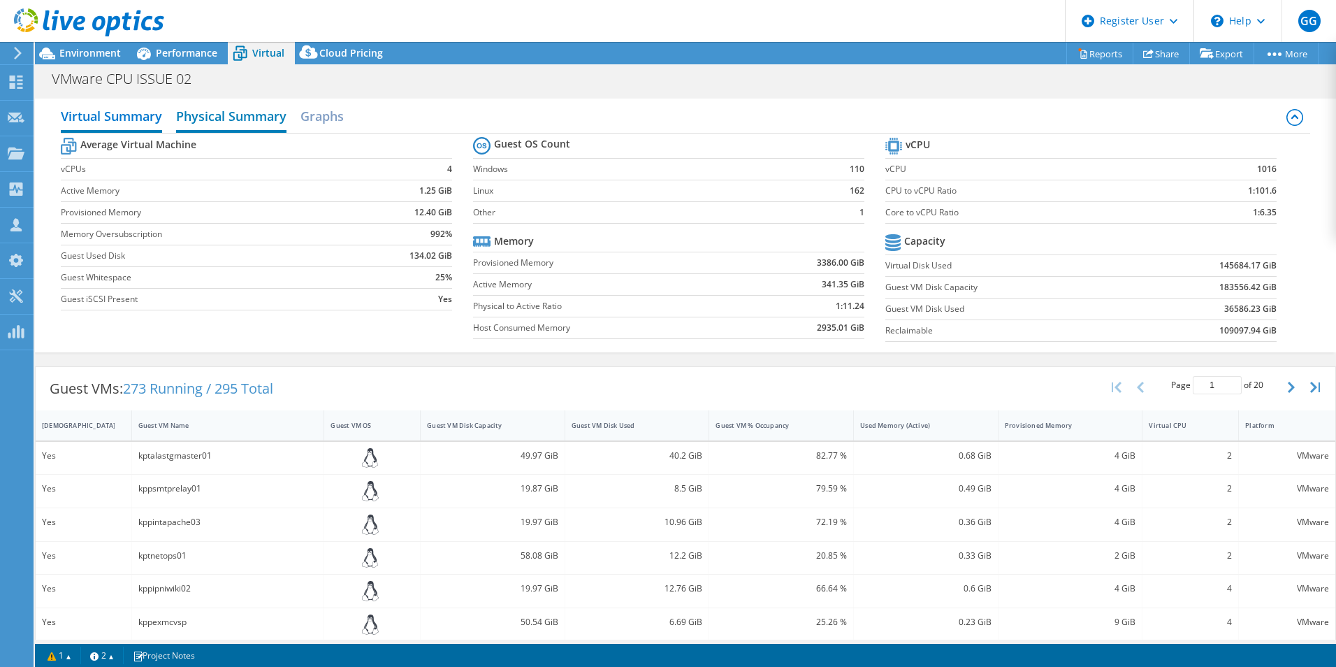
click at [256, 125] on h2 "Physical Summary" at bounding box center [231, 117] width 110 height 31
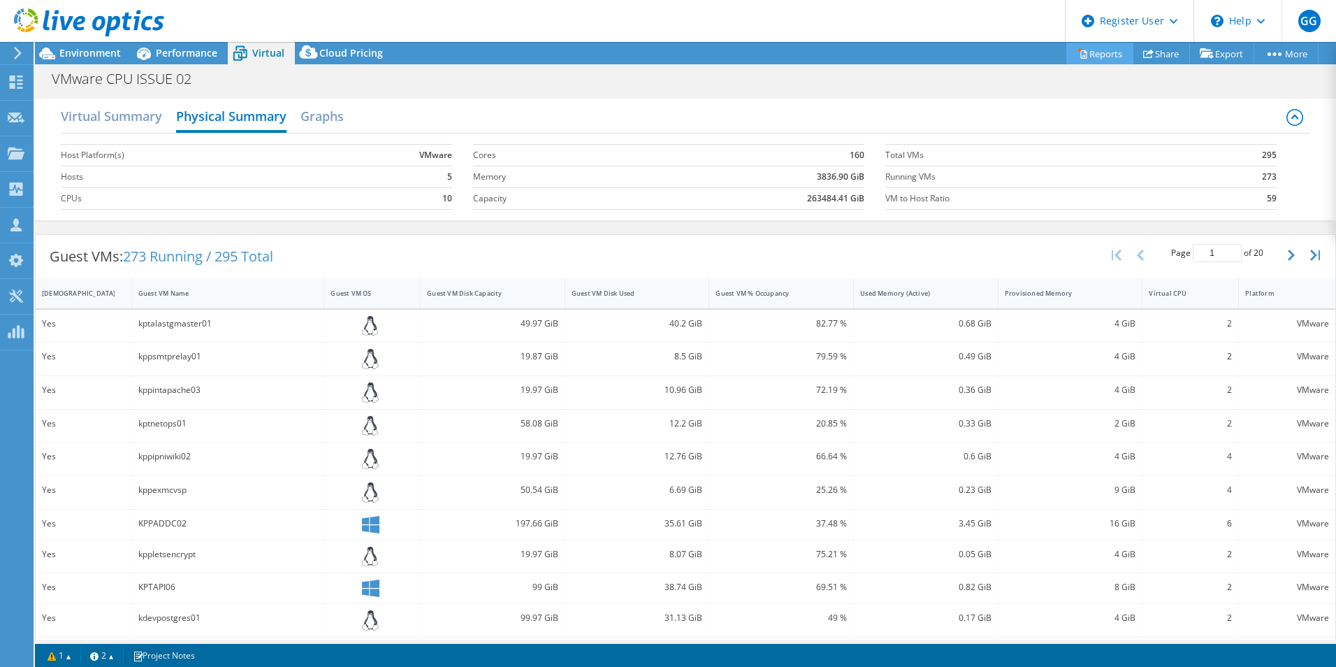
click at [1077, 55] on icon at bounding box center [1082, 53] width 10 height 10
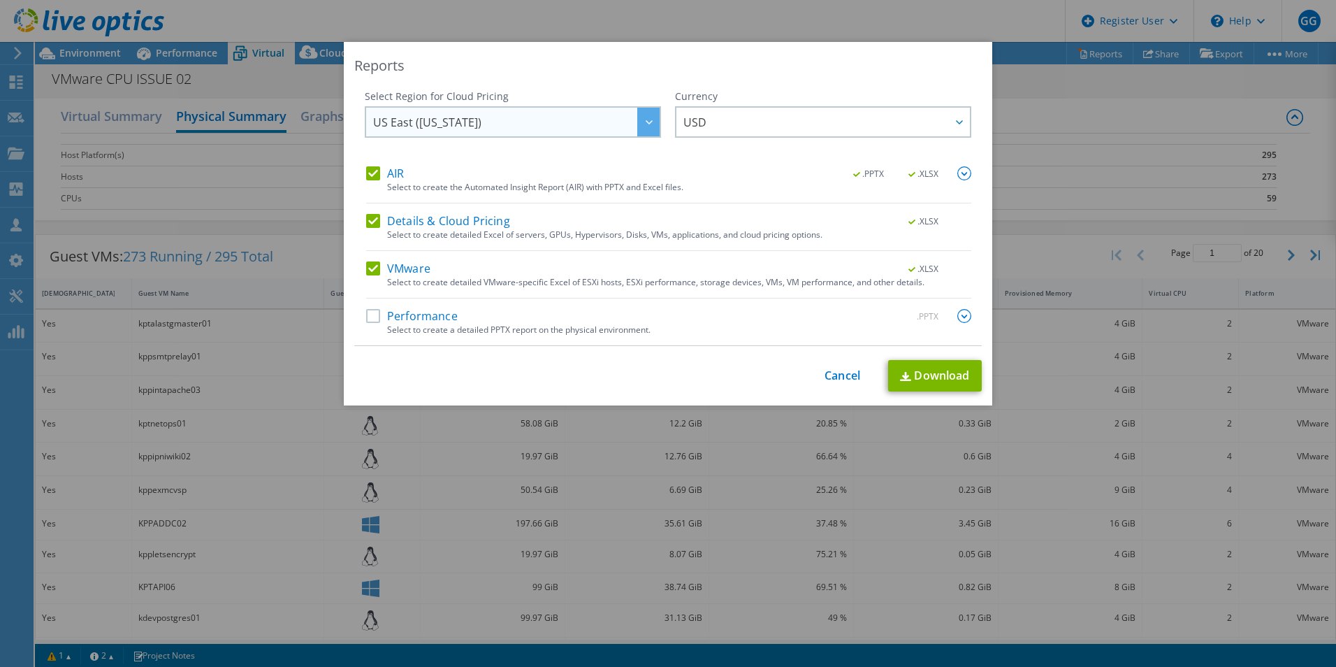
click at [416, 112] on span "US East ([US_STATE])" at bounding box center [516, 122] width 286 height 29
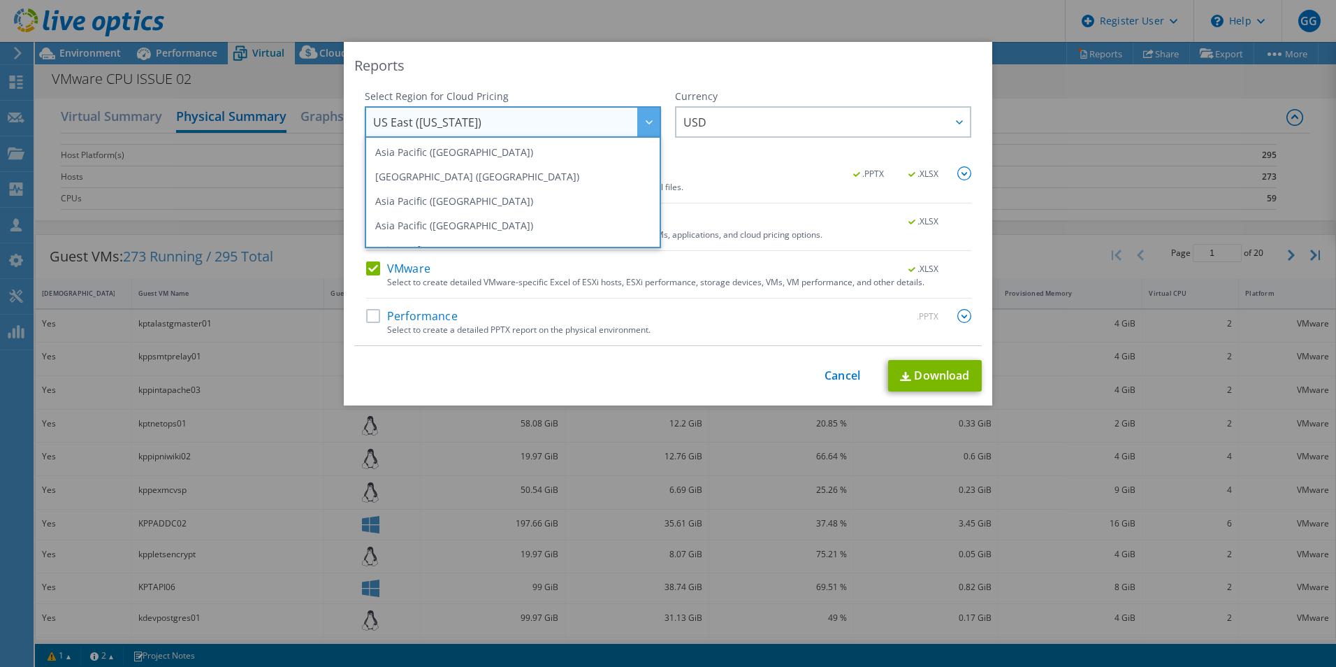
click at [416, 112] on span "US East ([US_STATE])" at bounding box center [516, 122] width 286 height 29
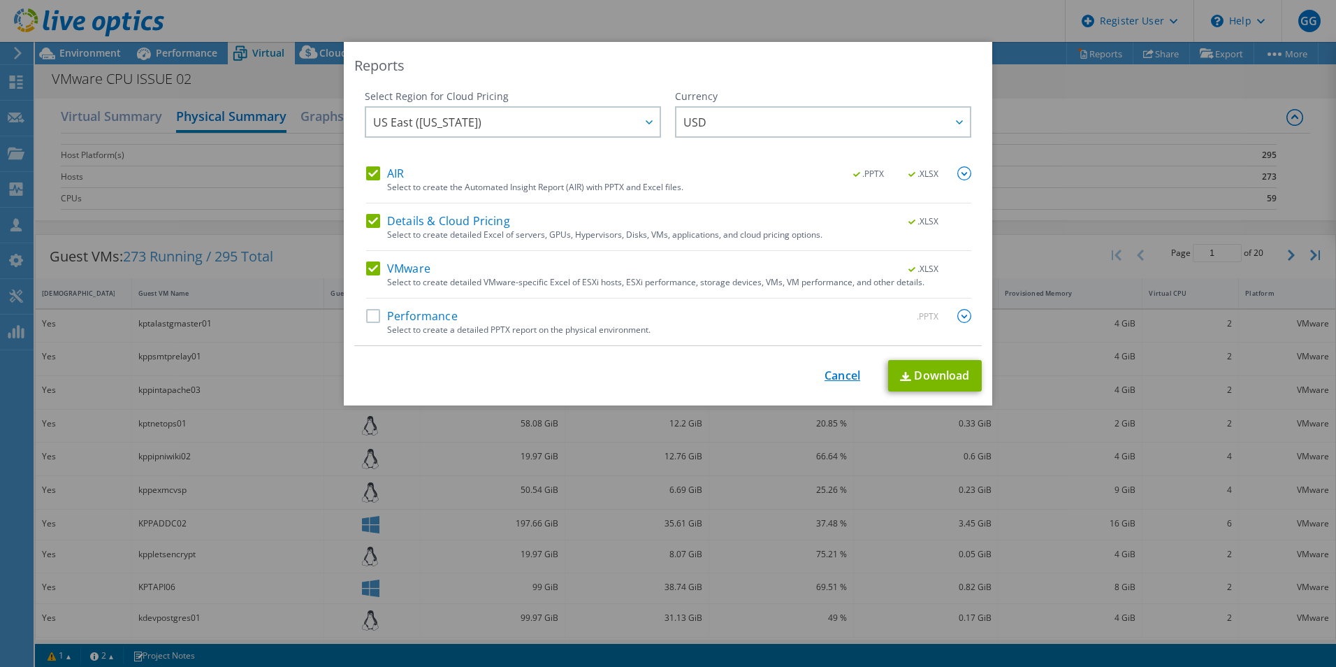
click at [831, 371] on link "Cancel" at bounding box center [843, 375] width 36 height 13
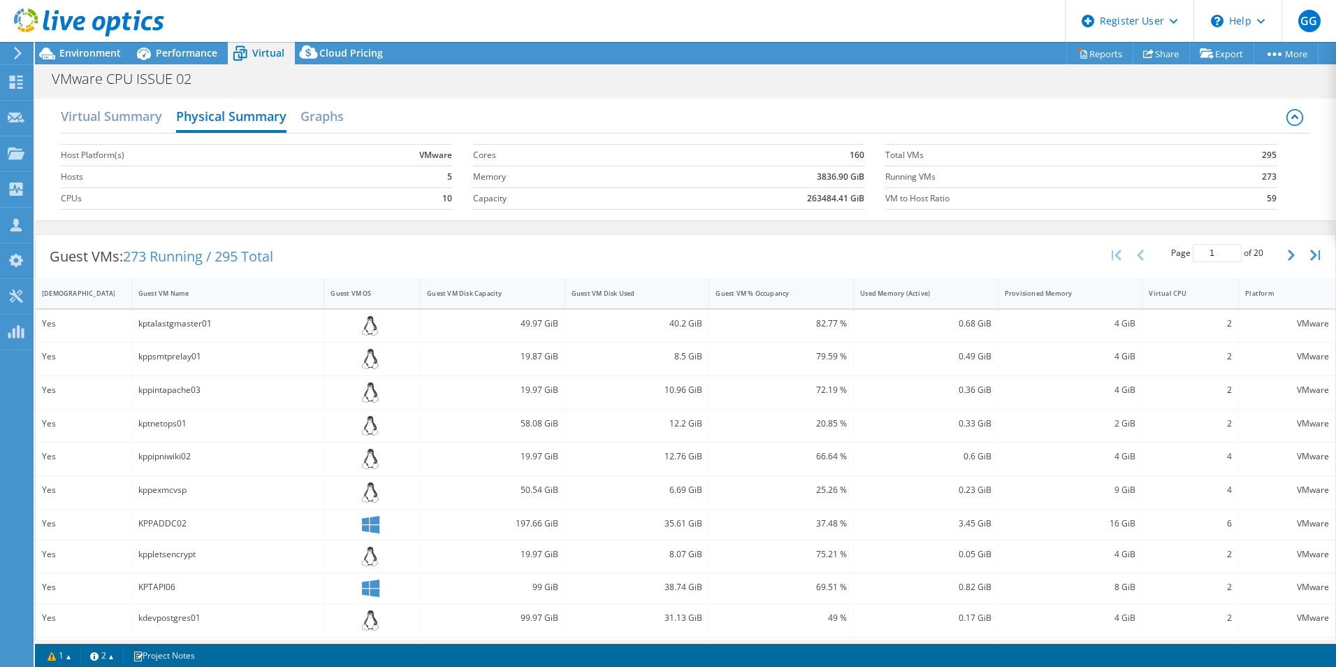
click at [739, 87] on div "VMware CPU ISSUE 02 Print" at bounding box center [685, 79] width 1301 height 26
click at [1207, 81] on link "vSAN ReadyNode Sizer" at bounding box center [1189, 78] width 133 height 29
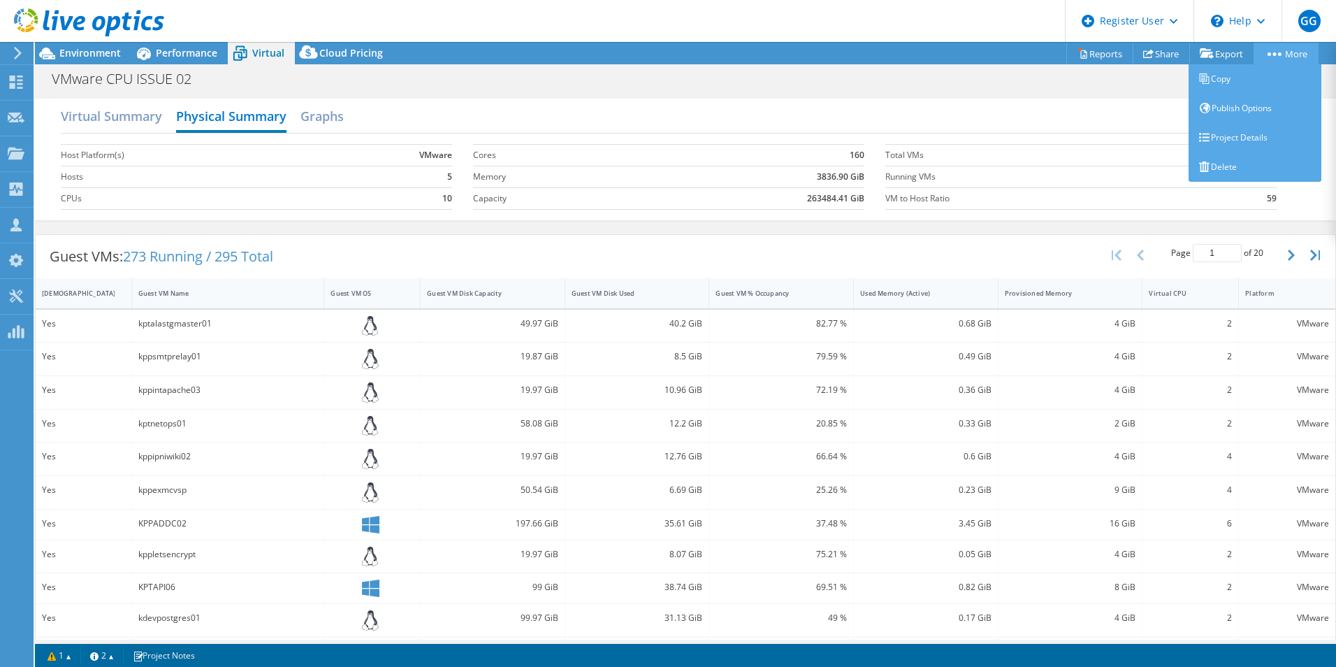
click at [1289, 50] on link "More" at bounding box center [1286, 54] width 65 height 22
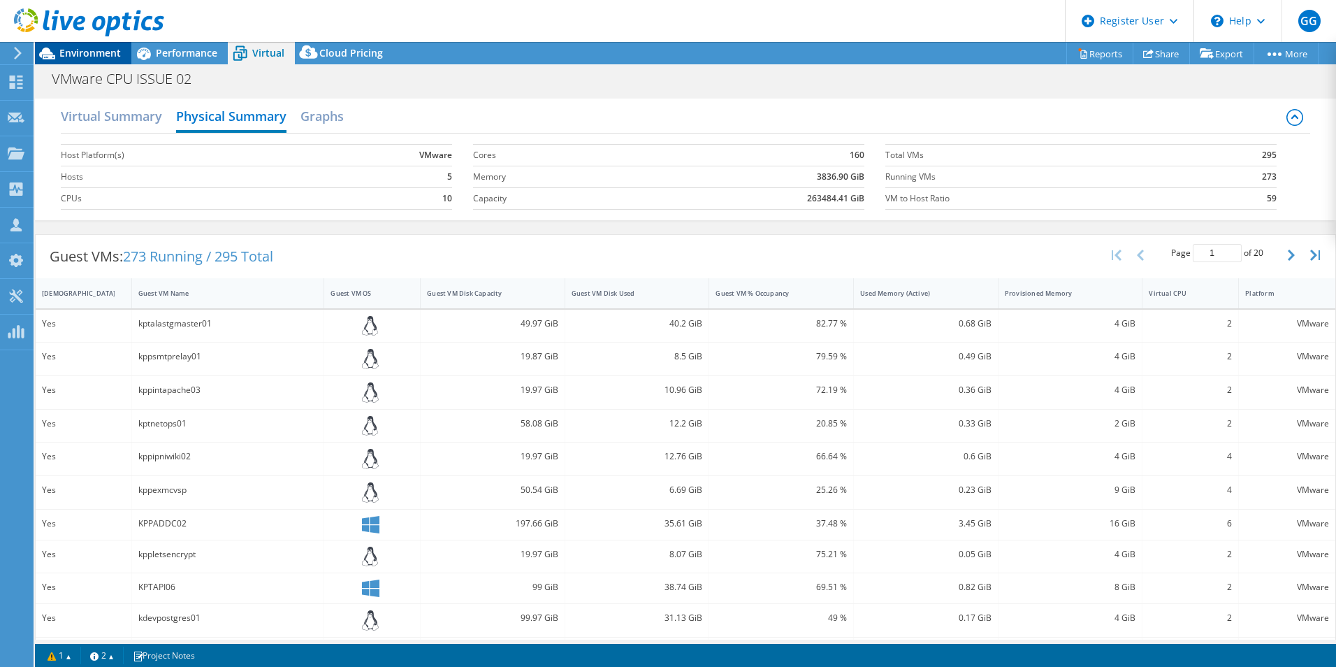
click at [76, 51] on span "Environment" at bounding box center [89, 52] width 61 height 13
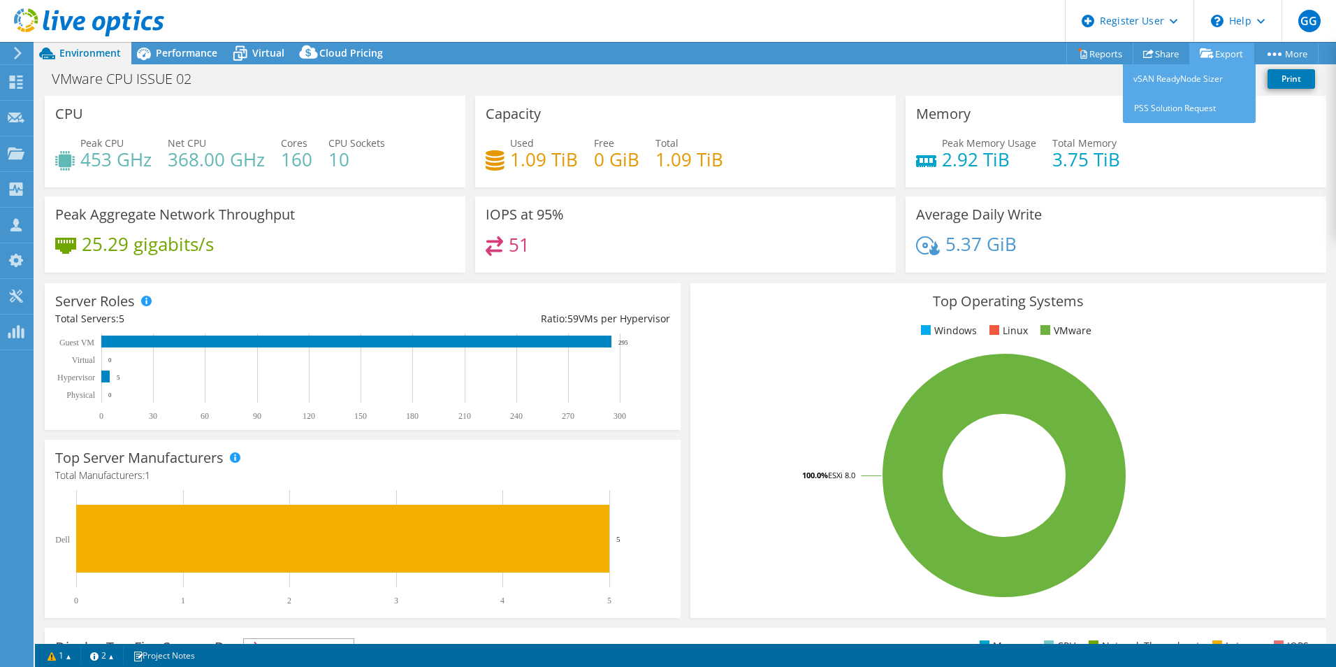
click at [1211, 54] on link "Export" at bounding box center [1221, 54] width 65 height 22
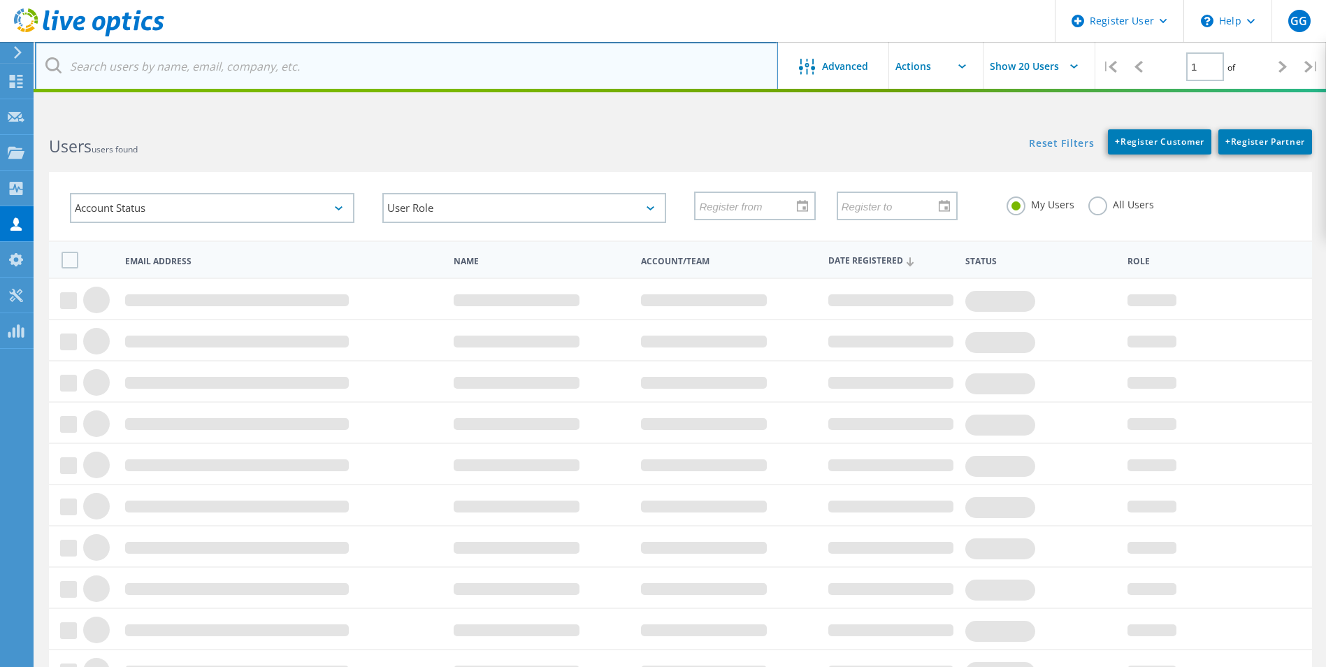
click at [245, 65] on input "text" at bounding box center [406, 66] width 743 height 49
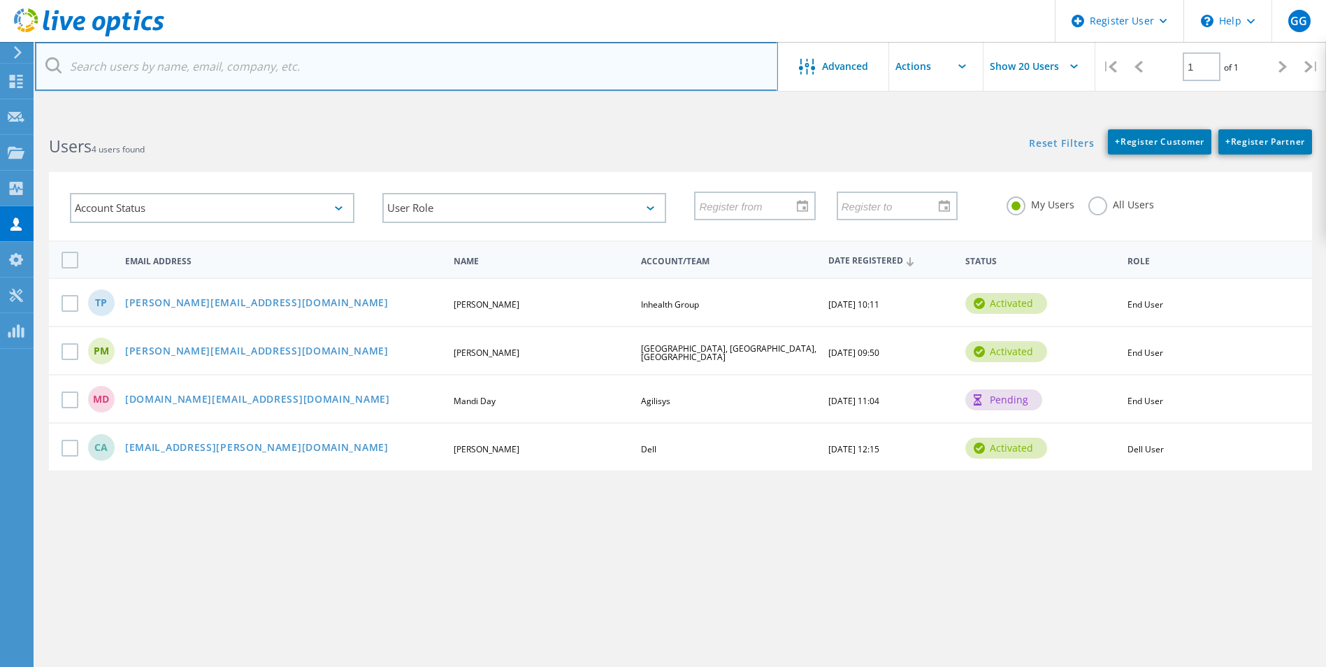
paste input "[PERSON_NAME][EMAIL_ADDRESS][DOMAIN_NAME]"
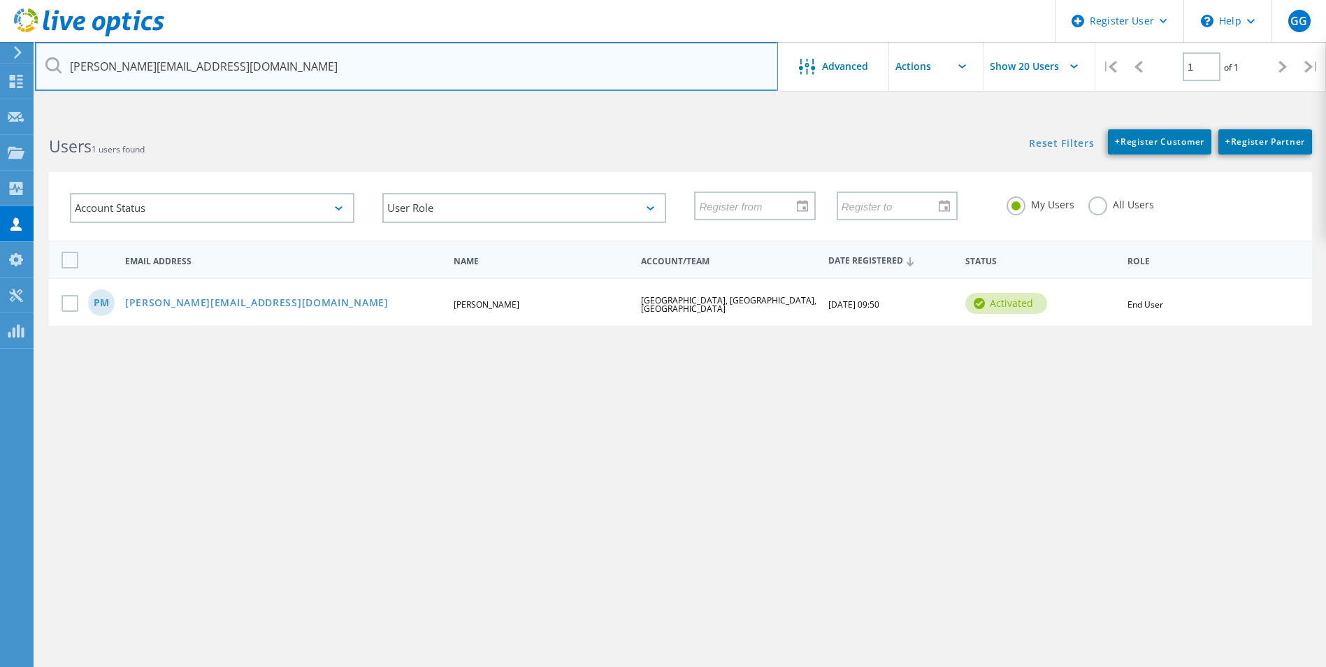
type input "[PERSON_NAME][EMAIL_ADDRESS][DOMAIN_NAME]"
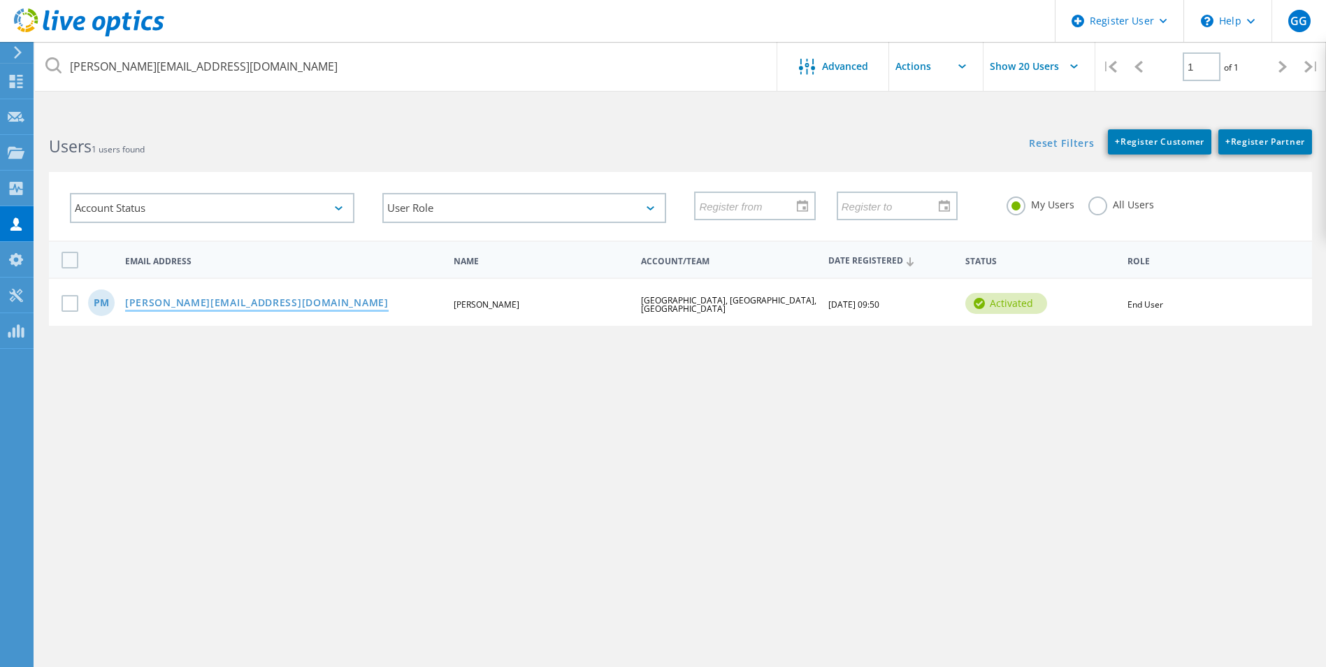
click at [164, 303] on link "[PERSON_NAME][EMAIL_ADDRESS][DOMAIN_NAME]" at bounding box center [256, 304] width 263 height 12
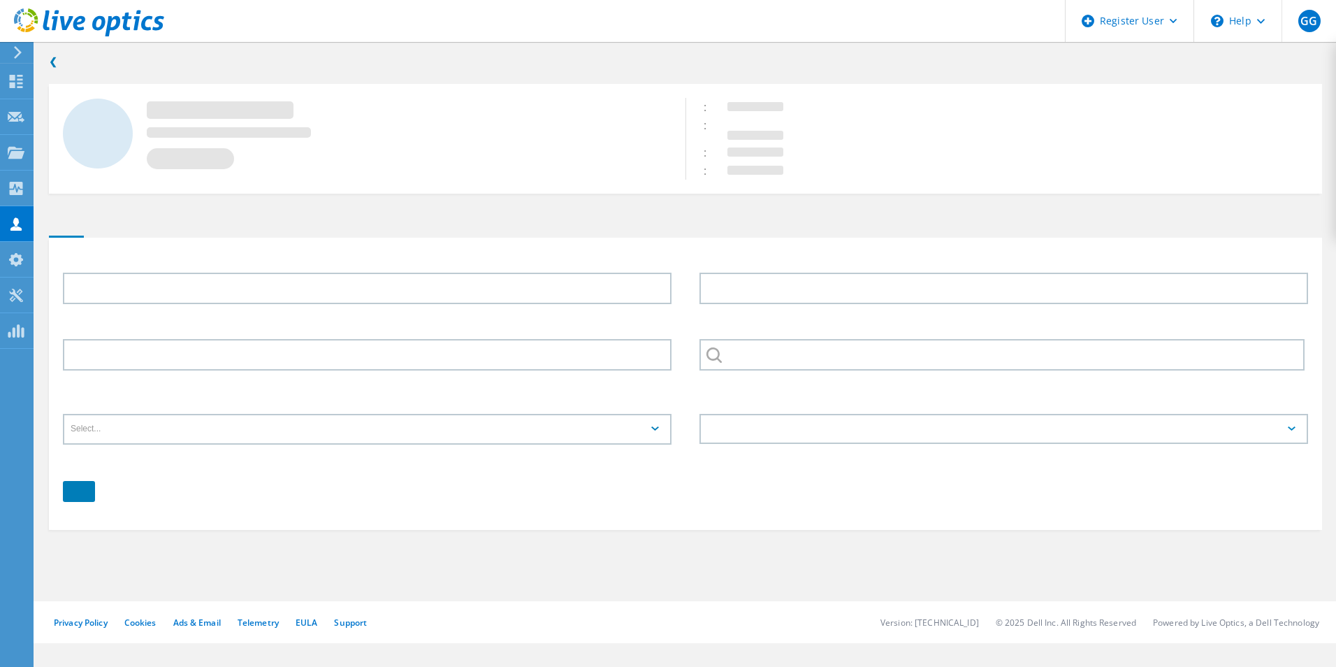
type input "Phil"
type input "Mapfumo"
type input "[GEOGRAPHIC_DATA], [GEOGRAPHIC_DATA], [GEOGRAPHIC_DATA]"
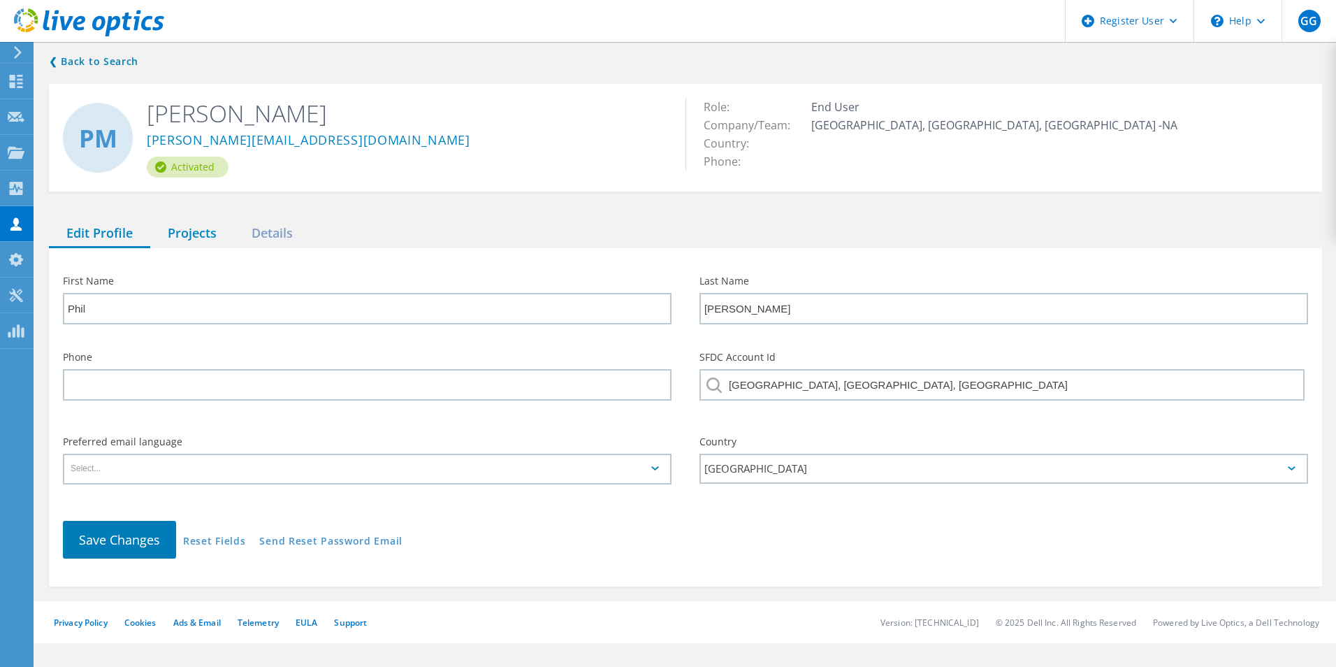
click at [189, 233] on div "Projects" at bounding box center [192, 233] width 84 height 29
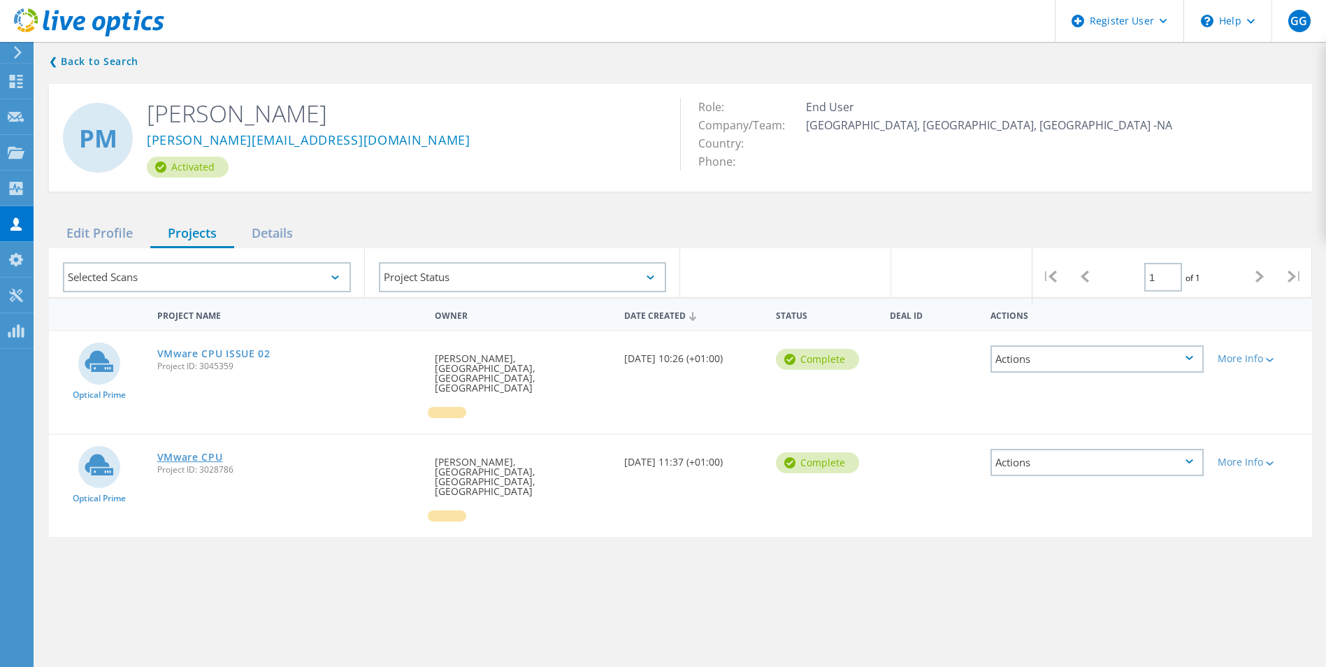
click at [210, 452] on link "VMware CPU" at bounding box center [190, 457] width 66 height 10
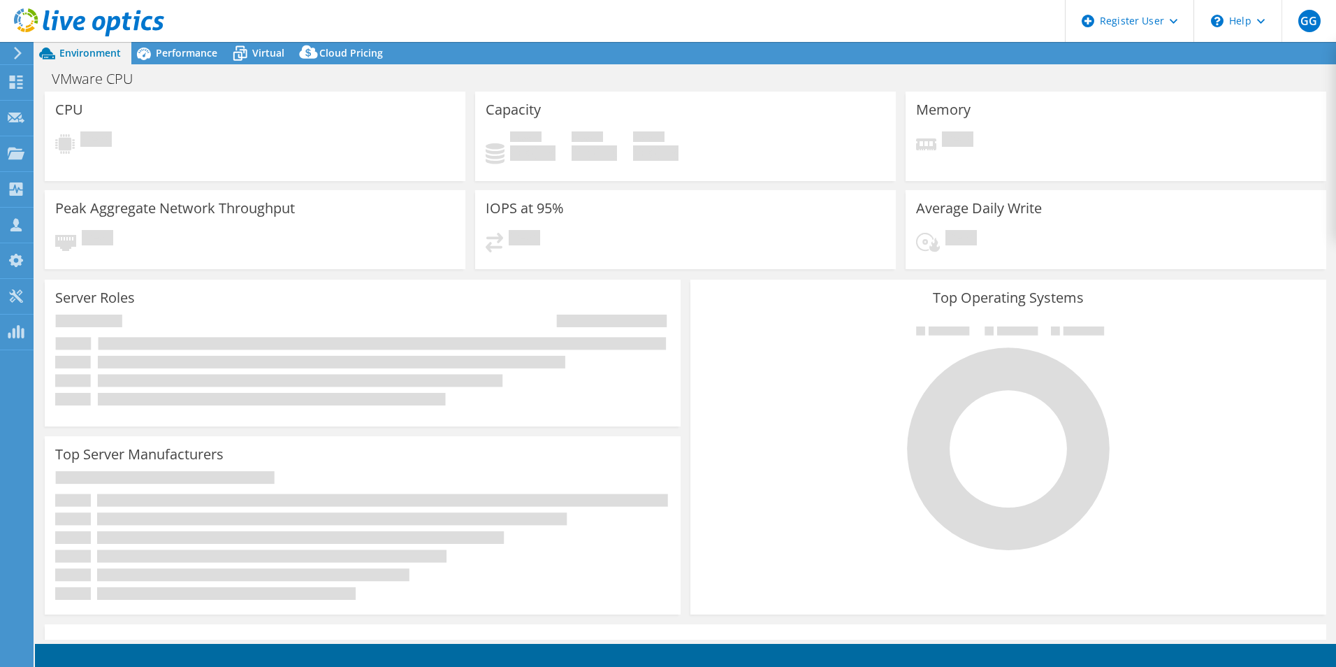
select select "EULondon"
select select "GBP"
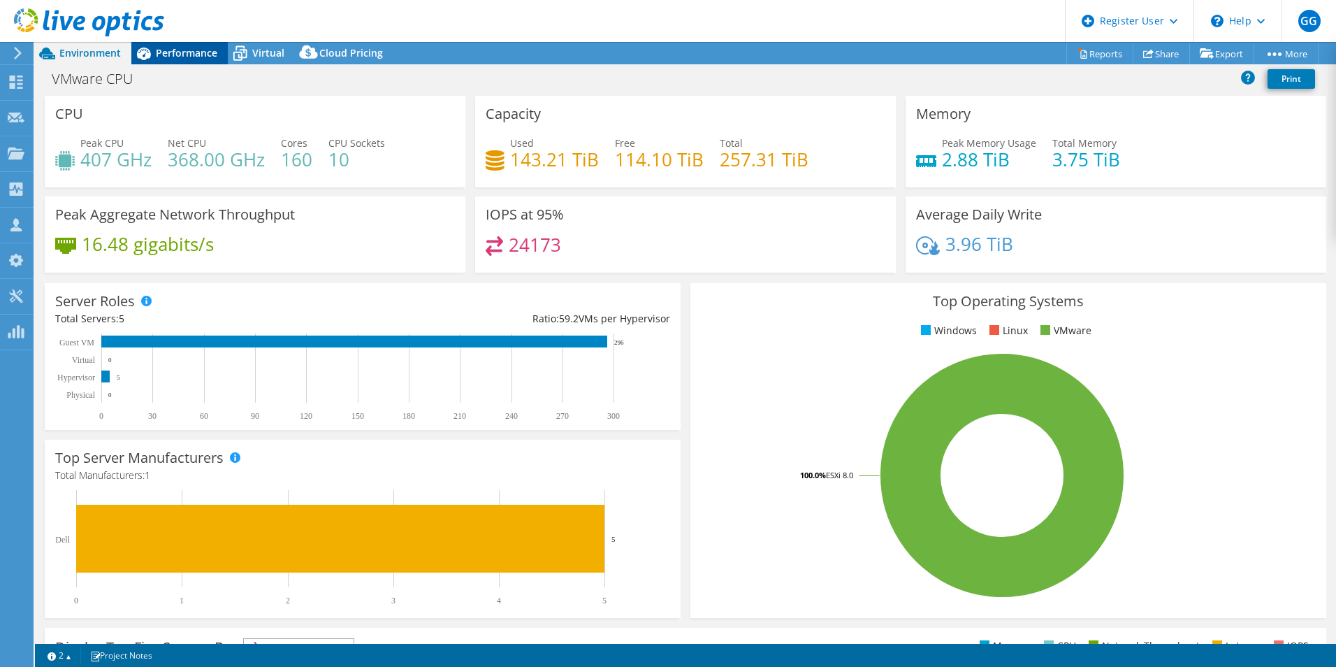
click at [164, 61] on div "Performance" at bounding box center [179, 53] width 96 height 22
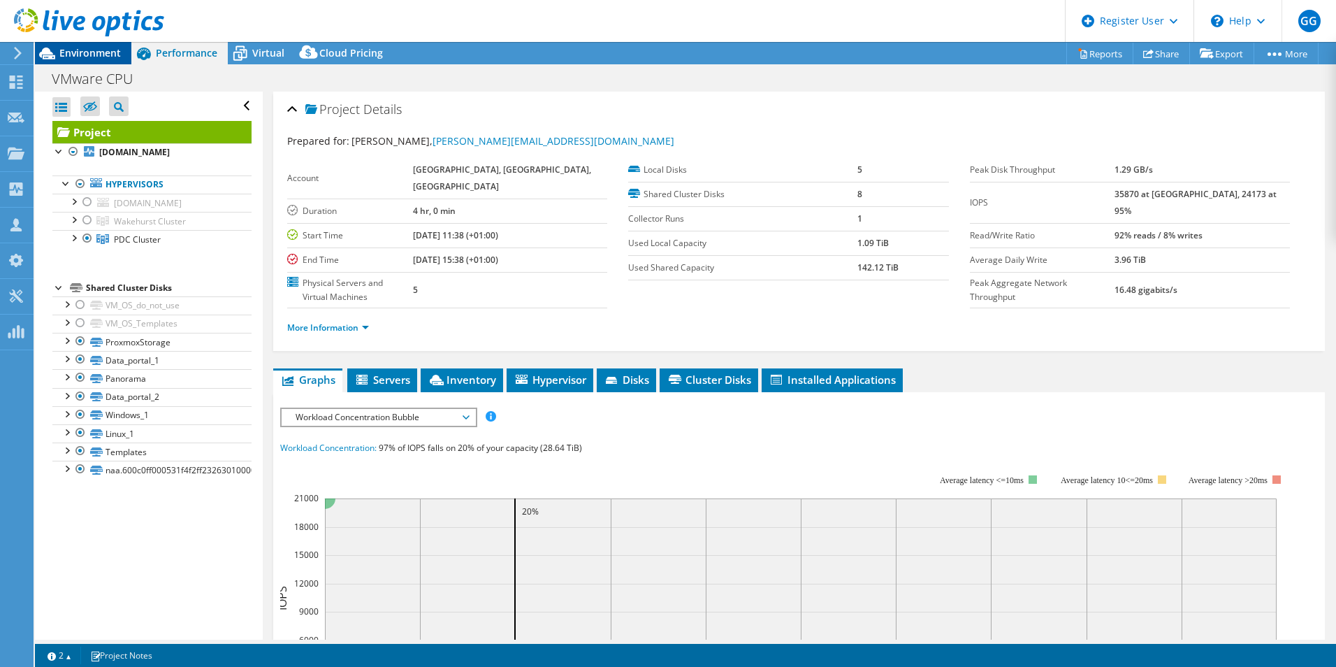
click at [99, 56] on span "Environment" at bounding box center [89, 52] width 61 height 13
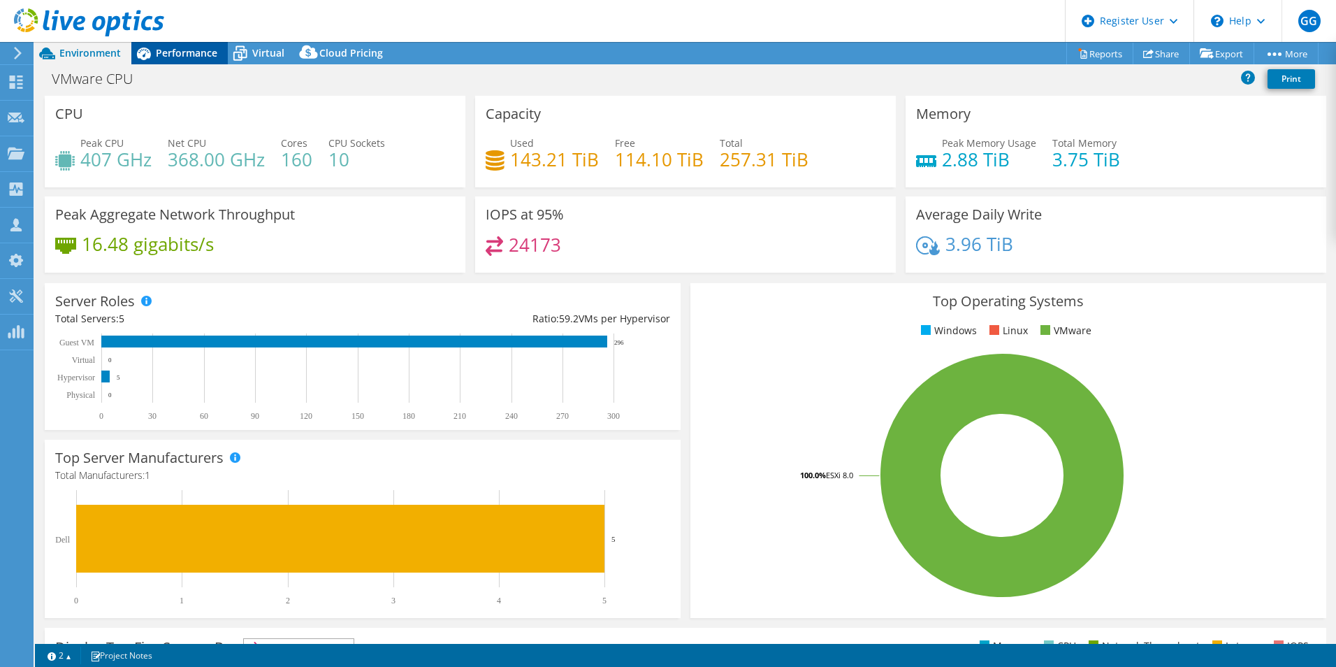
click at [186, 52] on span "Performance" at bounding box center [186, 52] width 61 height 13
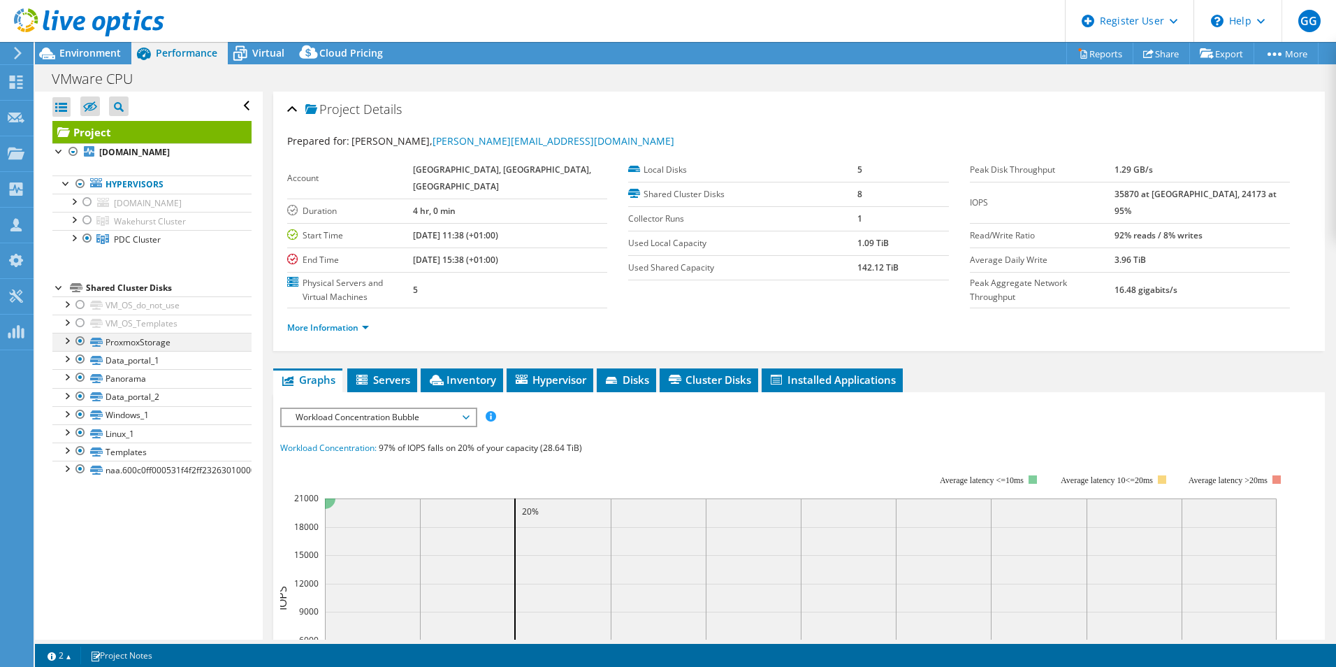
click at [80, 342] on div at bounding box center [80, 341] width 14 height 17
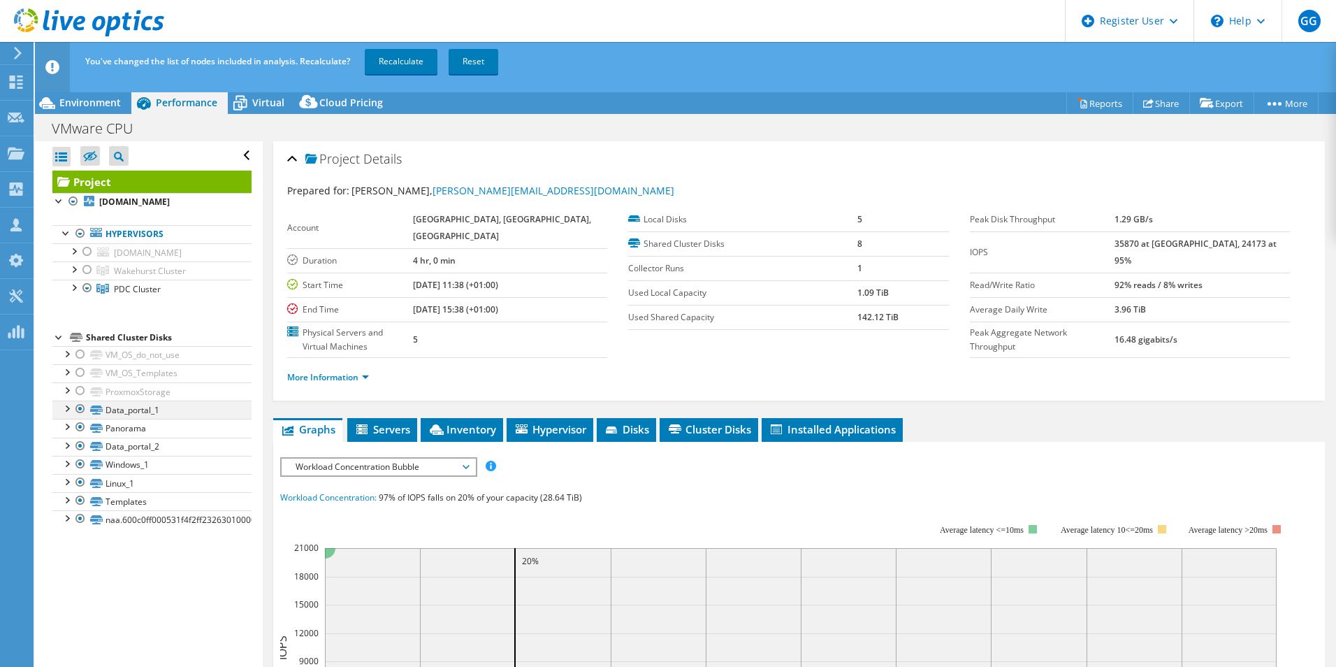
click at [80, 411] on div at bounding box center [80, 408] width 14 height 17
click at [80, 435] on div at bounding box center [80, 427] width 14 height 17
click at [80, 442] on div at bounding box center [80, 445] width 14 height 17
click at [81, 460] on div at bounding box center [80, 464] width 14 height 17
click at [84, 481] on div at bounding box center [80, 482] width 14 height 17
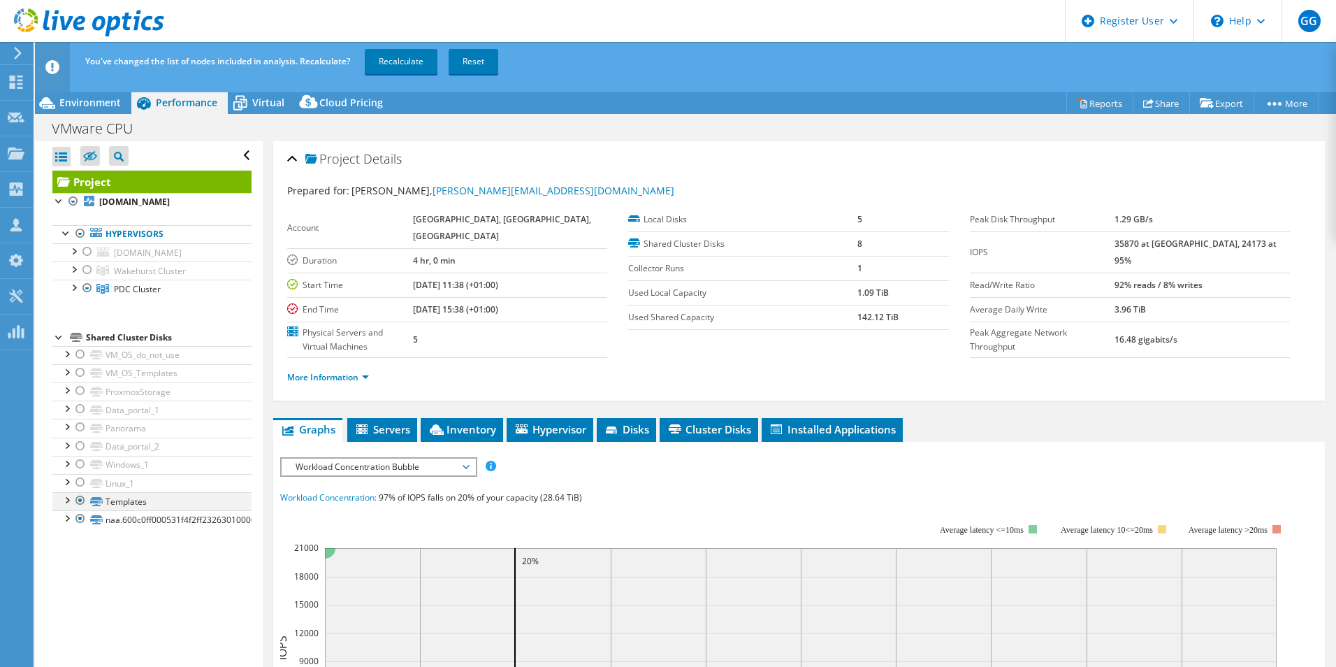
click at [82, 507] on div at bounding box center [80, 500] width 14 height 17
click at [82, 516] on div at bounding box center [80, 518] width 14 height 17
click at [390, 59] on link "Recalculate" at bounding box center [401, 61] width 73 height 25
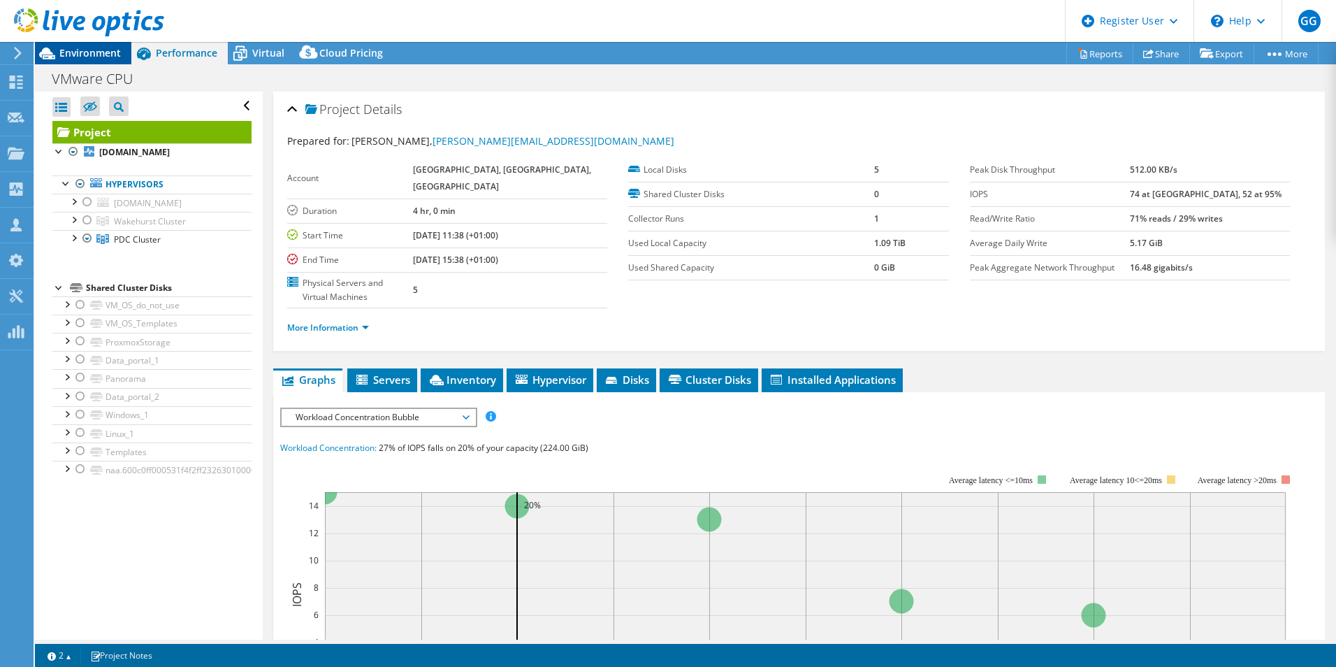
click at [99, 48] on span "Environment" at bounding box center [89, 52] width 61 height 13
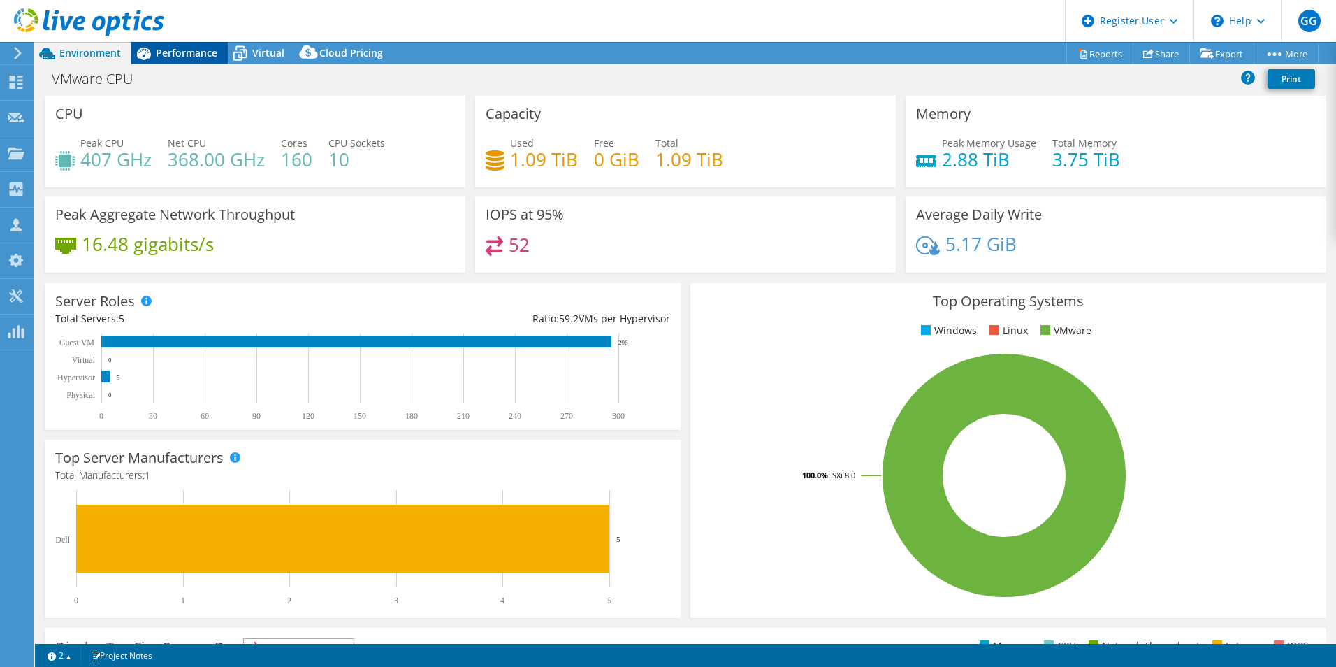
click at [168, 51] on span "Performance" at bounding box center [186, 52] width 61 height 13
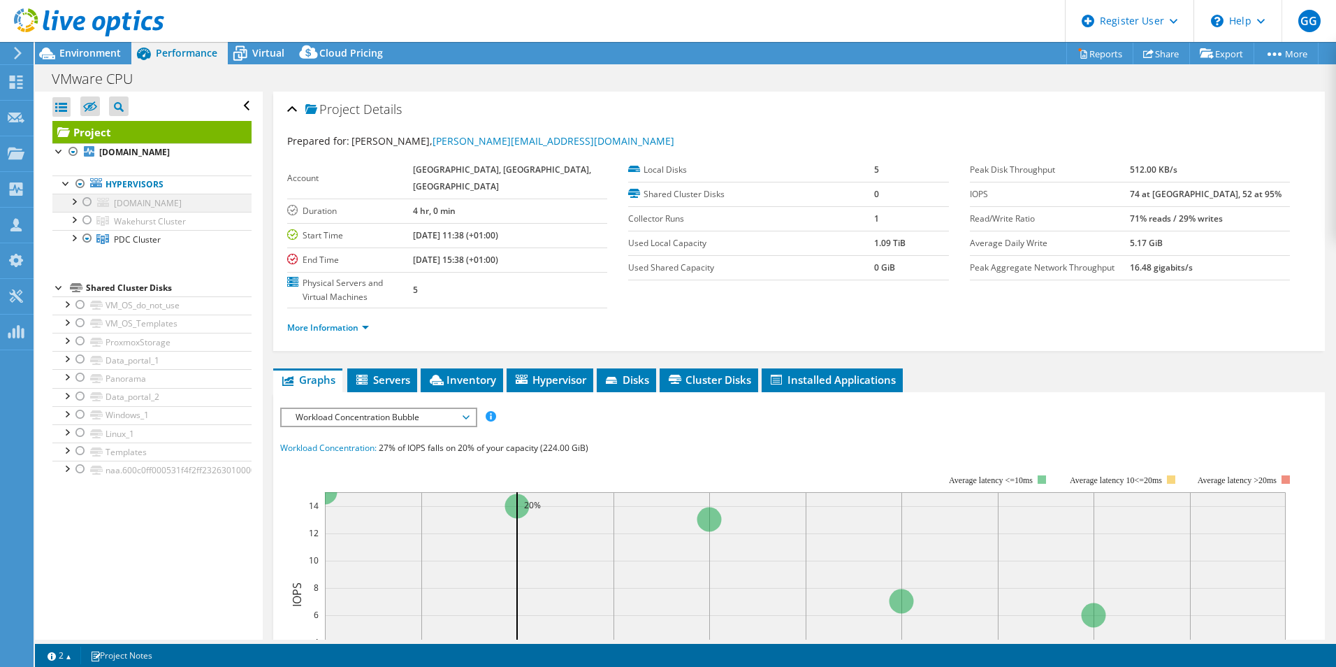
click at [89, 201] on div at bounding box center [87, 202] width 14 height 17
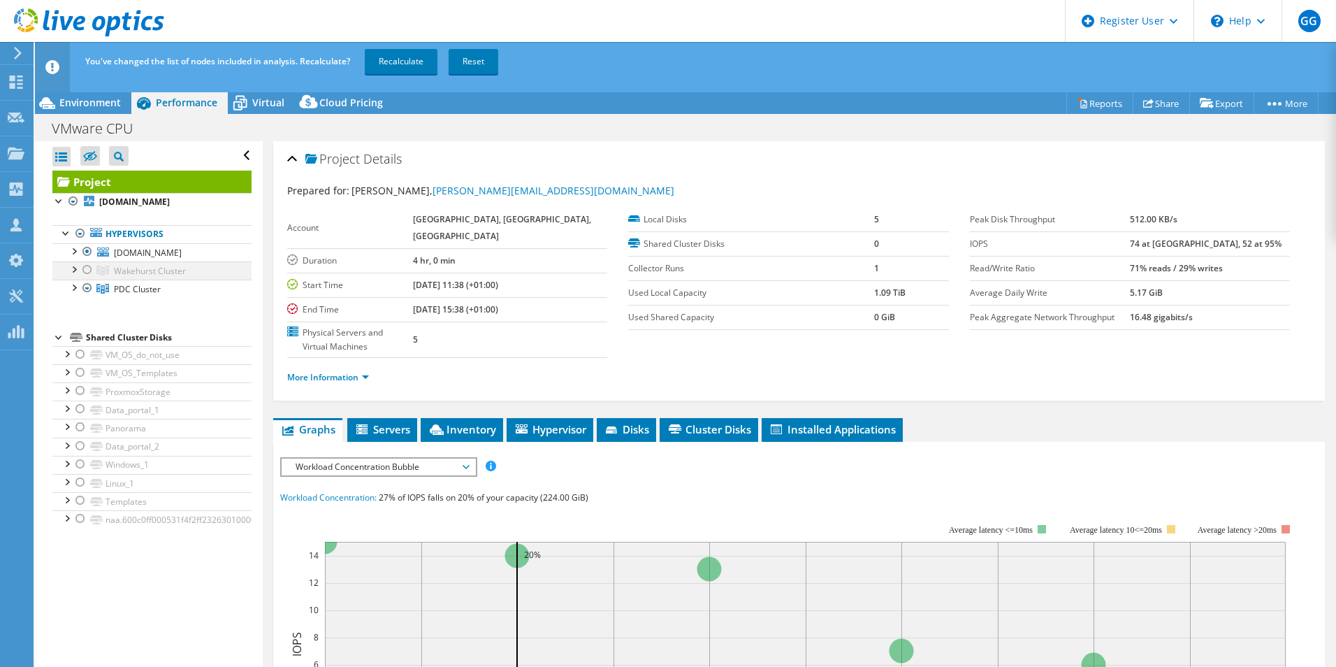
click at [88, 273] on div at bounding box center [87, 269] width 14 height 17
click at [75, 391] on div at bounding box center [80, 390] width 14 height 17
click at [75, 409] on div at bounding box center [80, 408] width 14 height 17
click at [77, 426] on div at bounding box center [80, 427] width 14 height 17
click at [78, 444] on div at bounding box center [80, 445] width 14 height 17
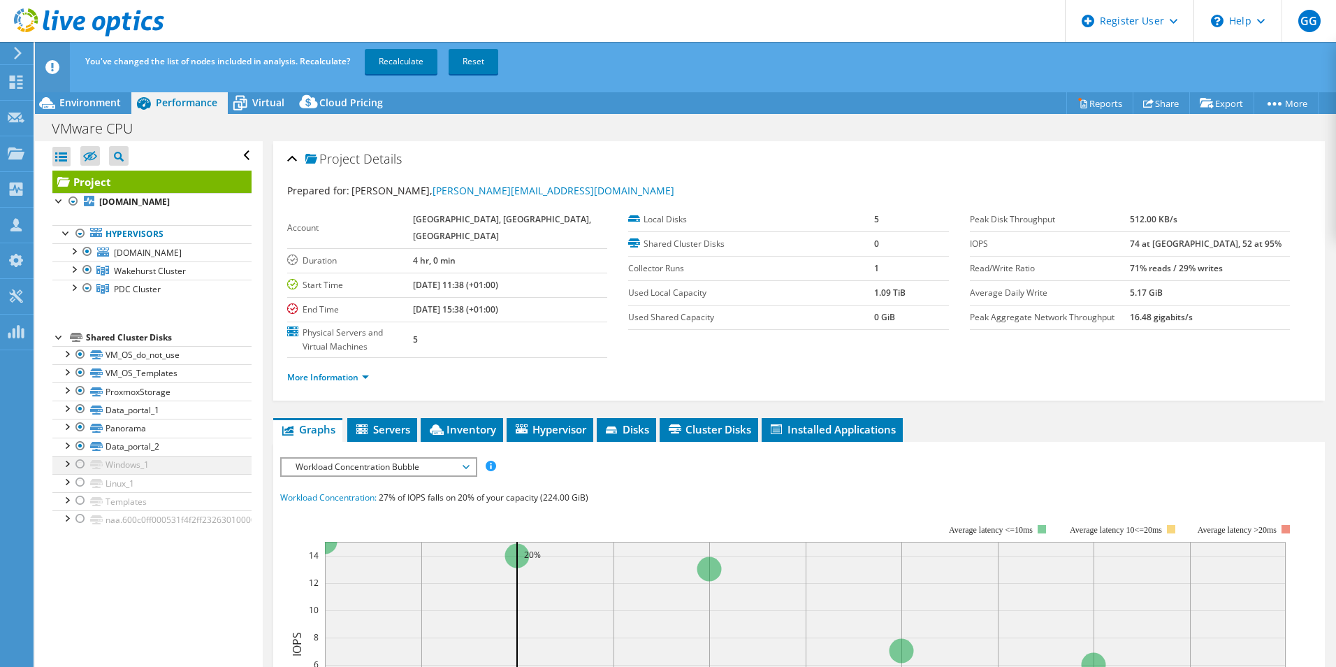
click at [80, 469] on div at bounding box center [80, 464] width 14 height 17
click at [80, 480] on div at bounding box center [80, 482] width 14 height 17
click at [80, 497] on div at bounding box center [80, 500] width 14 height 17
click at [79, 514] on div at bounding box center [80, 518] width 14 height 17
click at [413, 62] on link "Recalculate" at bounding box center [401, 61] width 73 height 25
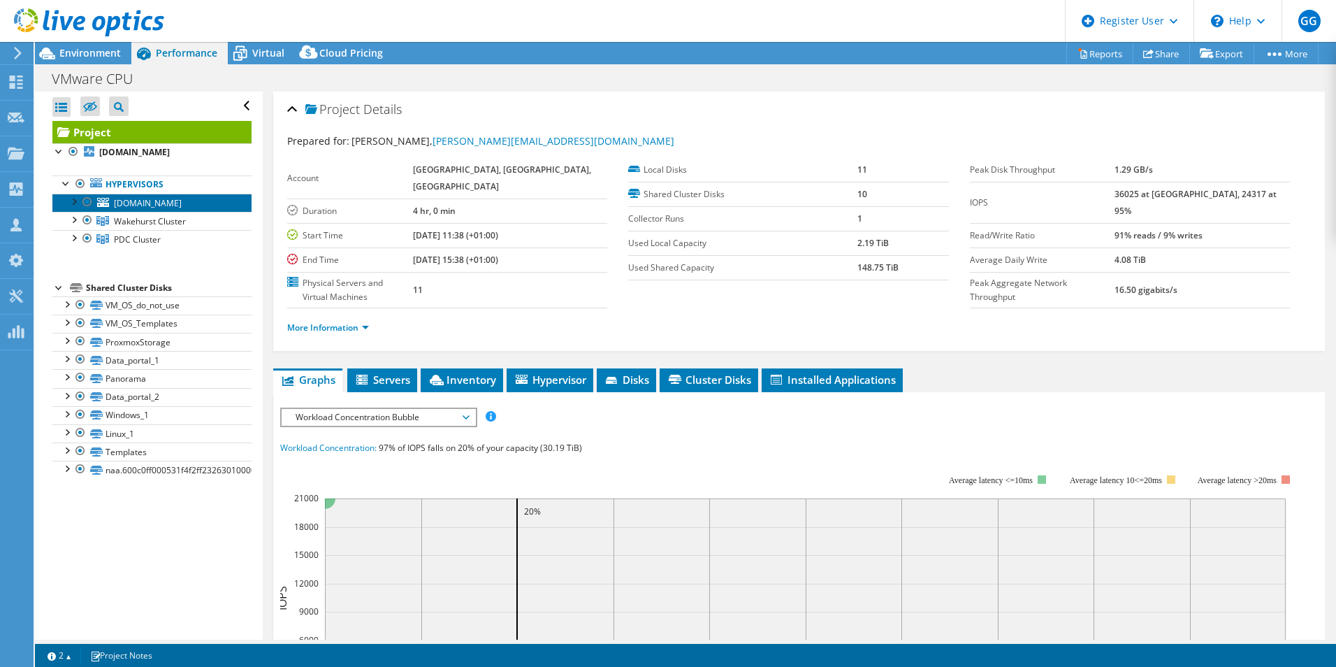
click at [159, 198] on span "[DOMAIN_NAME]" at bounding box center [148, 203] width 68 height 12
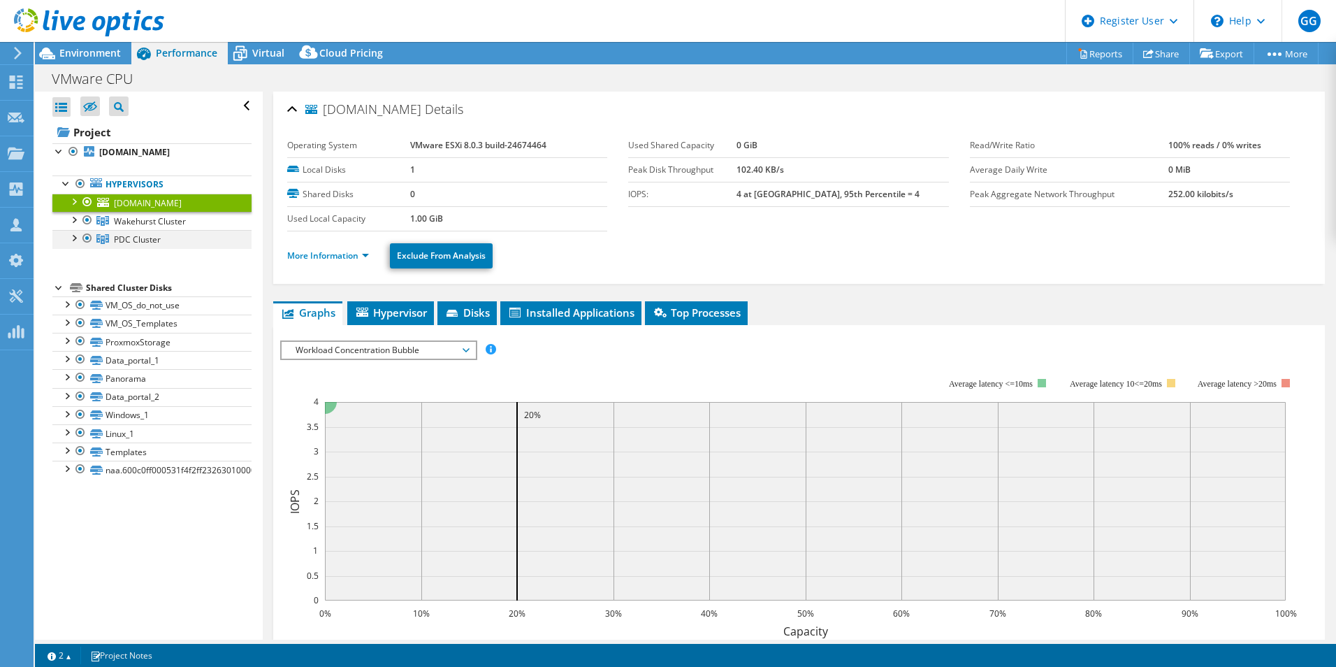
click at [77, 237] on div at bounding box center [73, 237] width 14 height 14
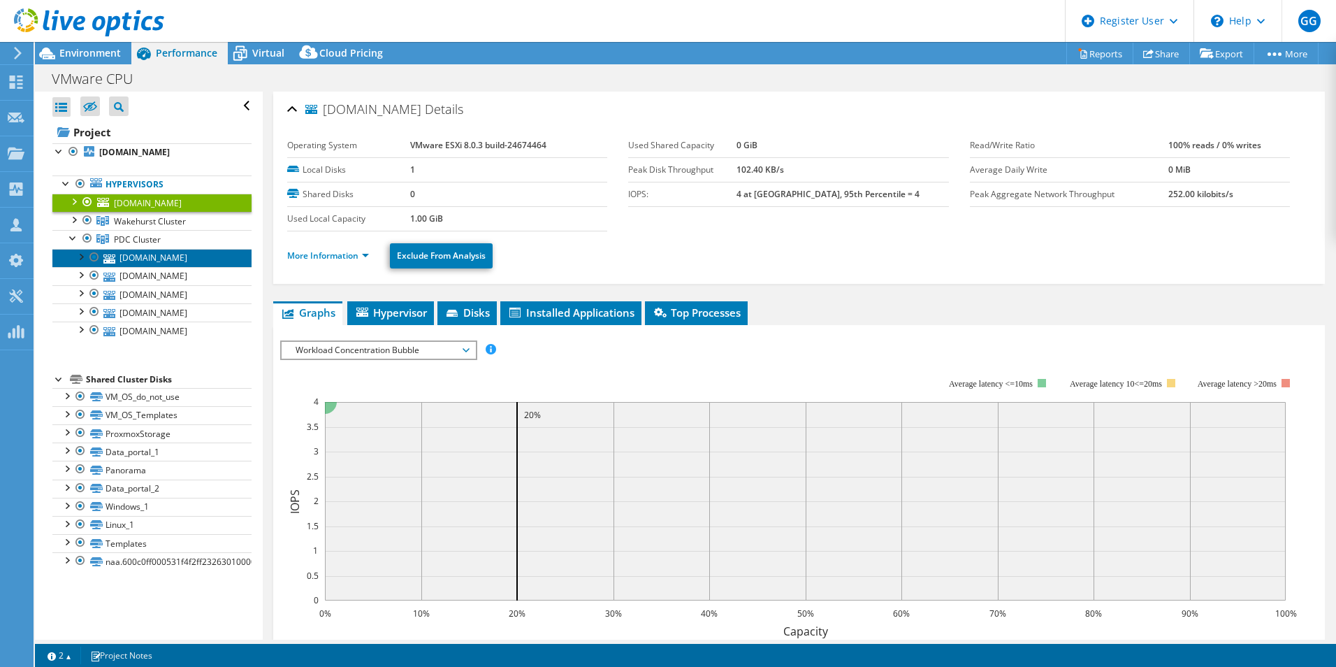
click at [120, 253] on link "[DOMAIN_NAME]" at bounding box center [151, 258] width 199 height 18
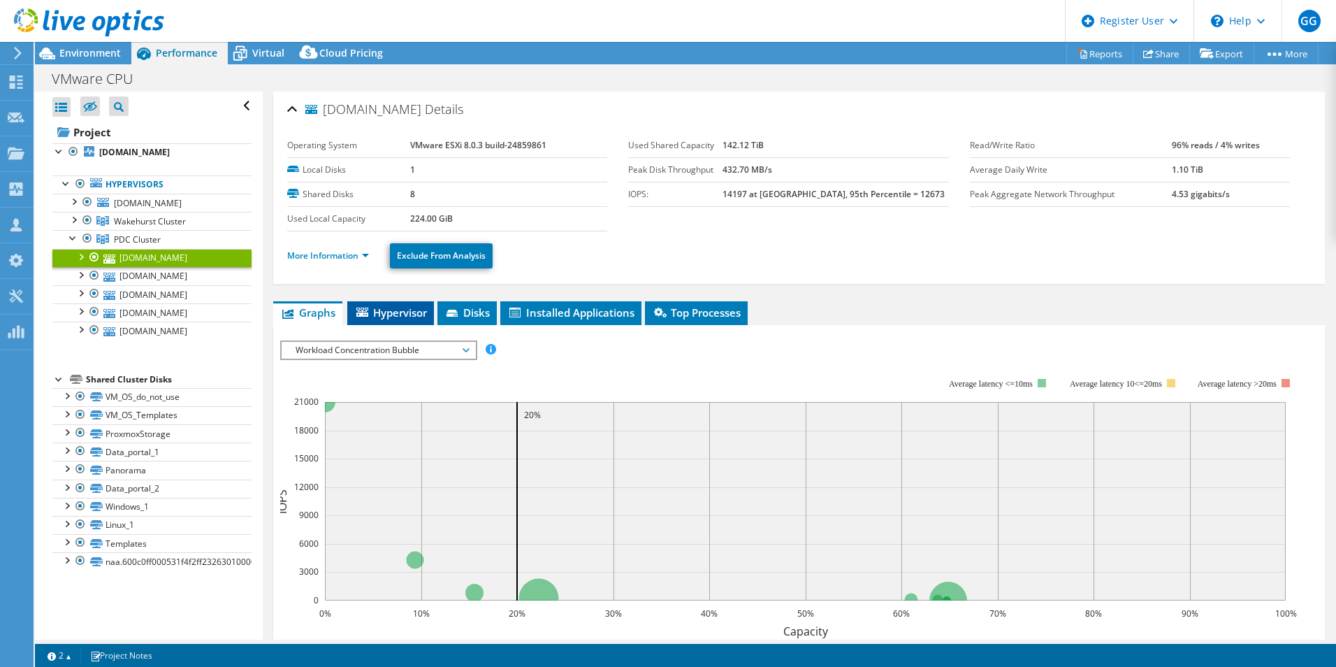
click at [374, 307] on span "Hypervisor" at bounding box center [390, 312] width 73 height 14
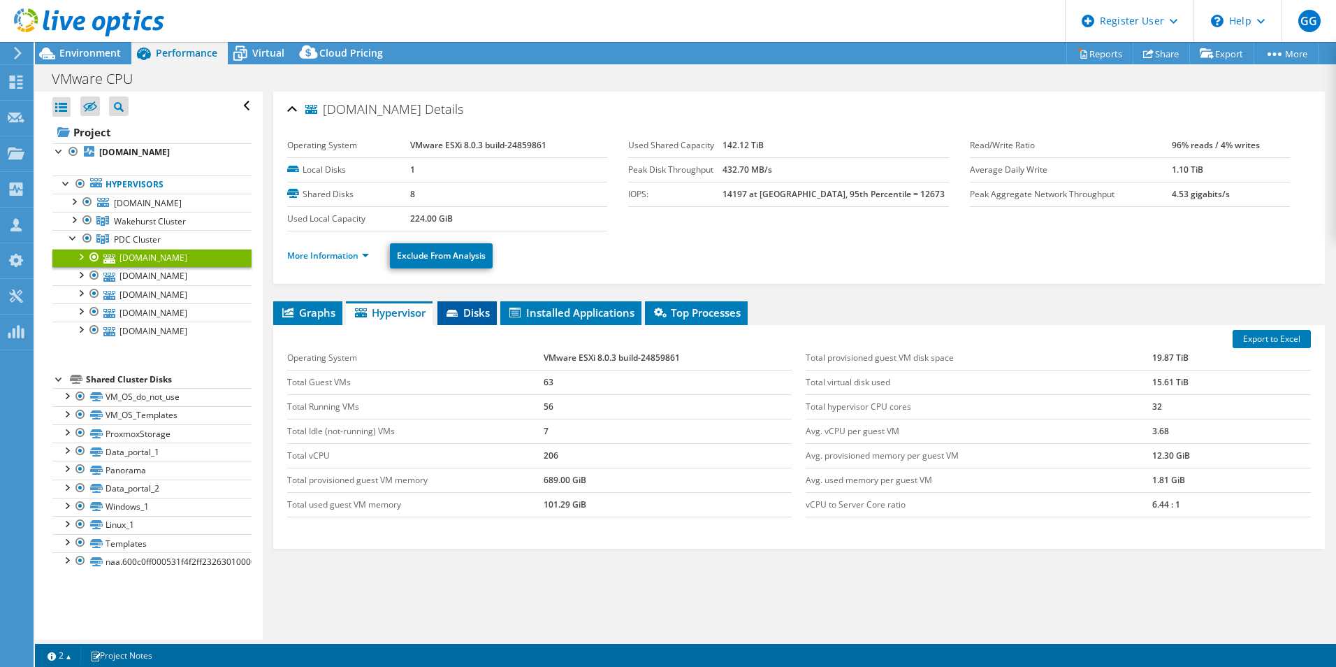
click at [476, 319] on span "Disks" at bounding box center [466, 312] width 45 height 14
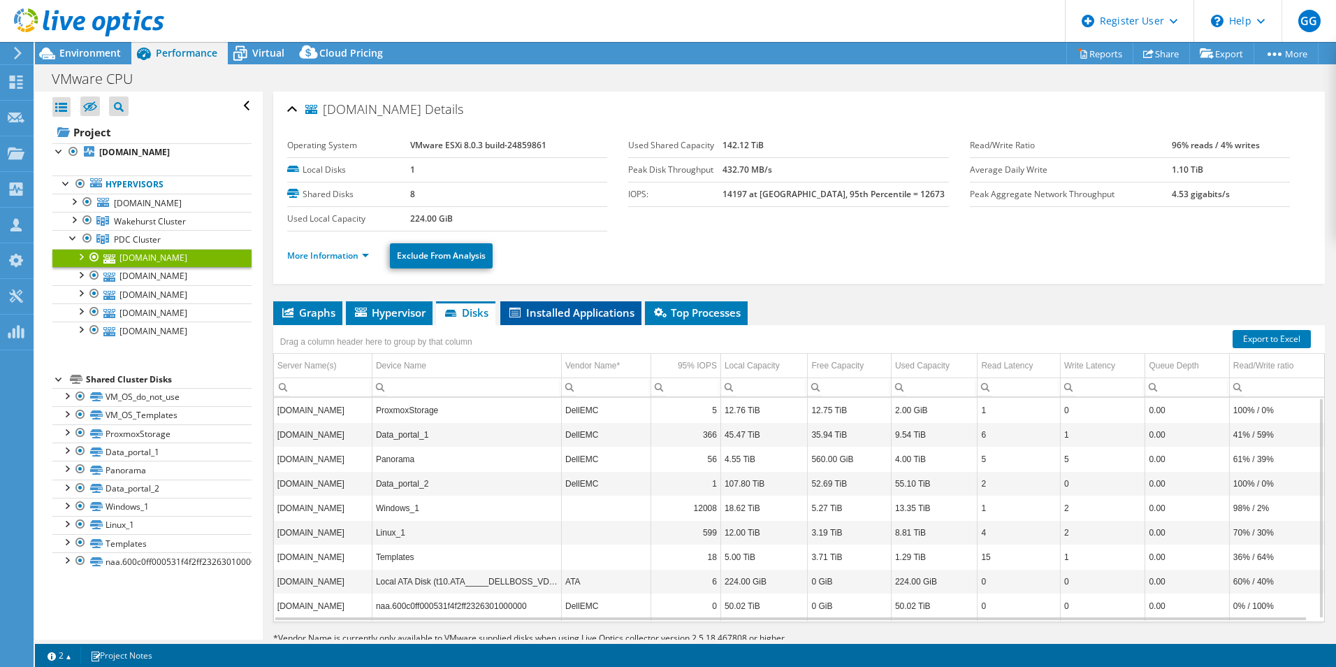
click at [578, 311] on span "Installed Applications" at bounding box center [570, 312] width 127 height 14
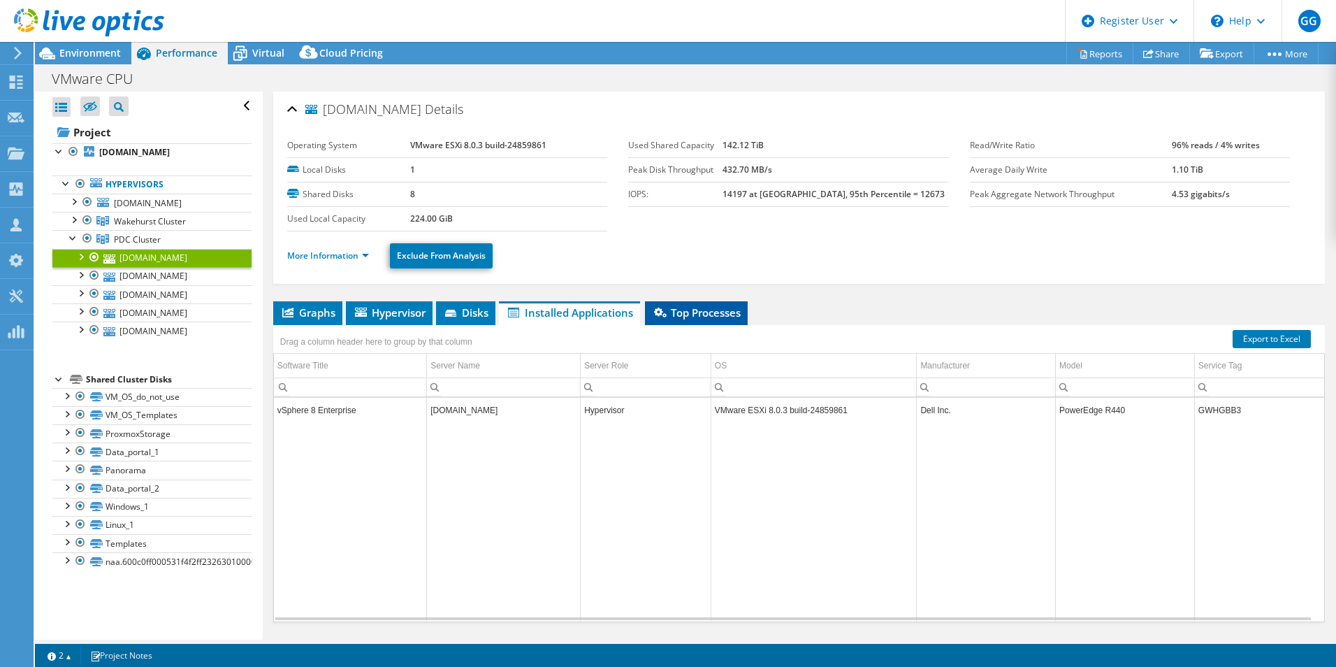
click at [701, 309] on span "Top Processes" at bounding box center [696, 312] width 89 height 14
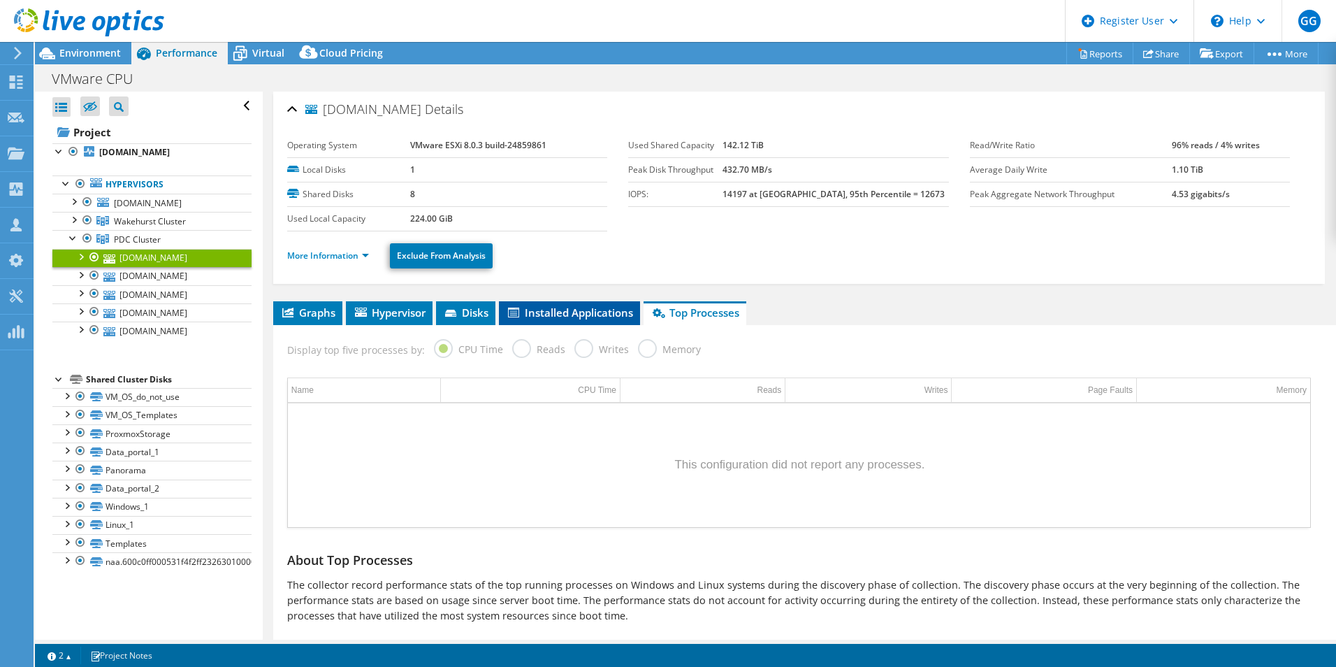
click at [588, 310] on span "Installed Applications" at bounding box center [569, 312] width 127 height 14
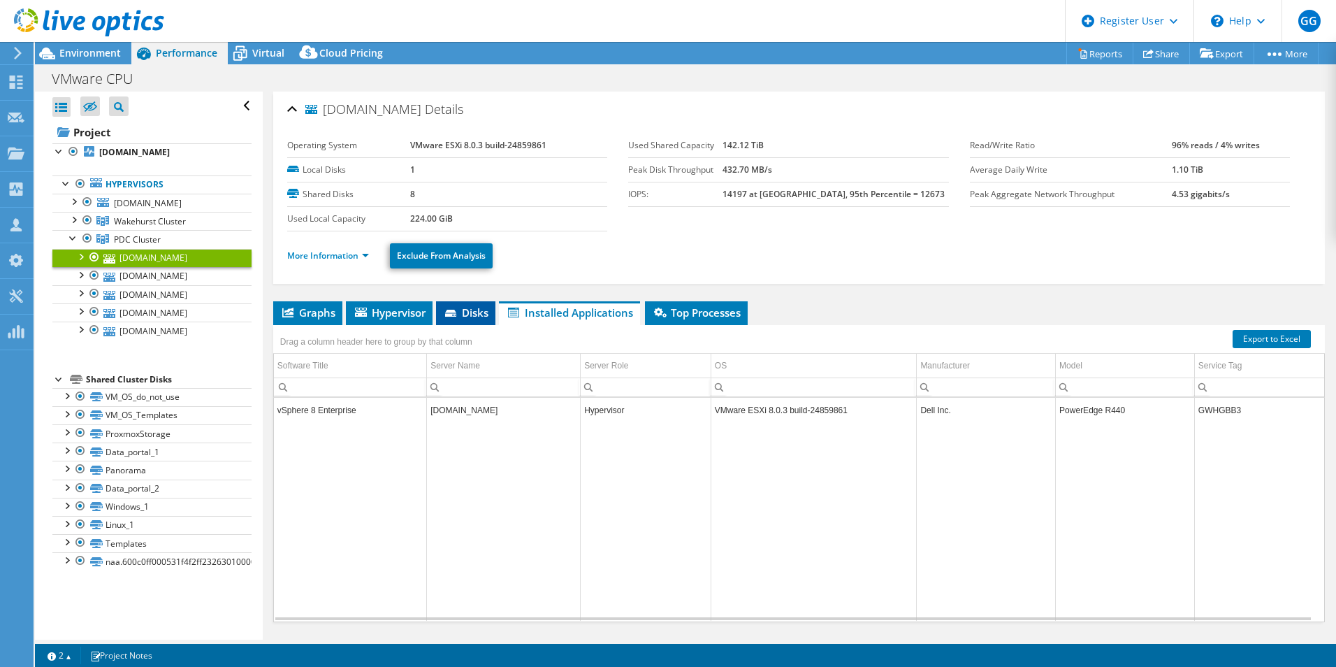
click at [472, 310] on span "Disks" at bounding box center [465, 312] width 45 height 14
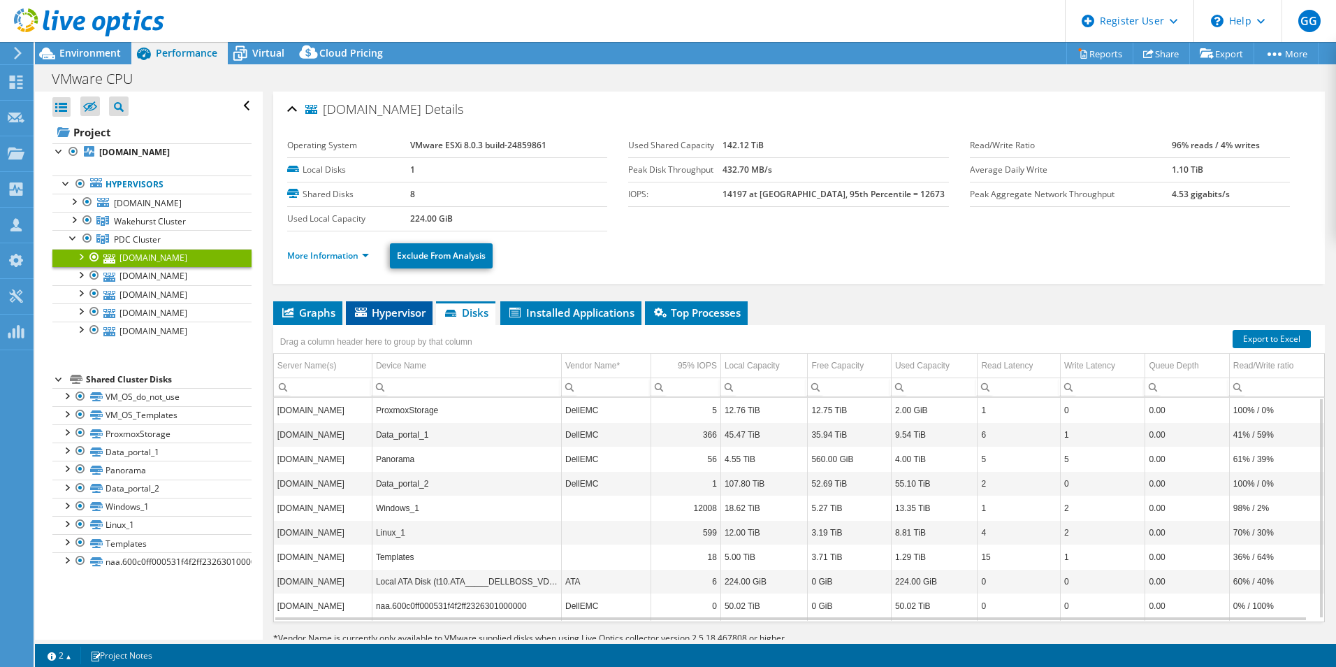
click at [400, 308] on span "Hypervisor" at bounding box center [389, 312] width 73 height 14
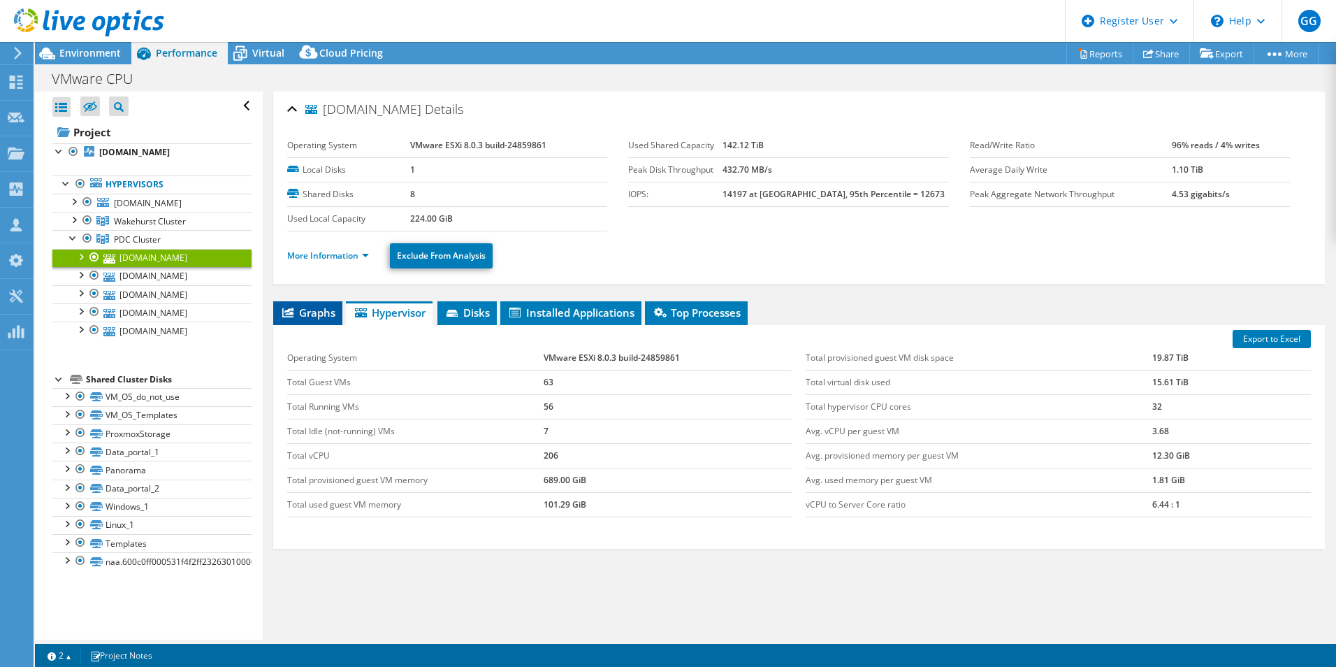
click at [320, 305] on li "Graphs" at bounding box center [307, 313] width 69 height 24
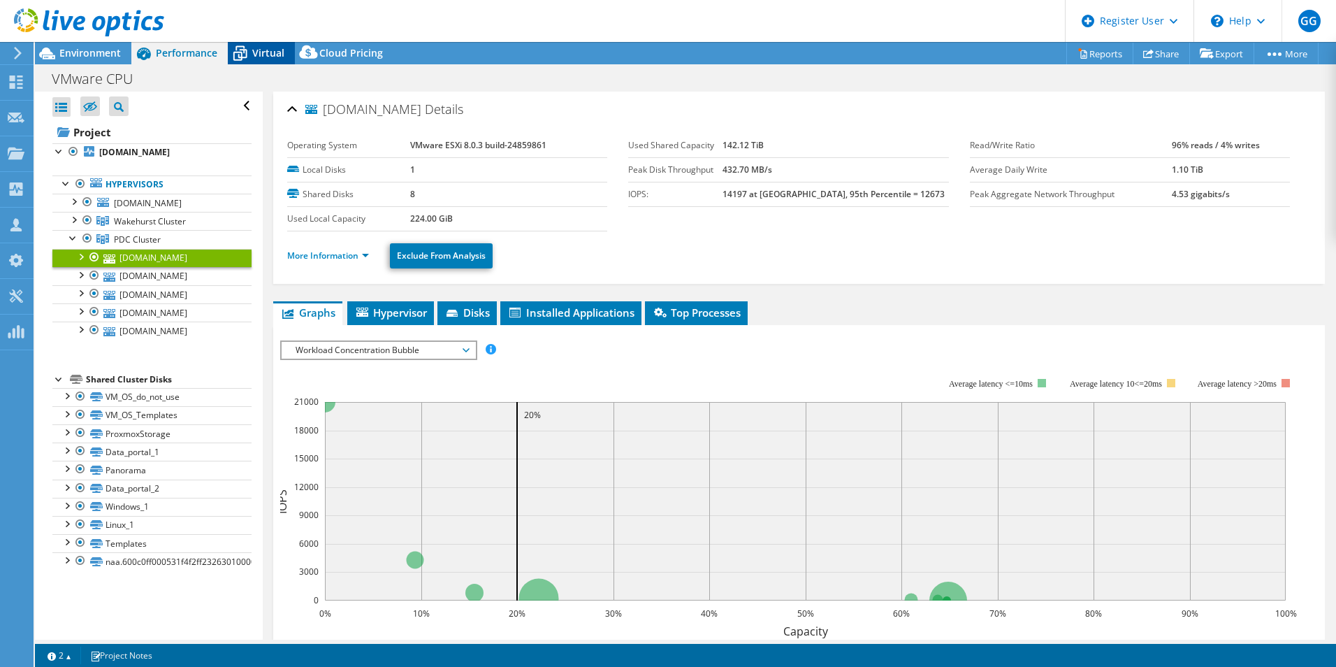
click at [288, 57] on div "Virtual" at bounding box center [261, 53] width 67 height 22
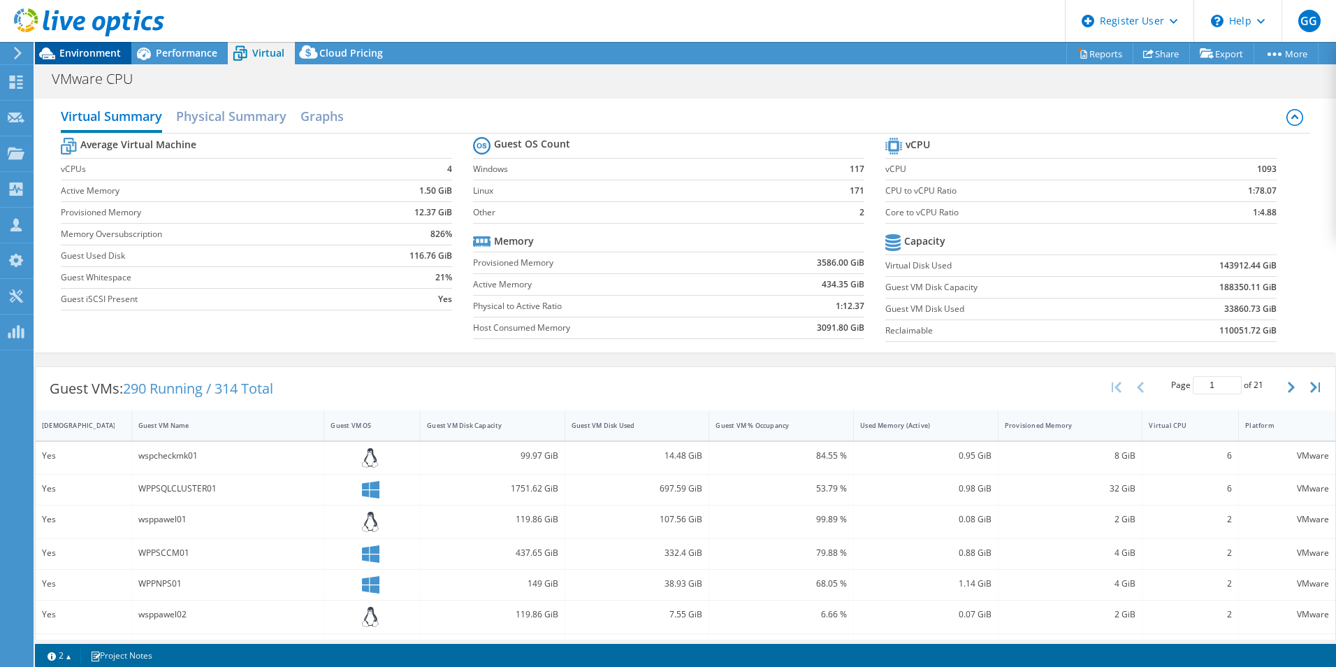
click at [80, 59] on div "Environment" at bounding box center [83, 53] width 96 height 22
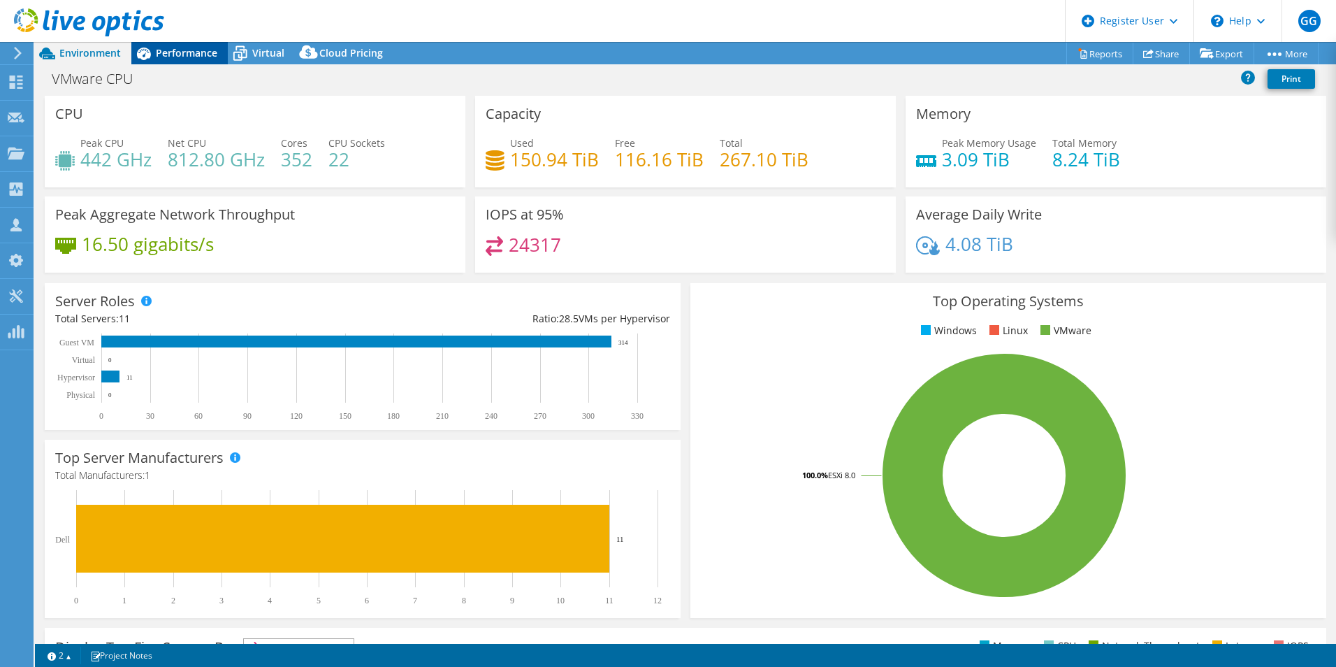
click at [200, 48] on span "Performance" at bounding box center [186, 52] width 61 height 13
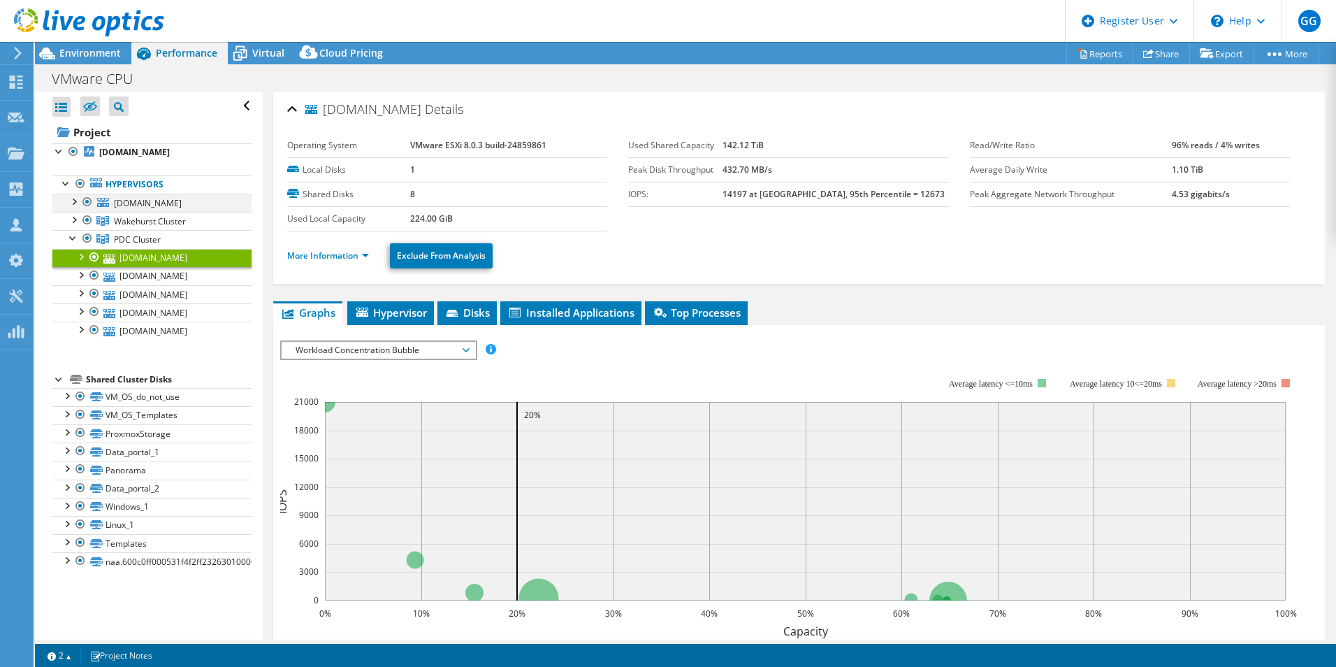
click at [89, 203] on div at bounding box center [87, 202] width 14 height 17
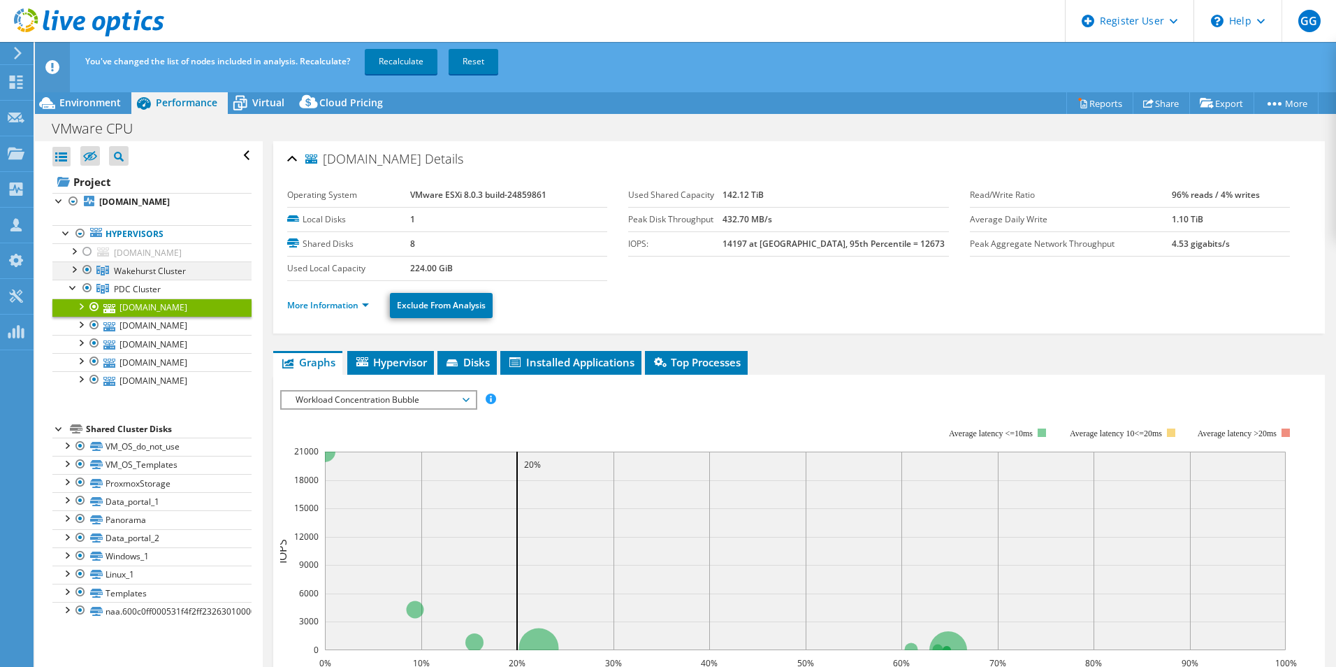
click at [88, 266] on div at bounding box center [87, 269] width 14 height 17
click at [79, 481] on div at bounding box center [80, 482] width 14 height 17
click at [80, 491] on link "ProxmoxStorage" at bounding box center [151, 483] width 199 height 18
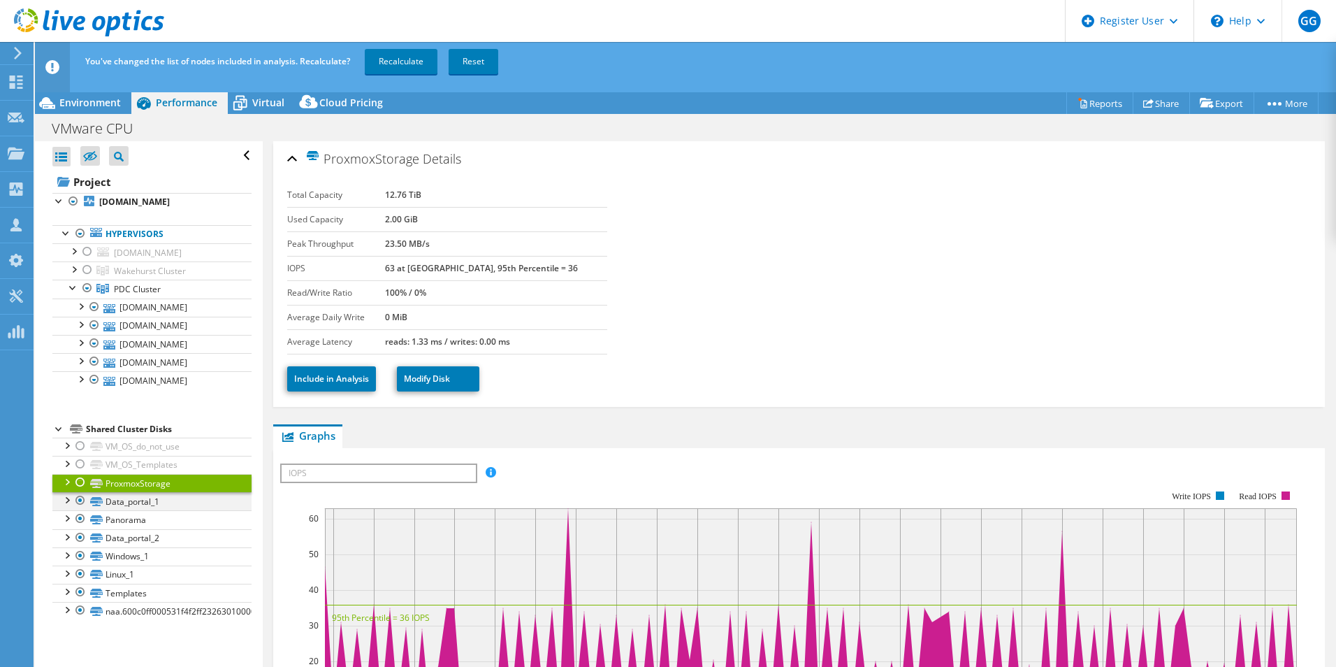
click at [77, 505] on div at bounding box center [80, 500] width 14 height 17
click at [79, 519] on div at bounding box center [80, 518] width 14 height 17
click at [82, 545] on div at bounding box center [80, 537] width 14 height 17
click at [82, 563] on div at bounding box center [80, 555] width 14 height 17
click at [81, 572] on div at bounding box center [80, 573] width 14 height 17
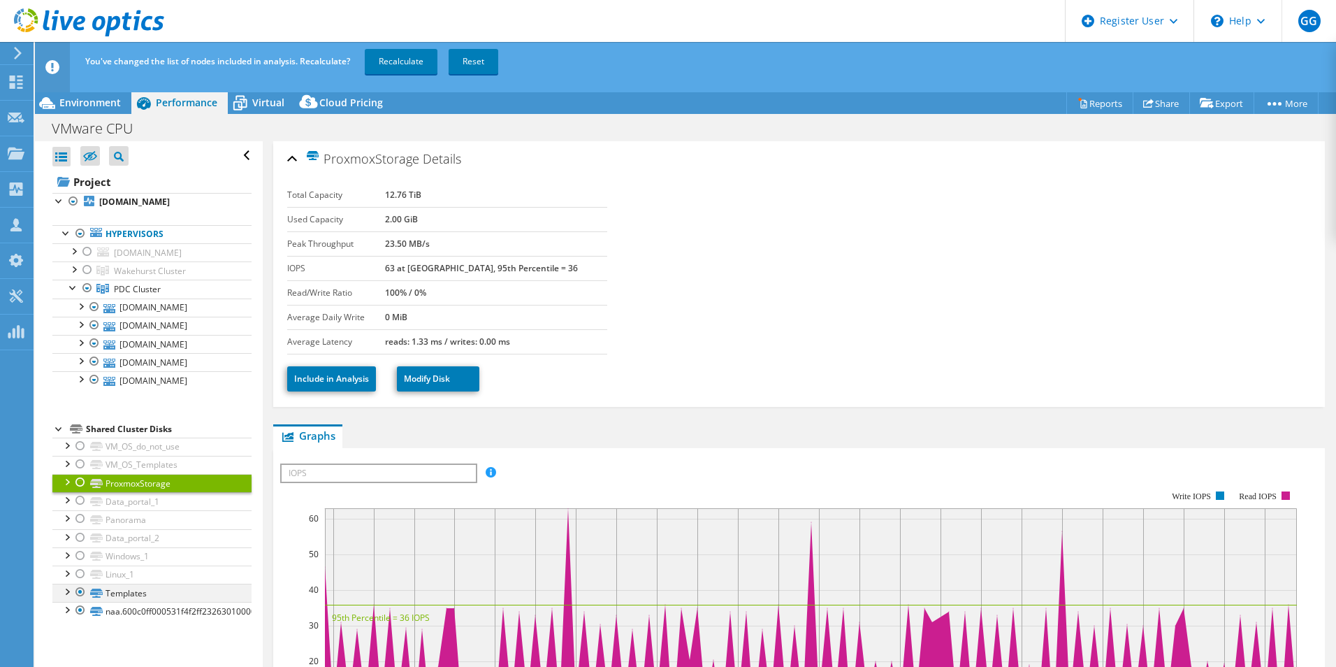
click at [79, 595] on div at bounding box center [80, 591] width 14 height 17
click at [79, 610] on div at bounding box center [80, 610] width 14 height 17
click at [400, 59] on link "Recalculate" at bounding box center [401, 61] width 73 height 25
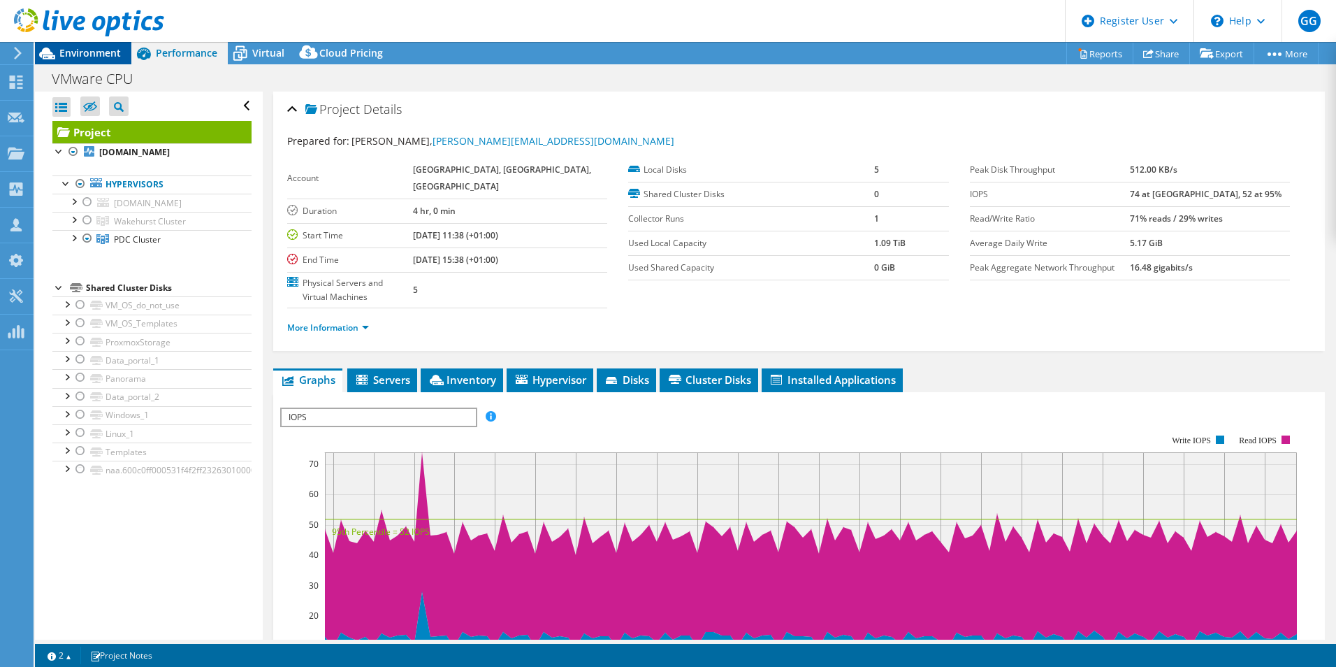
click at [60, 47] on span "Environment" at bounding box center [89, 52] width 61 height 13
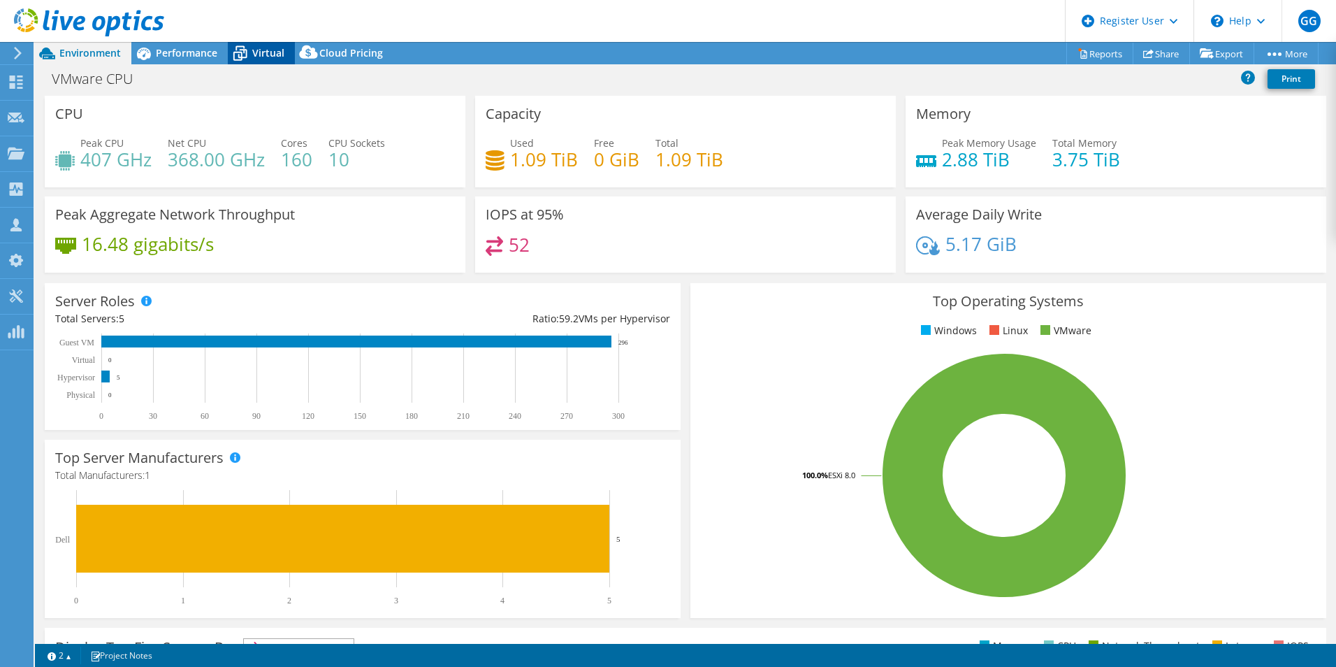
click at [266, 43] on div "Virtual" at bounding box center [261, 53] width 67 height 22
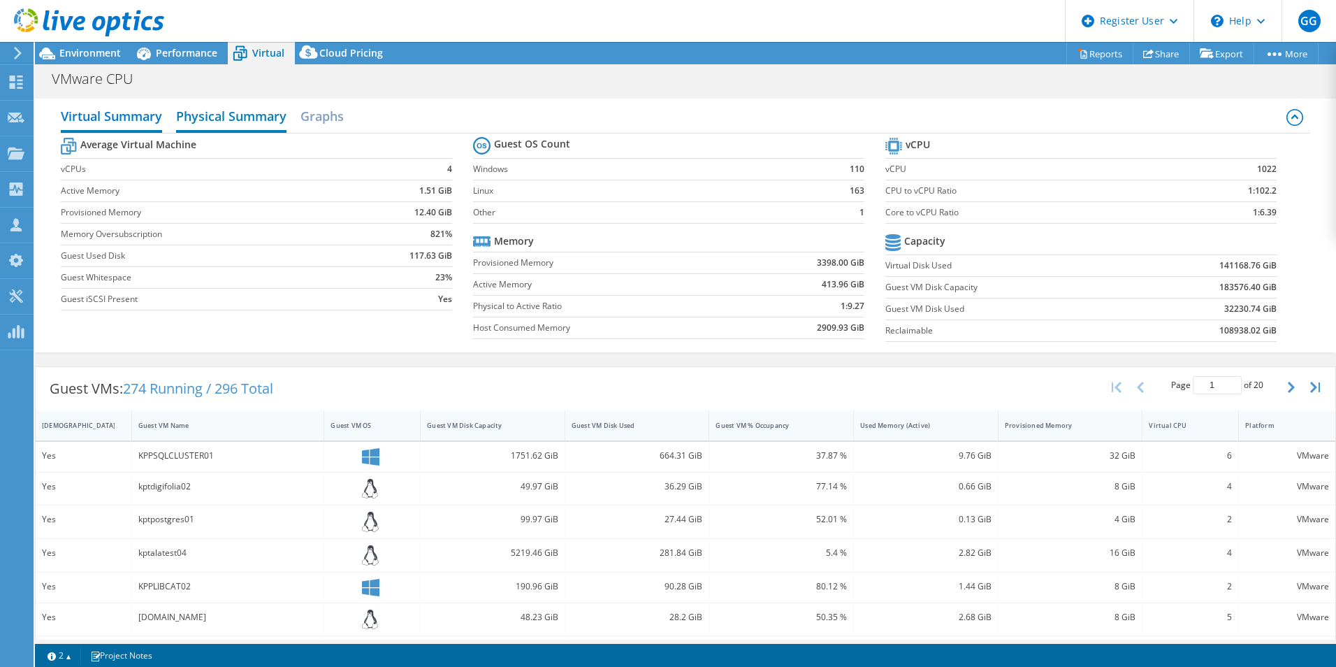
click at [215, 115] on h2 "Physical Summary" at bounding box center [231, 117] width 110 height 31
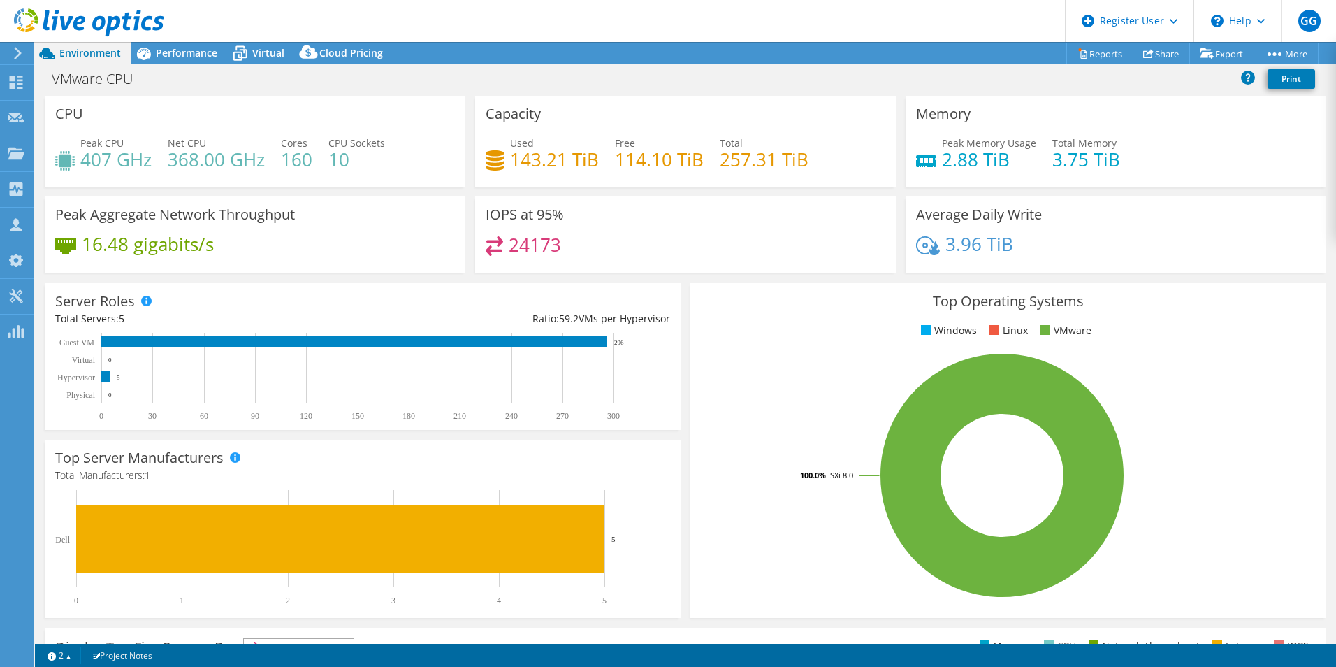
select select "EULondon"
select select "GBP"
click at [1082, 50] on link "Reports" at bounding box center [1099, 54] width 67 height 22
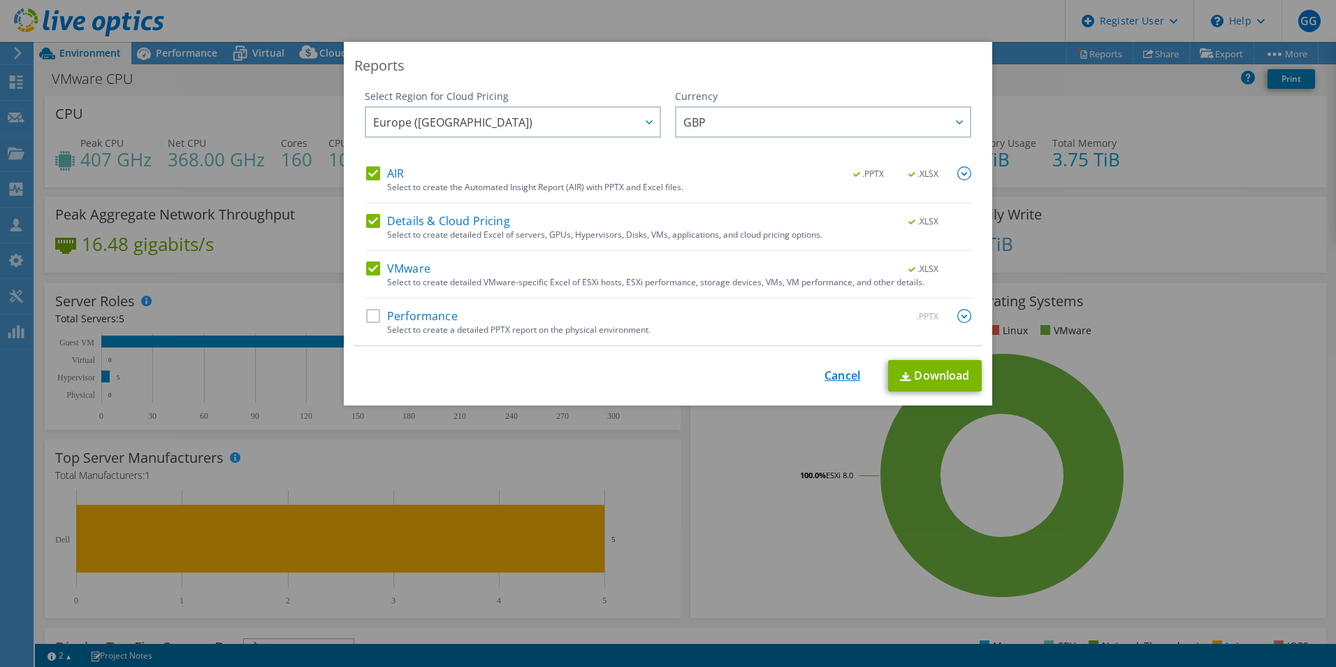
click at [825, 374] on link "Cancel" at bounding box center [843, 375] width 36 height 13
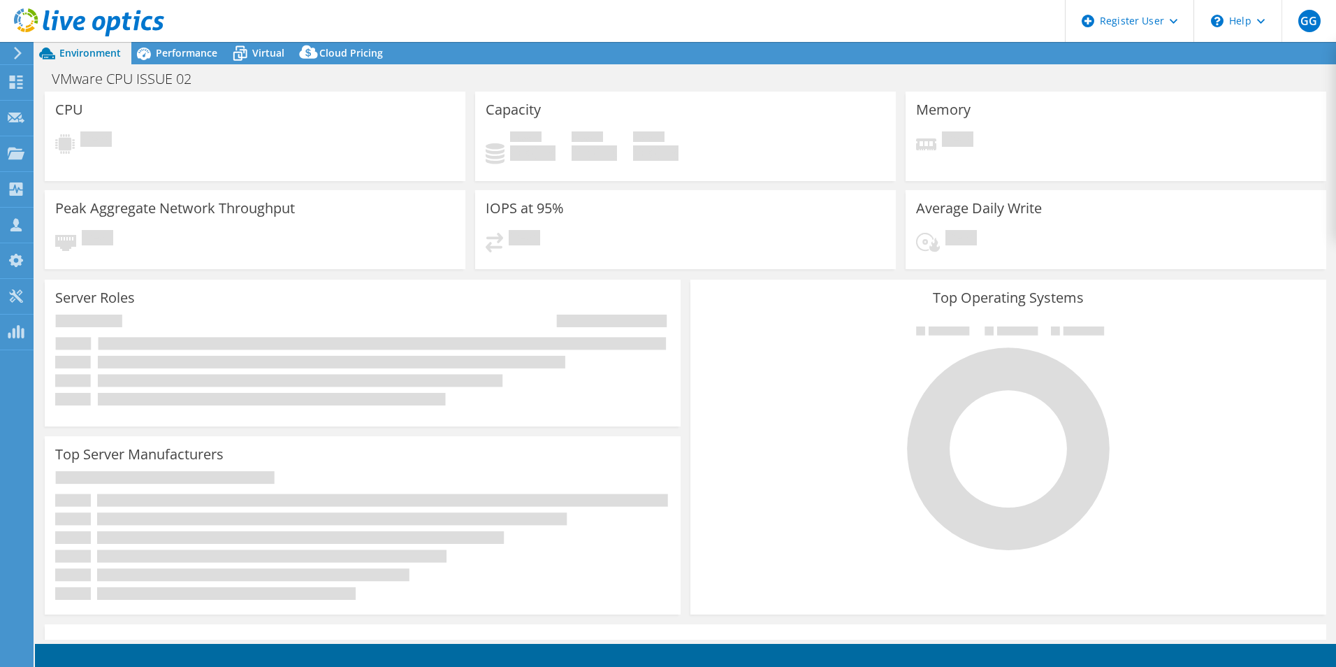
select select "SelectRegion"
select select "USD"
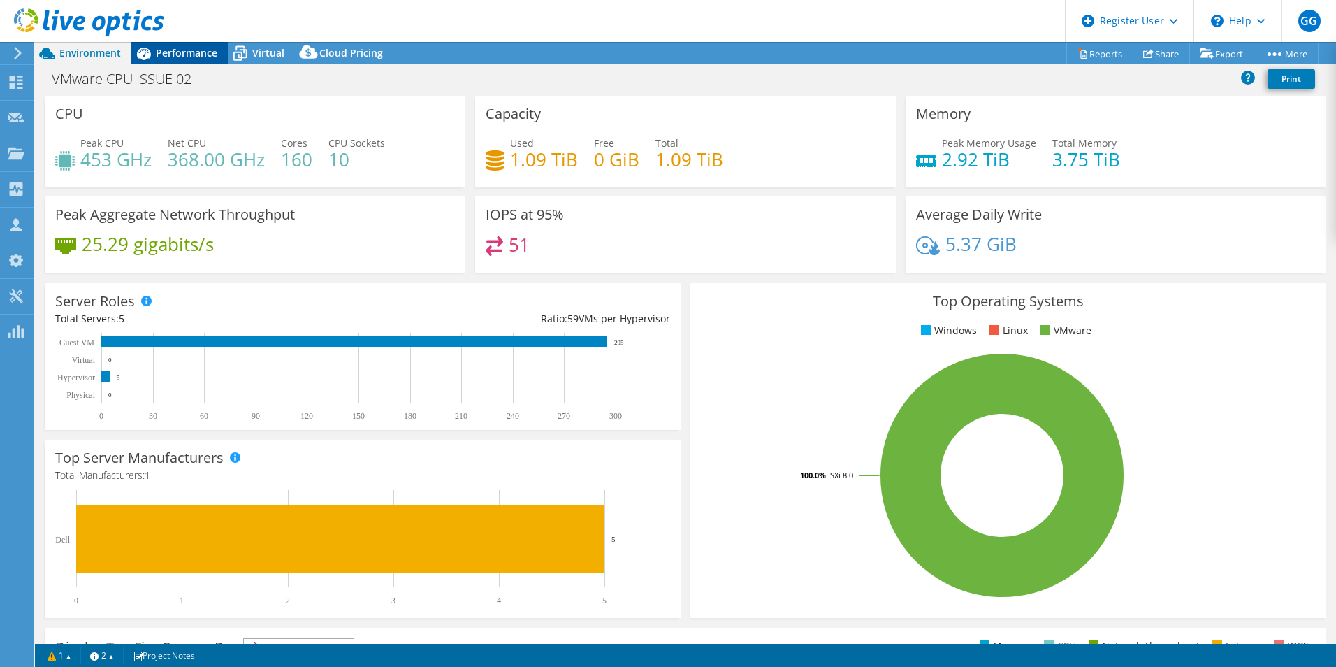
click at [188, 52] on span "Performance" at bounding box center [186, 52] width 61 height 13
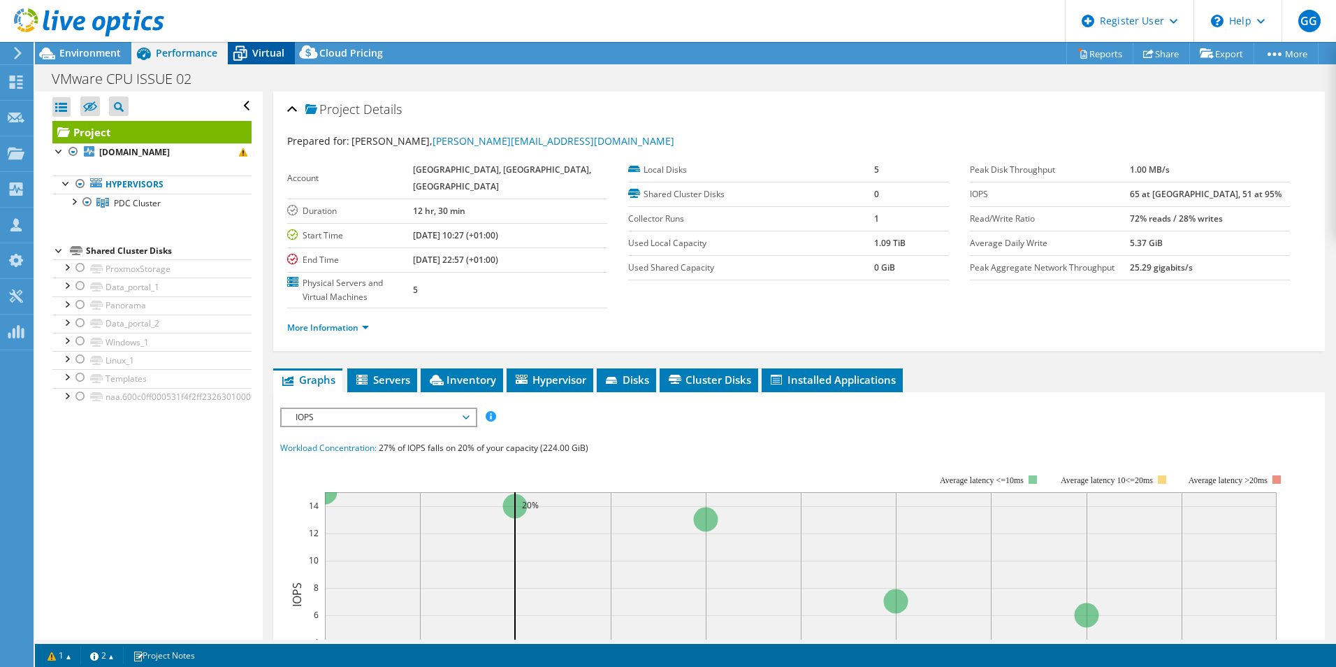
click at [234, 50] on icon at bounding box center [240, 53] width 24 height 24
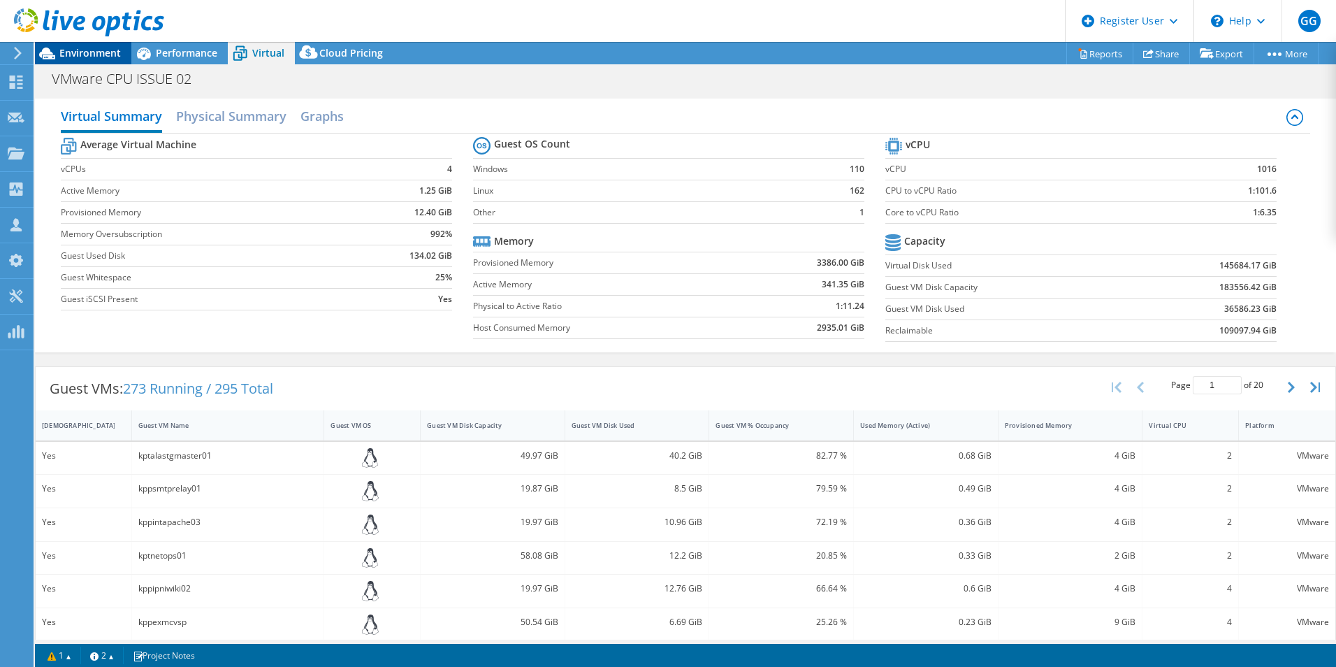
click at [82, 55] on span "Environment" at bounding box center [89, 52] width 61 height 13
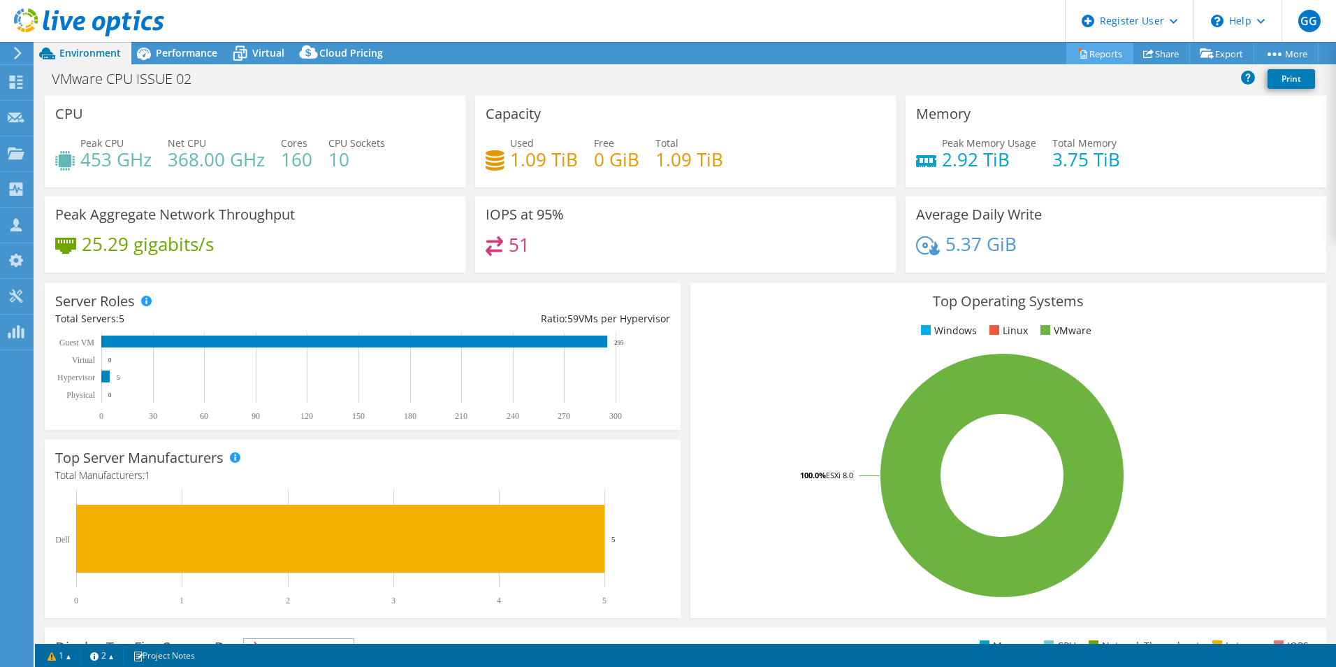
click at [1095, 56] on link "Reports" at bounding box center [1099, 54] width 67 height 22
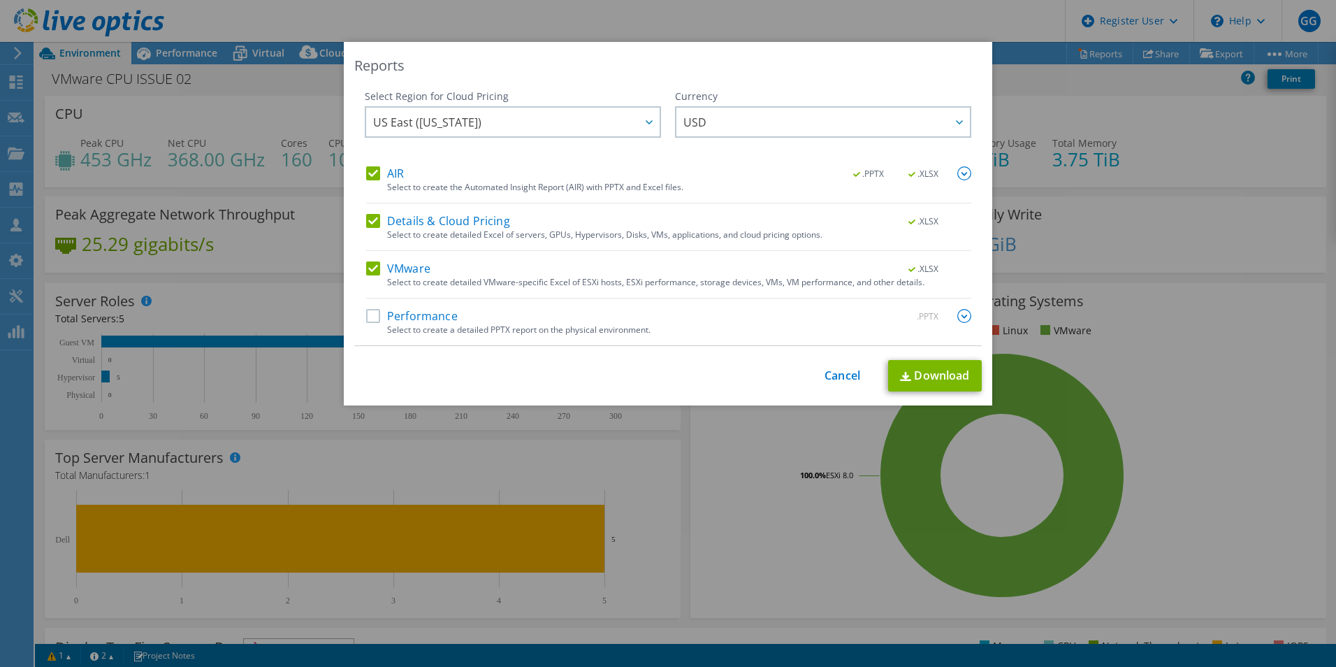
click at [366, 222] on label "Details & Cloud Pricing" at bounding box center [438, 221] width 144 height 14
click at [0, 0] on input "Details & Cloud Pricing" at bounding box center [0, 0] width 0 height 0
click at [664, 277] on div "Select to create detailed VMware-specific Excel of ESXi hosts, ESXi performance…" at bounding box center [679, 282] width 584 height 10
click at [961, 173] on img at bounding box center [964, 173] width 14 height 14
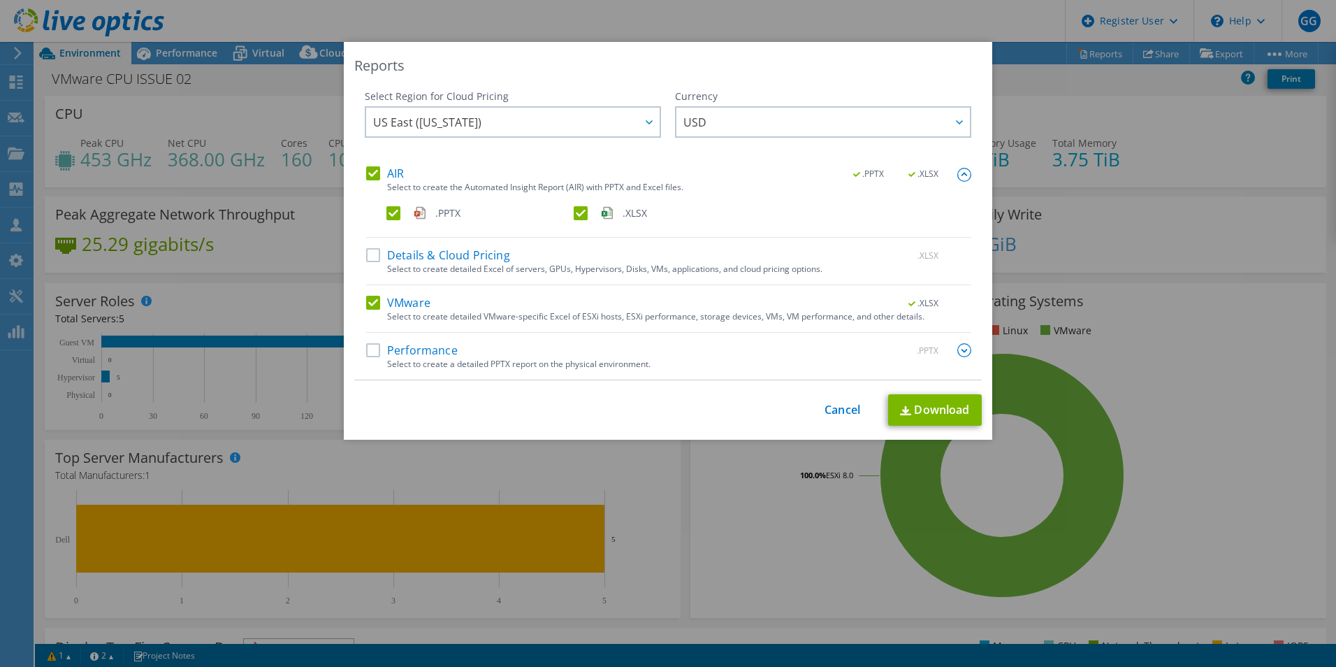
click at [366, 310] on div "VMware .XLSX" at bounding box center [668, 304] width 605 height 16
click at [367, 302] on label "VMware" at bounding box center [398, 303] width 64 height 14
click at [0, 0] on input "VMware" at bounding box center [0, 0] width 0 height 0
click at [386, 207] on label ".PPTX" at bounding box center [478, 213] width 184 height 14
click at [0, 0] on input ".PPTX" at bounding box center [0, 0] width 0 height 0
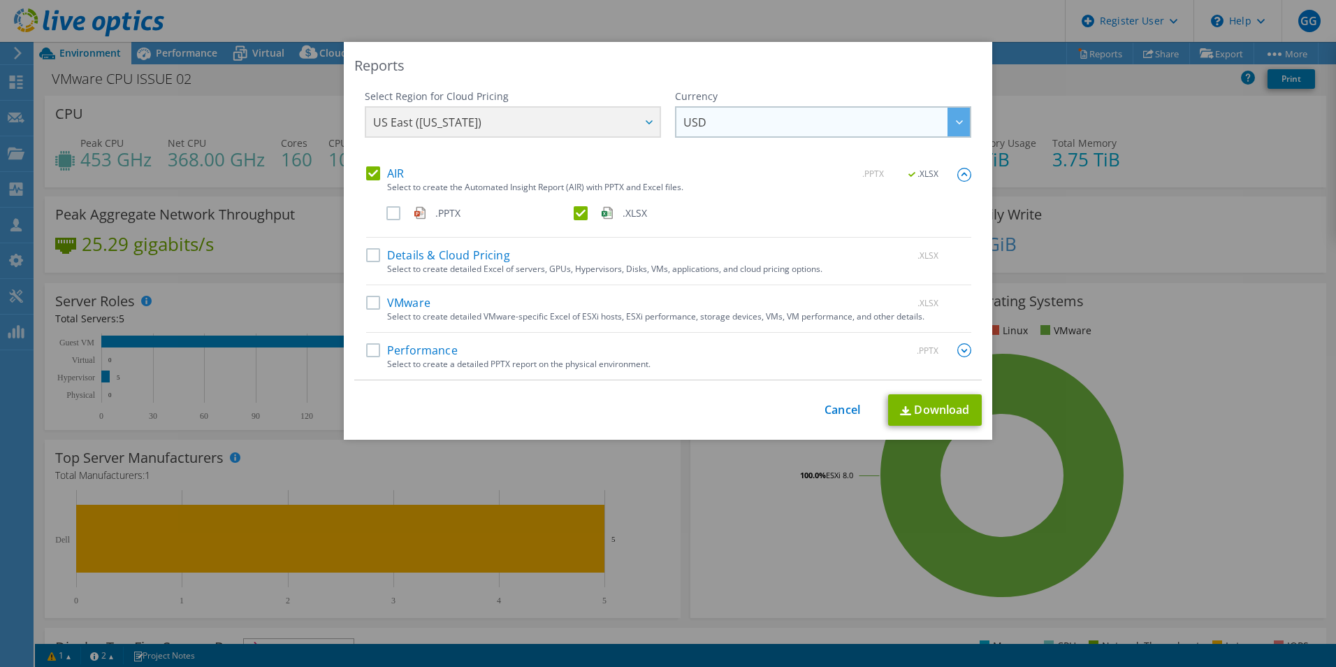
click at [718, 126] on span "USD" at bounding box center [826, 122] width 286 height 29
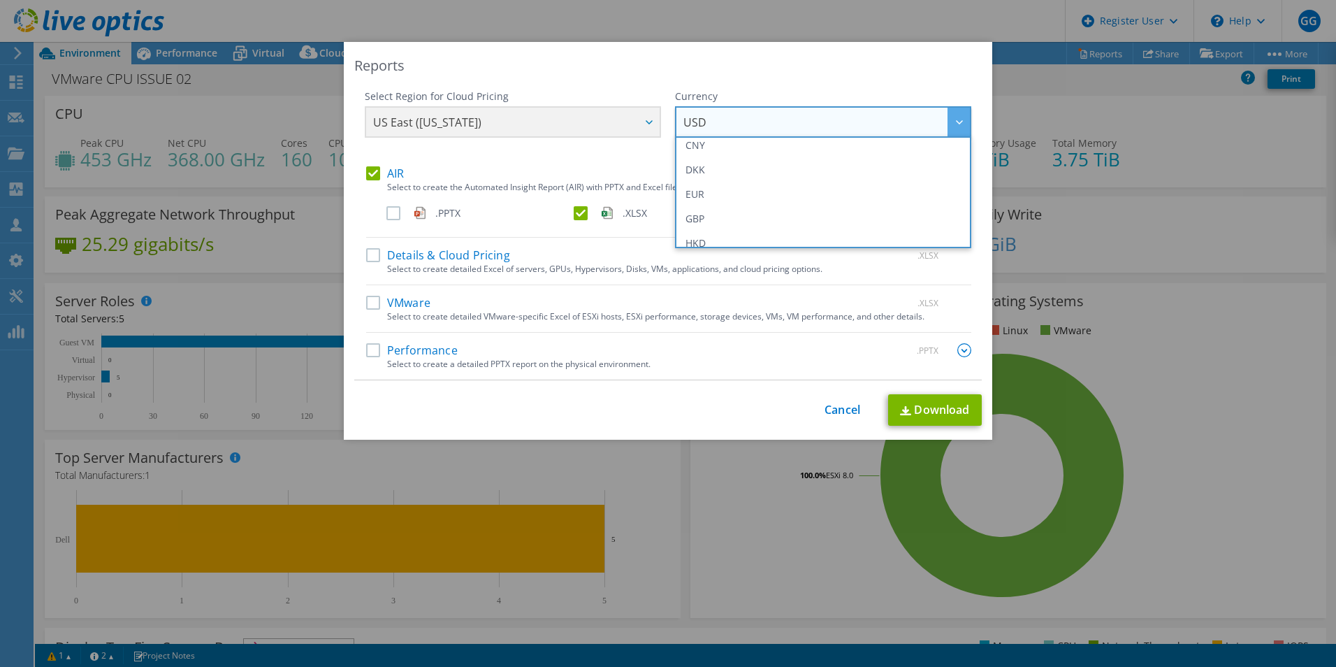
scroll to position [210, 0]
click at [797, 154] on li "GBP" at bounding box center [822, 162] width 289 height 24
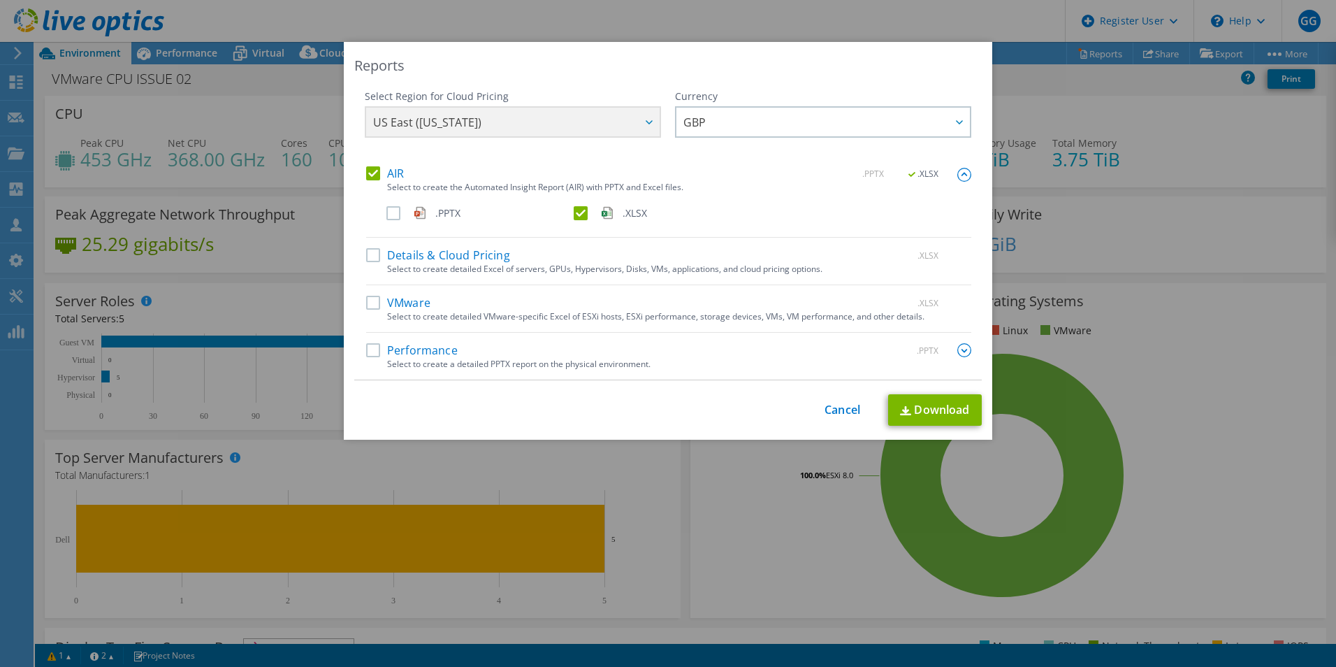
click at [368, 352] on label "Performance" at bounding box center [412, 350] width 92 height 14
click at [0, 0] on input "Performance" at bounding box center [0, 0] width 0 height 0
click at [963, 348] on img at bounding box center [964, 350] width 14 height 14
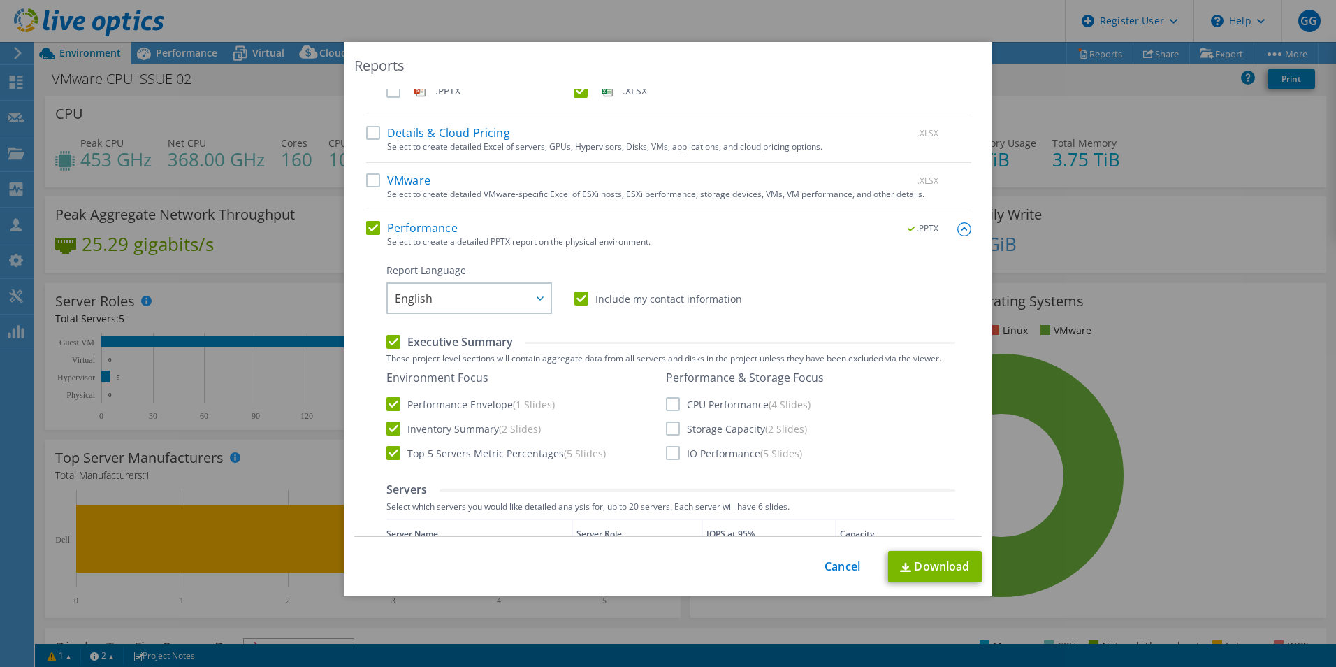
scroll to position [54, 0]
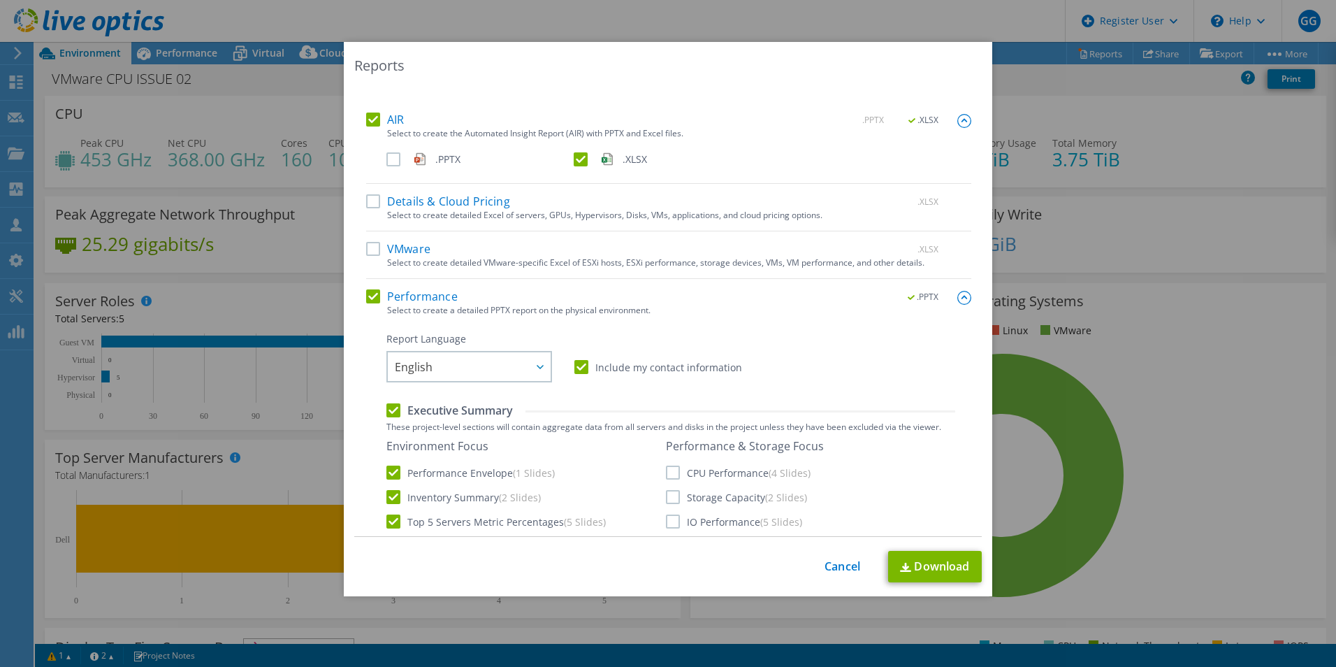
click at [366, 298] on label "Performance" at bounding box center [412, 296] width 92 height 14
click at [0, 0] on input "Performance" at bounding box center [0, 0] width 0 height 0
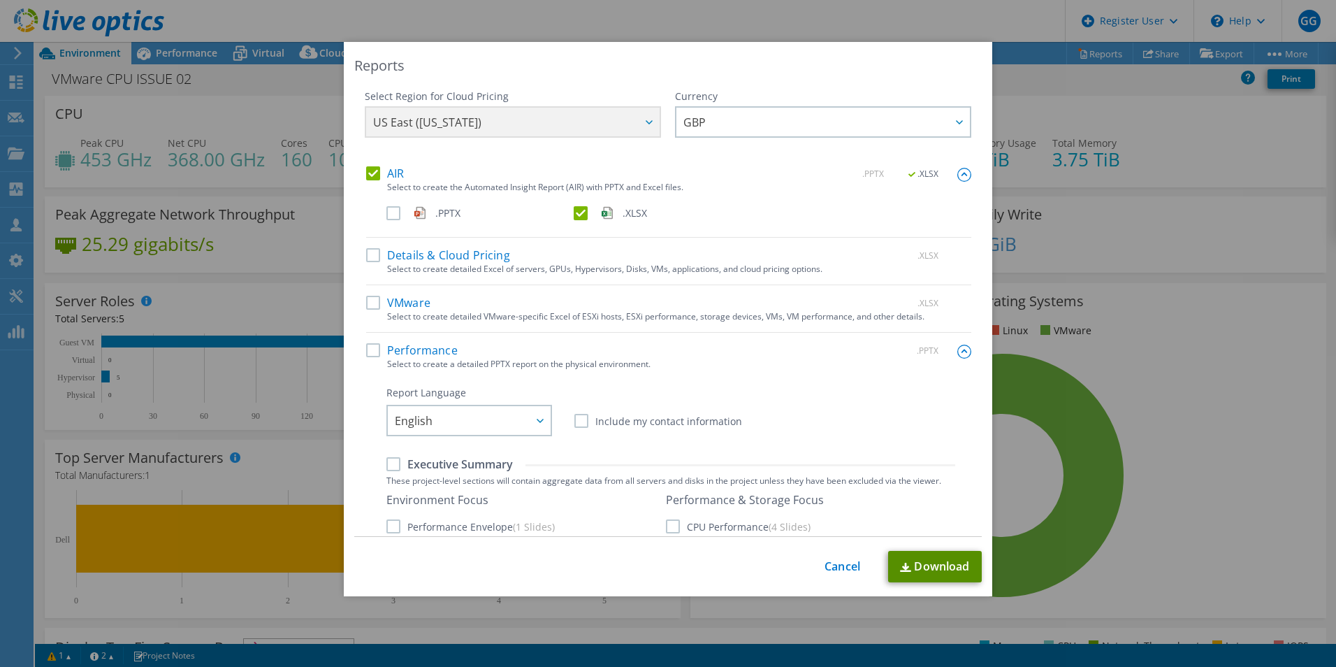
click at [908, 558] on link "Download" at bounding box center [935, 566] width 94 height 31
click at [840, 569] on link "Cancel" at bounding box center [843, 566] width 36 height 13
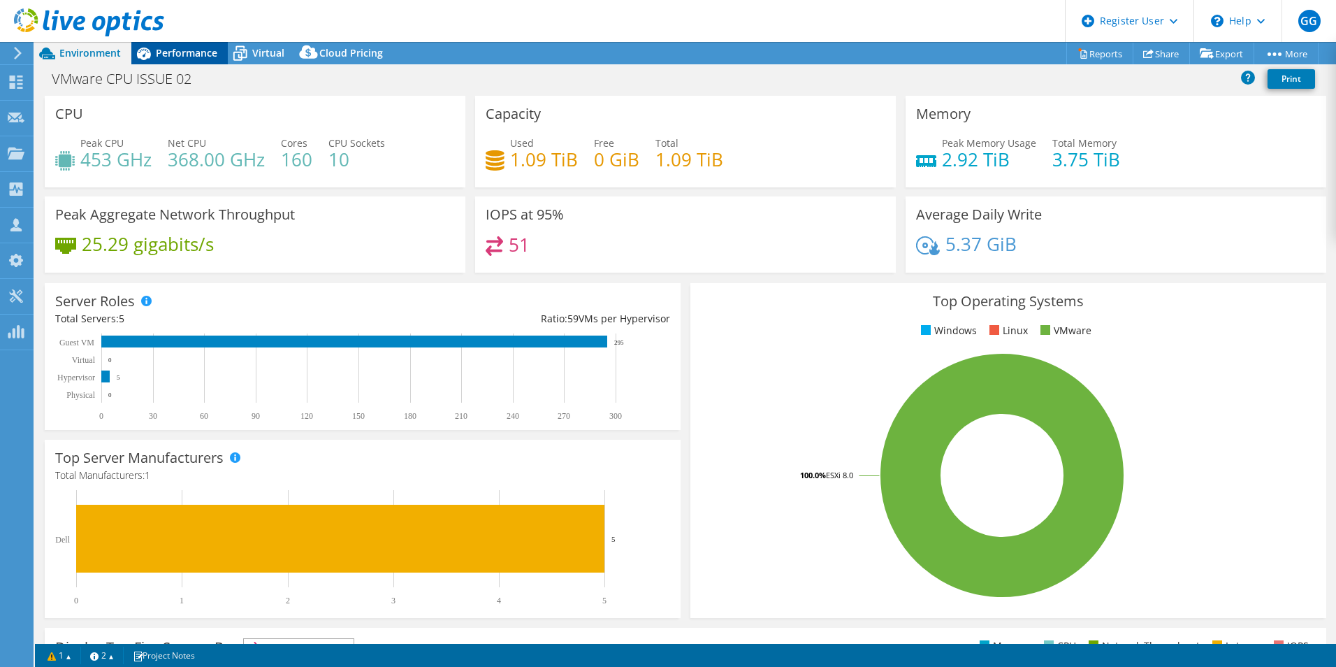
click at [184, 52] on span "Performance" at bounding box center [186, 52] width 61 height 13
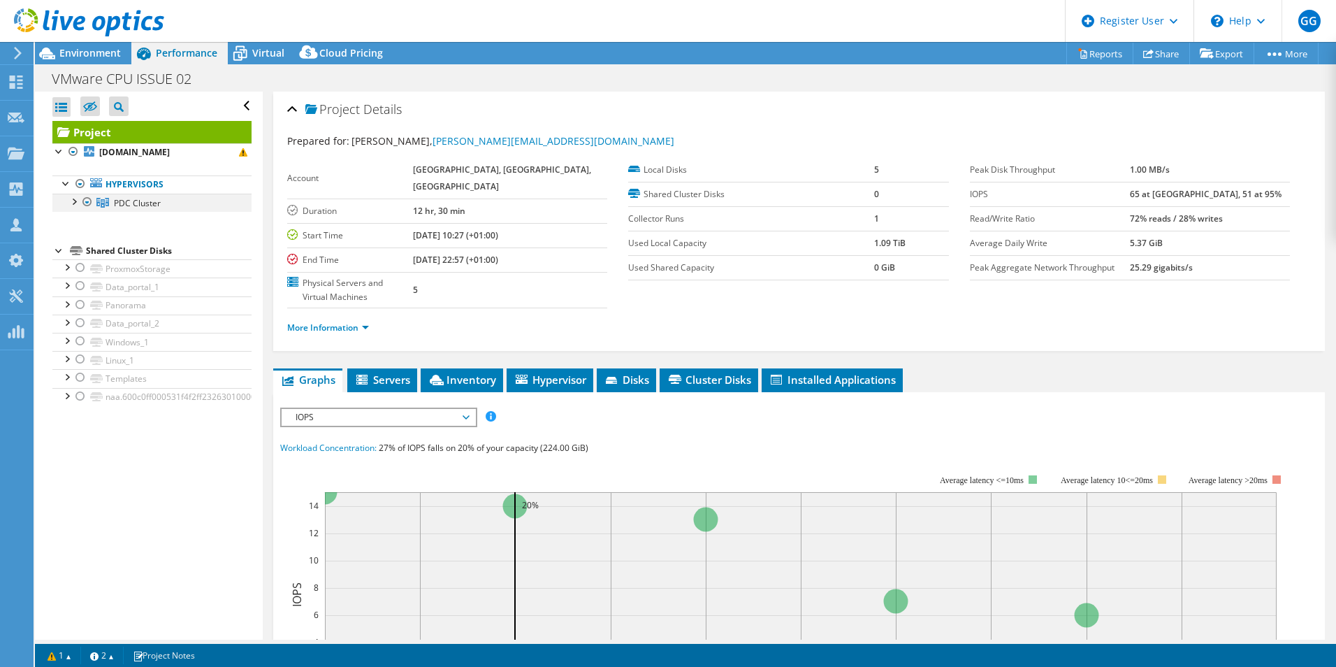
click at [72, 198] on div at bounding box center [73, 201] width 14 height 14
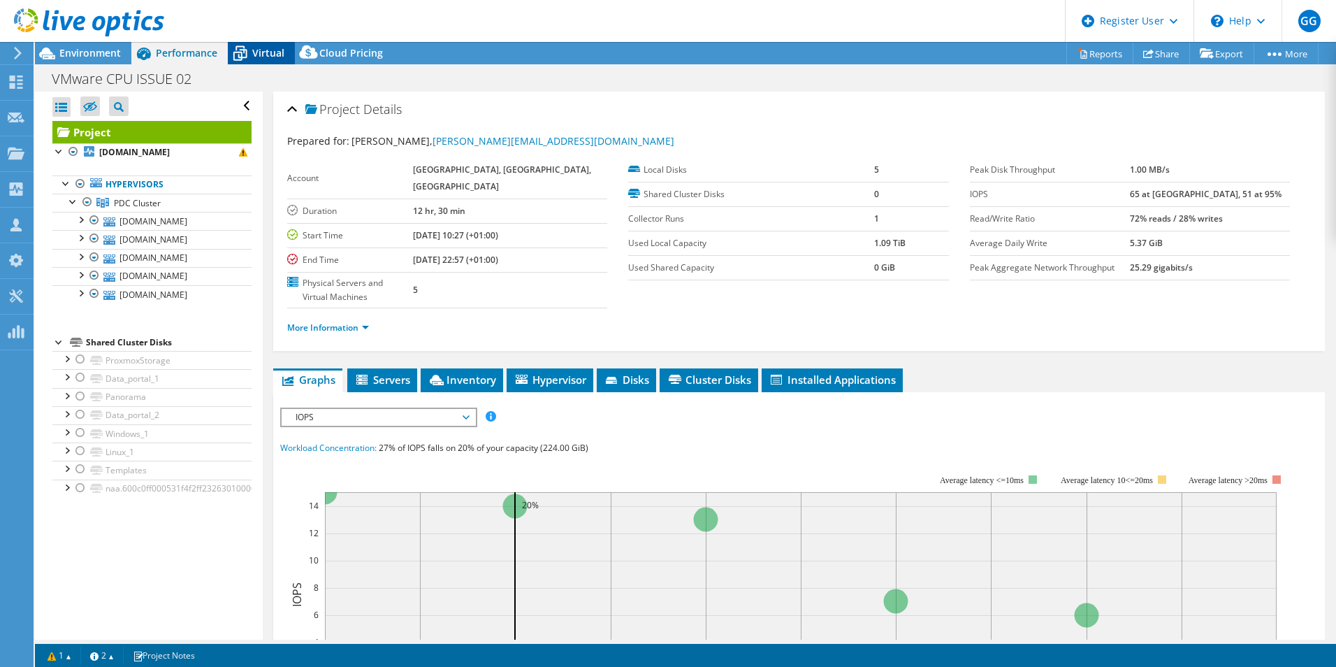
click at [252, 48] on span "Virtual" at bounding box center [268, 52] width 32 height 13
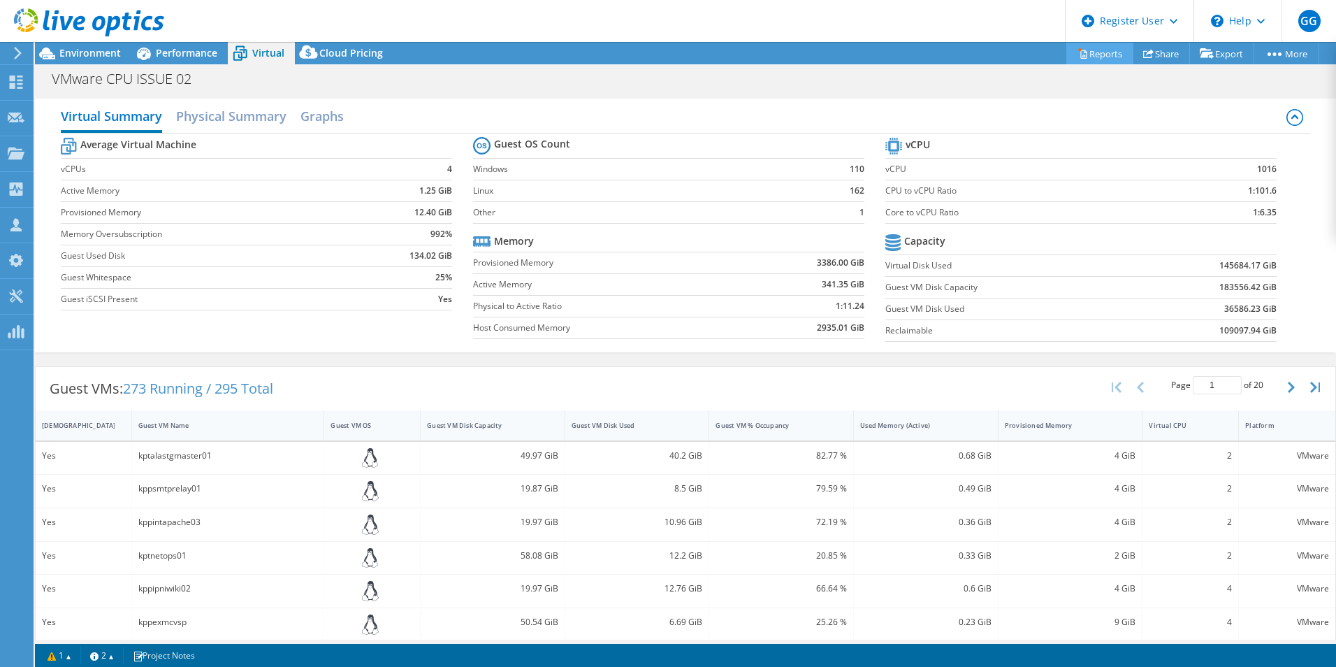
click at [1110, 50] on link "Reports" at bounding box center [1099, 54] width 67 height 22
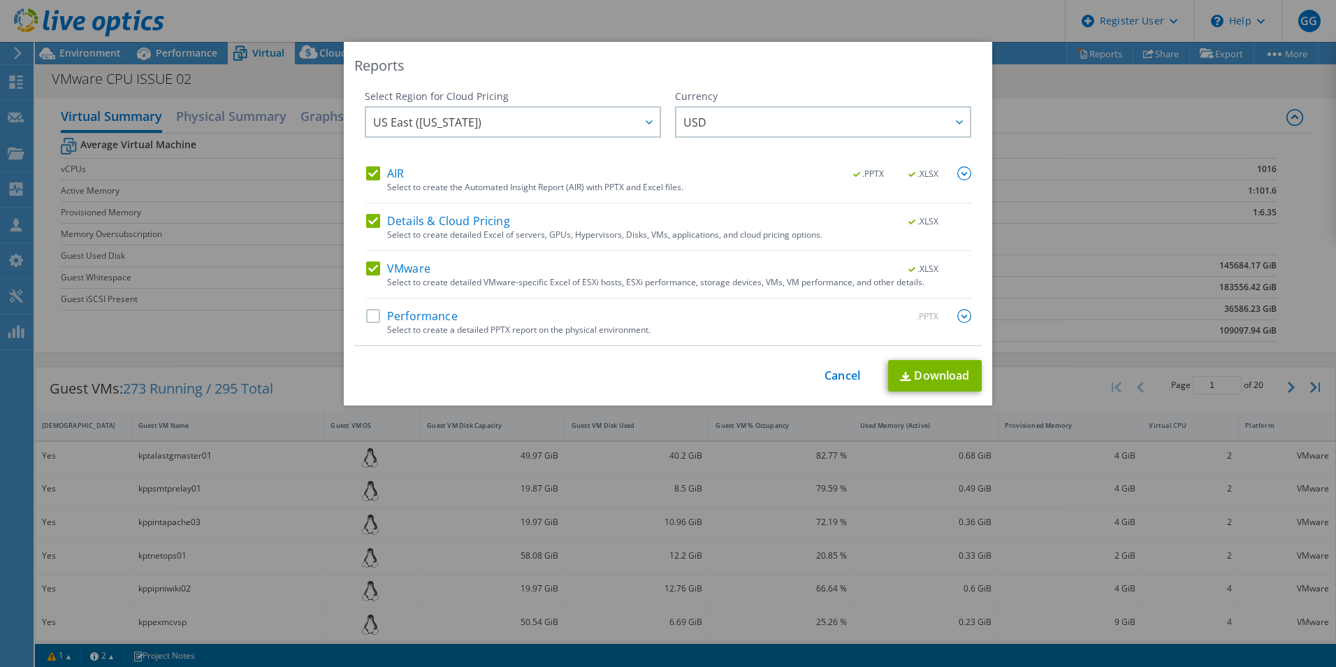
click at [377, 222] on label "Details & Cloud Pricing" at bounding box center [438, 221] width 144 height 14
click at [0, 0] on input "Details & Cloud Pricing" at bounding box center [0, 0] width 0 height 0
click at [369, 270] on label "VMware" at bounding box center [398, 268] width 64 height 14
click at [0, 0] on input "VMware" at bounding box center [0, 0] width 0 height 0
click at [957, 170] on img at bounding box center [964, 173] width 14 height 14
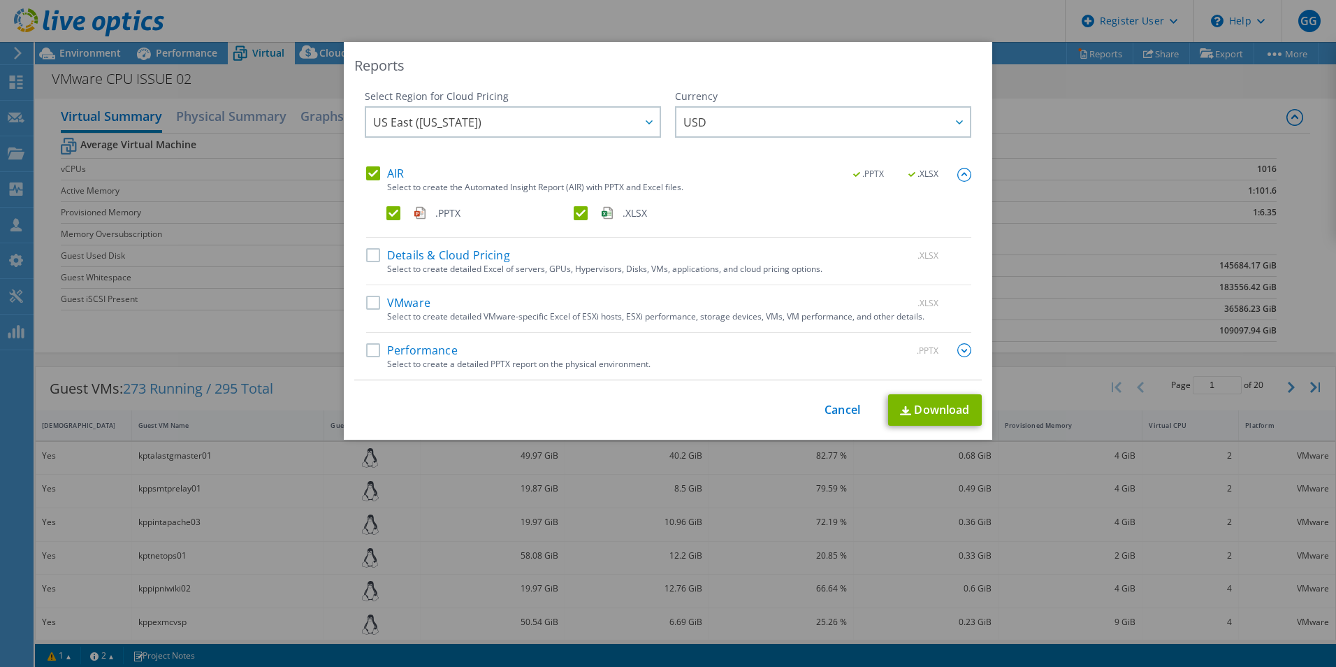
click at [391, 209] on label ".PPTX" at bounding box center [478, 213] width 184 height 14
click at [0, 0] on input ".PPTX" at bounding box center [0, 0] width 0 height 0
click at [804, 120] on span "USD" at bounding box center [826, 122] width 286 height 29
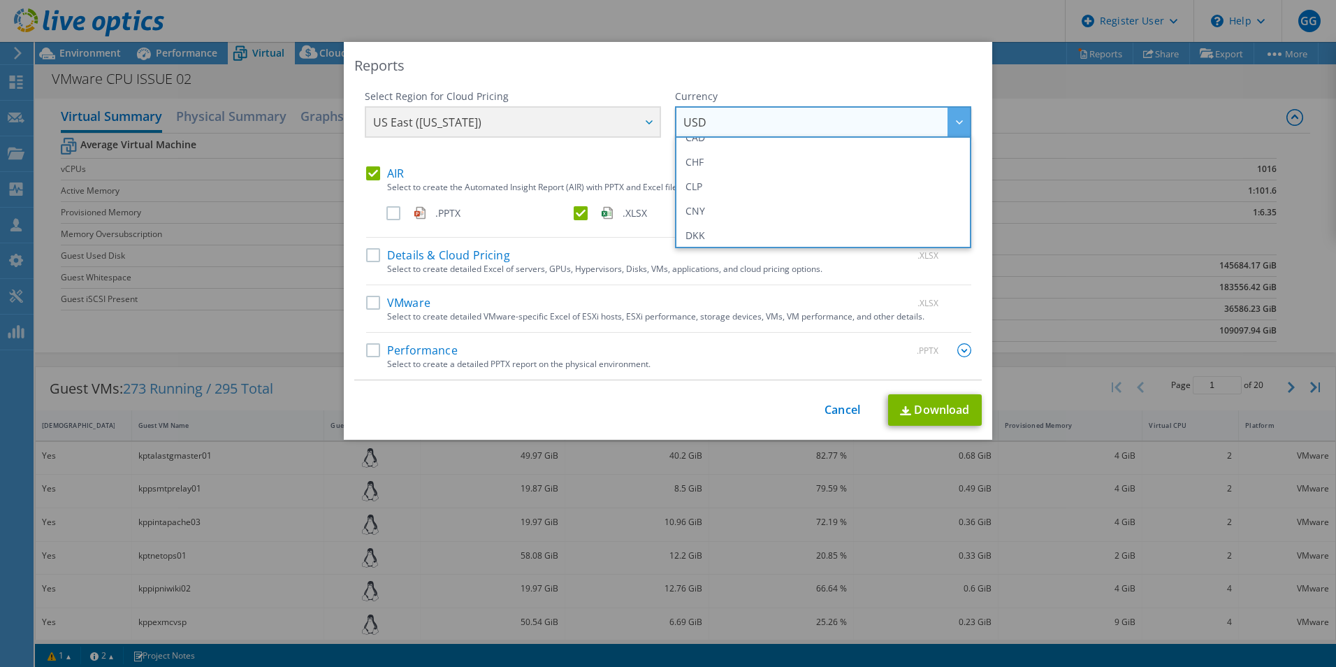
scroll to position [140, 0]
click at [769, 222] on li "GBP" at bounding box center [822, 232] width 289 height 24
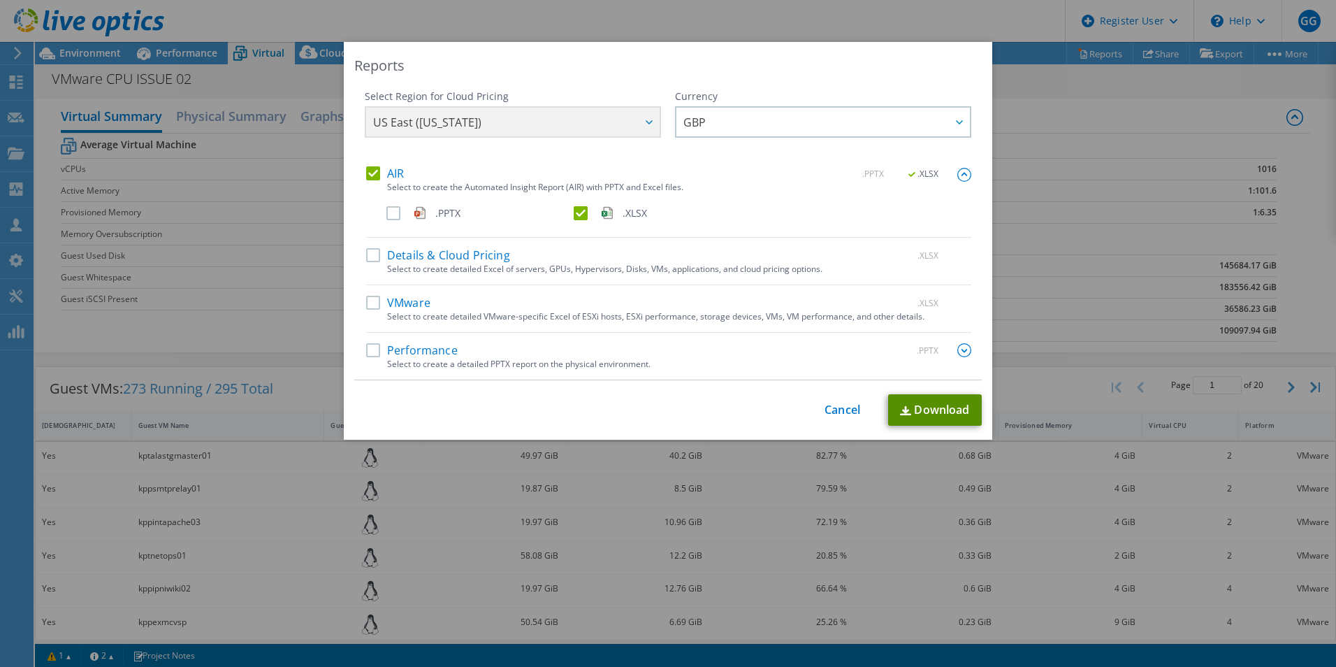
click at [918, 411] on link "Download" at bounding box center [935, 409] width 94 height 31
click at [375, 301] on label "VMware" at bounding box center [398, 303] width 64 height 14
click at [0, 0] on input "VMware" at bounding box center [0, 0] width 0 height 0
click at [366, 169] on label "AIR" at bounding box center [385, 173] width 38 height 14
click at [0, 0] on input "AIR" at bounding box center [0, 0] width 0 height 0
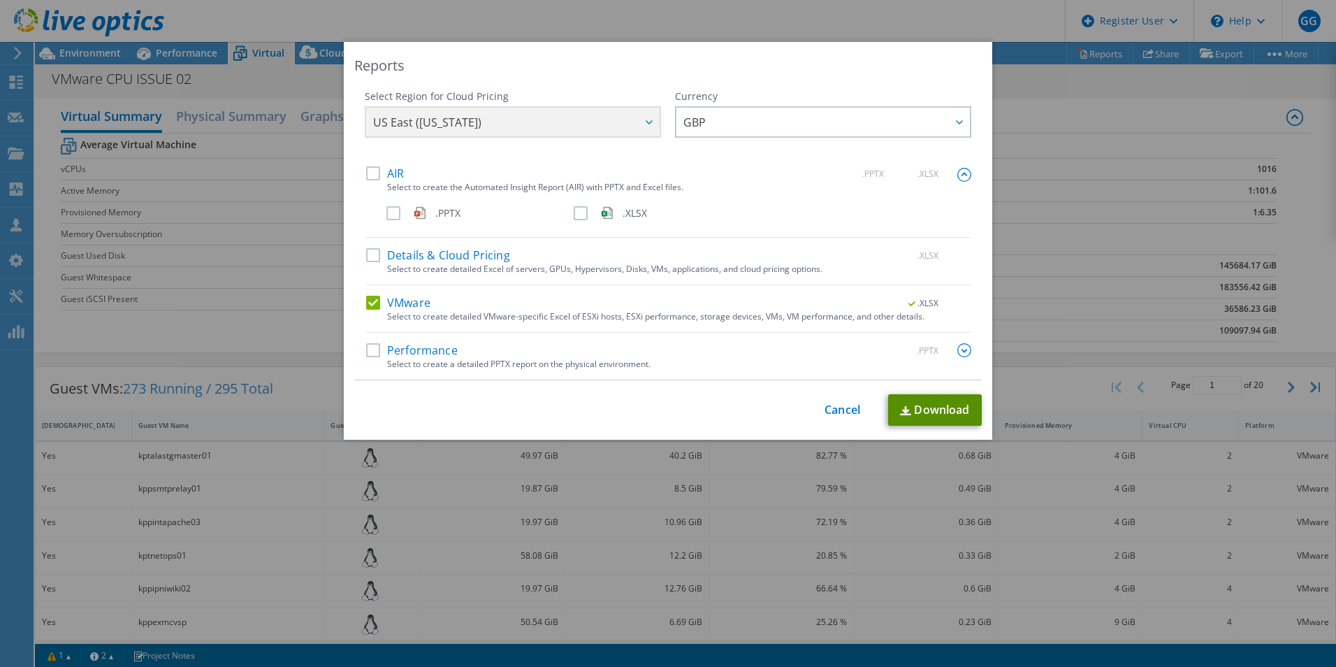
click at [915, 415] on link "Download" at bounding box center [935, 409] width 94 height 31
click at [825, 410] on link "Cancel" at bounding box center [843, 409] width 36 height 13
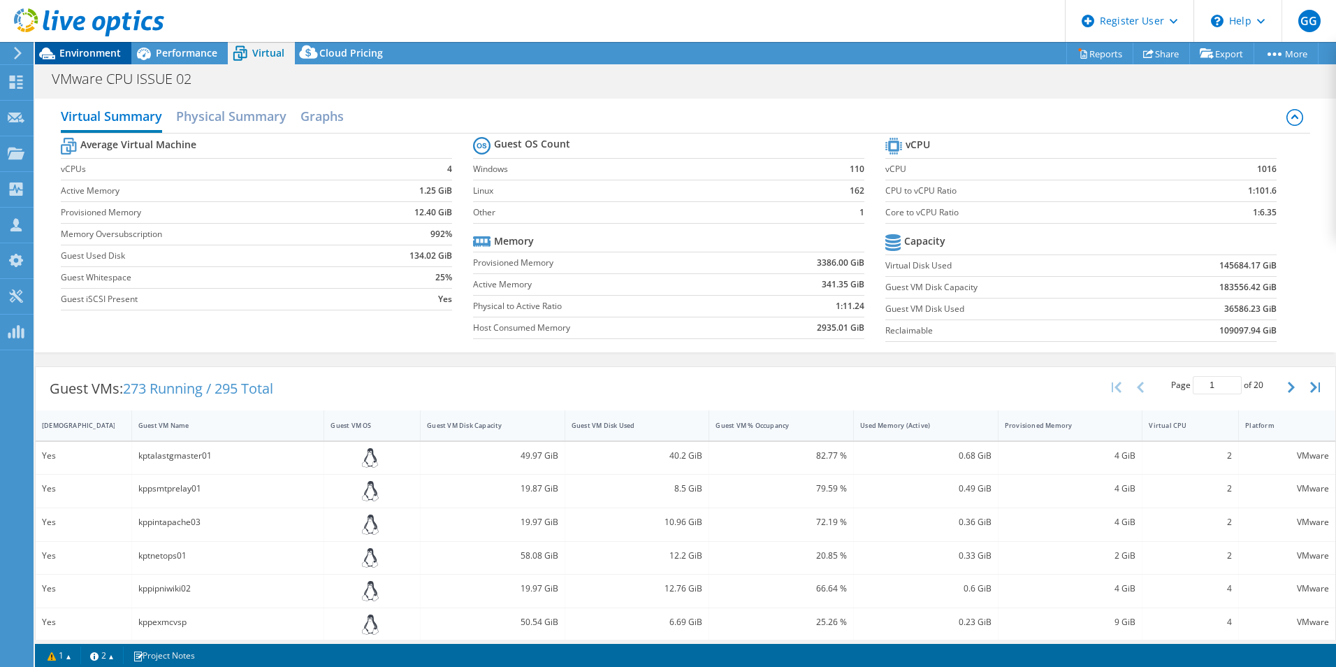
click at [96, 56] on span "Environment" at bounding box center [89, 52] width 61 height 13
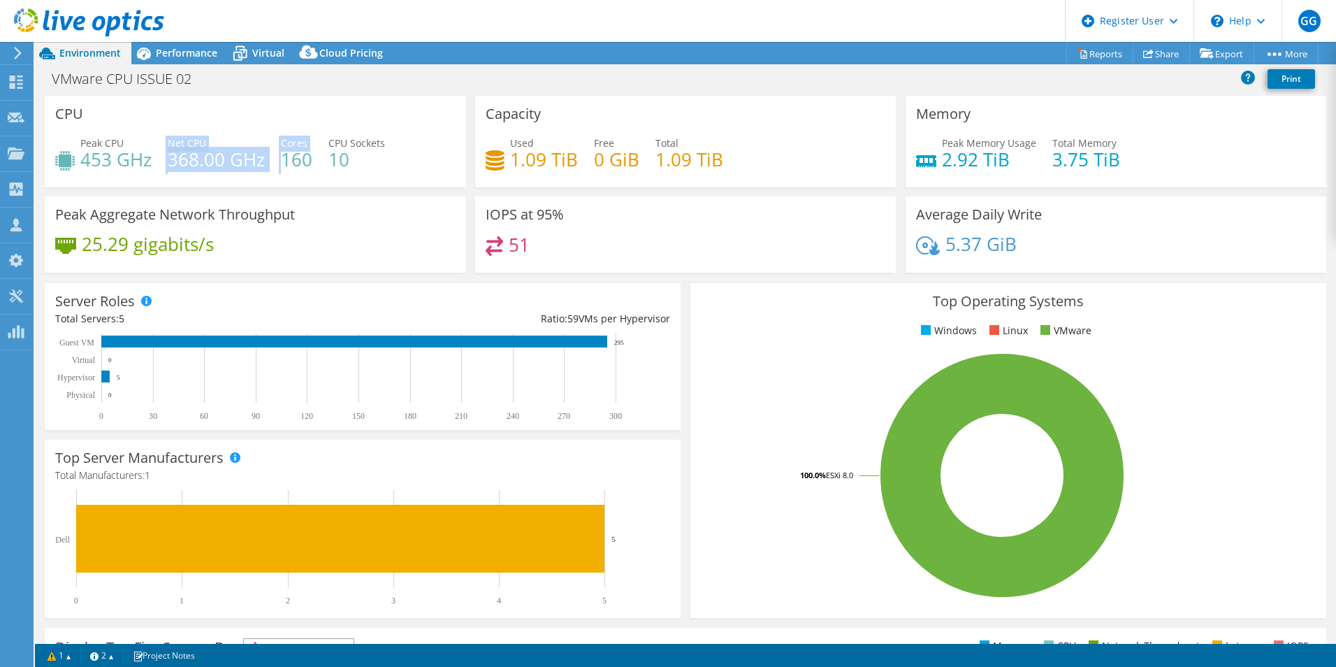
drag, startPoint x: 164, startPoint y: 158, endPoint x: 282, endPoint y: 156, distance: 117.4
click at [282, 156] on div "Peak CPU 453 GHz Net CPU 368.00 GHz Cores 160 CPU Sockets 10" at bounding box center [255, 158] width 400 height 45
drag, startPoint x: 282, startPoint y: 156, endPoint x: 257, endPoint y: 159, distance: 24.7
click at [257, 159] on h4 "368.00 GHz" at bounding box center [216, 159] width 97 height 15
drag, startPoint x: 83, startPoint y: 158, endPoint x: 164, endPoint y: 162, distance: 81.2
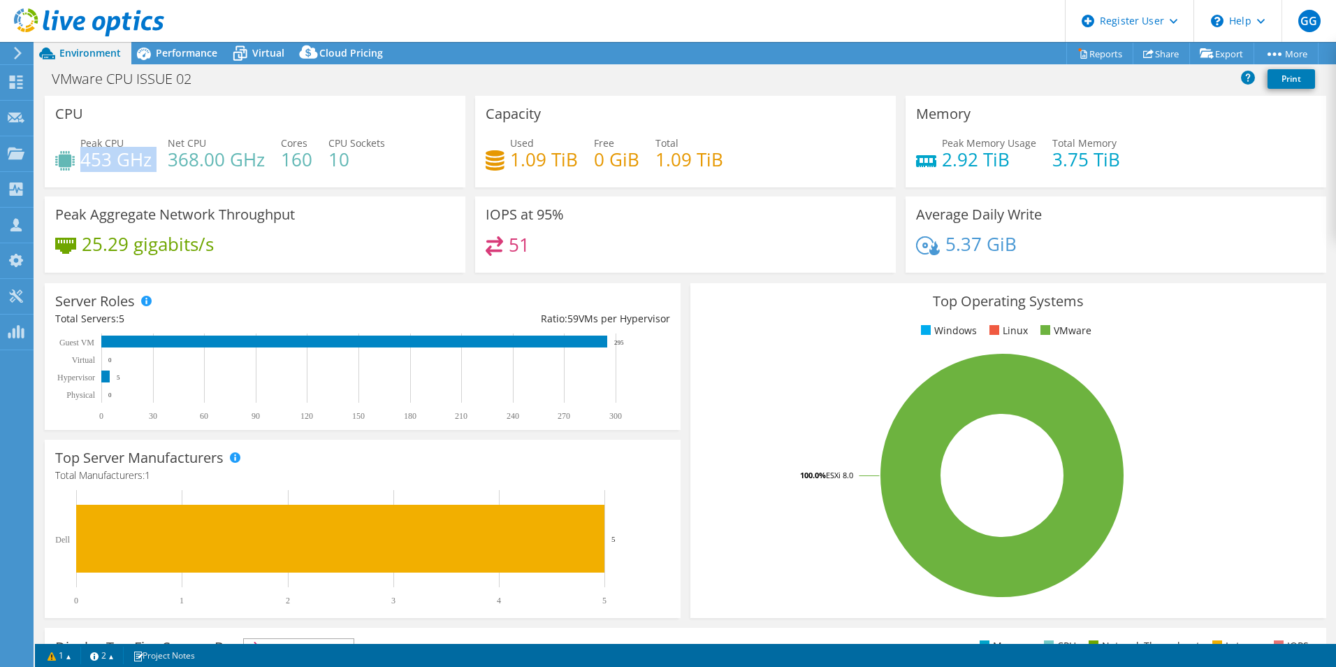
click at [164, 162] on div "Peak CPU 453 GHz Net CPU 368.00 GHz Cores 160 CPU Sockets 10" at bounding box center [255, 158] width 400 height 45
click at [436, 222] on div "Peak Aggregate Network Throughput 25.29 gigabits/s" at bounding box center [255, 234] width 421 height 76
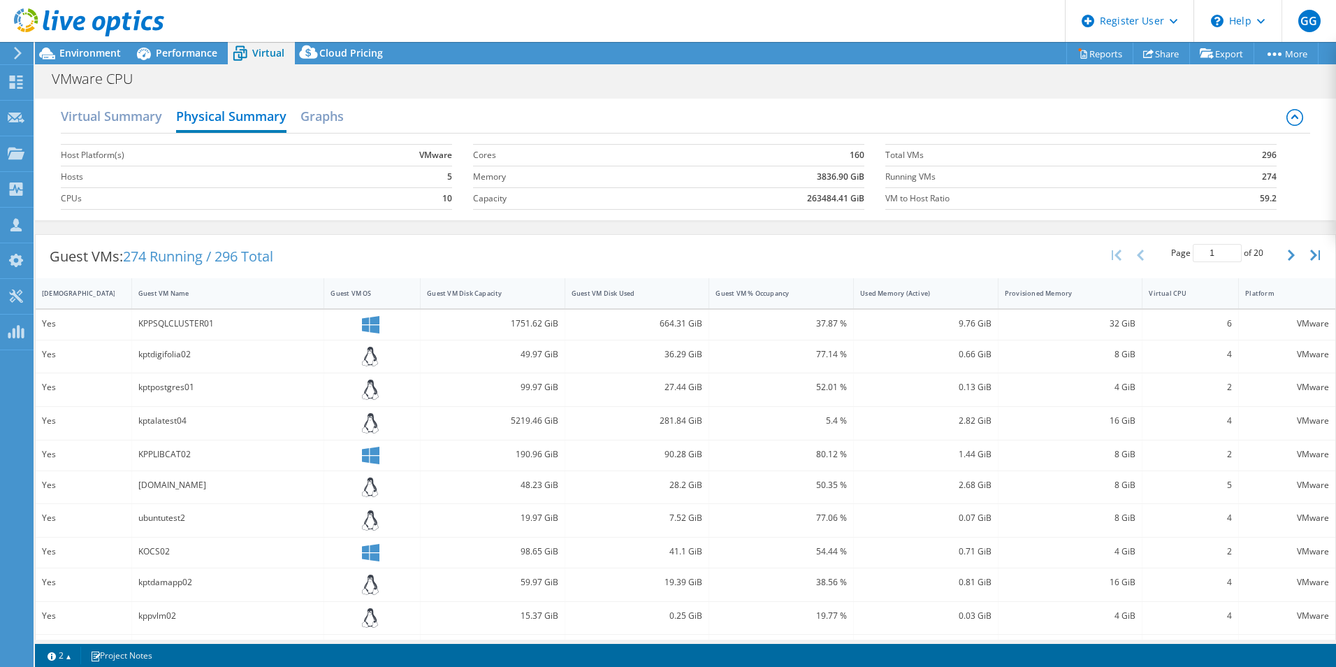
select select "EULondon"
select select "GBP"
click at [93, 46] on div at bounding box center [82, 23] width 164 height 47
click at [76, 53] on span "Environment" at bounding box center [89, 52] width 61 height 13
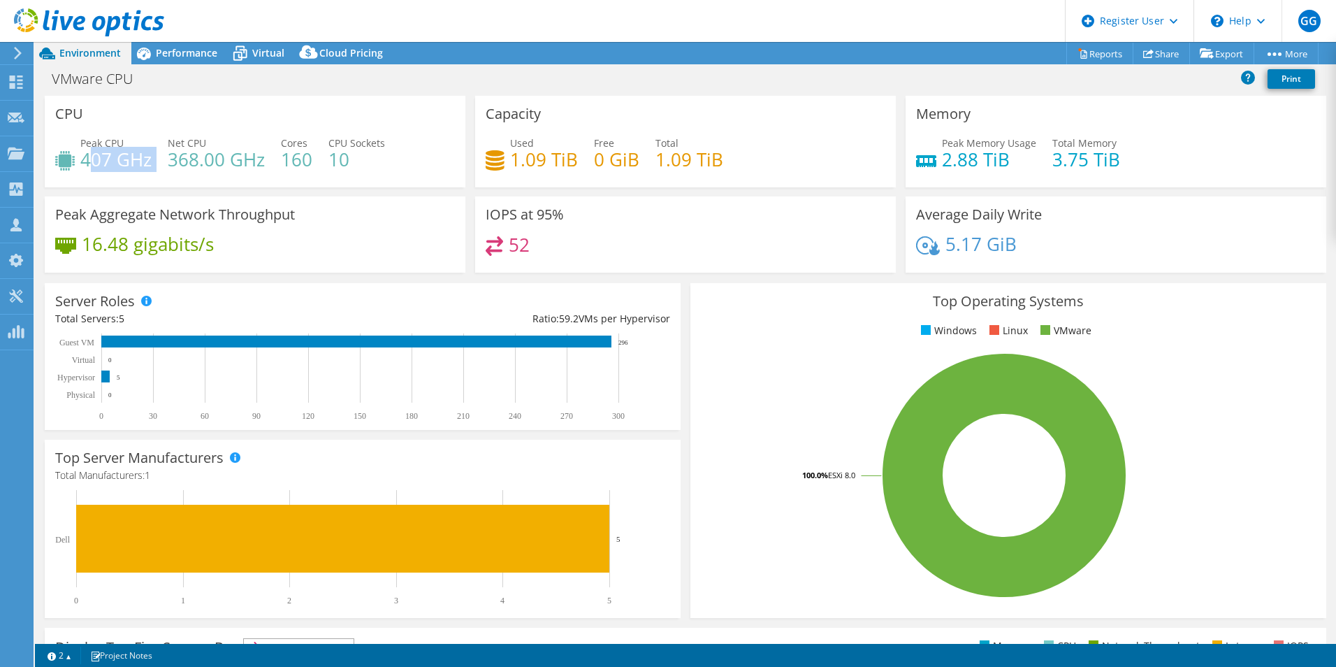
drag, startPoint x: 86, startPoint y: 157, endPoint x: 161, endPoint y: 175, distance: 76.9
click at [161, 175] on div "Peak CPU 407 GHz Net CPU 368.00 GHz Cores 160 CPU Sockets 10" at bounding box center [255, 158] width 400 height 45
drag, startPoint x: 161, startPoint y: 175, endPoint x: 190, endPoint y: 174, distance: 29.4
click at [192, 182] on div "CPU Peak CPU 407 GHz Net CPU 368.00 GHz Cores 160 CPU Sockets 10" at bounding box center [255, 142] width 421 height 92
drag, startPoint x: 170, startPoint y: 156, endPoint x: 256, endPoint y: 157, distance: 85.3
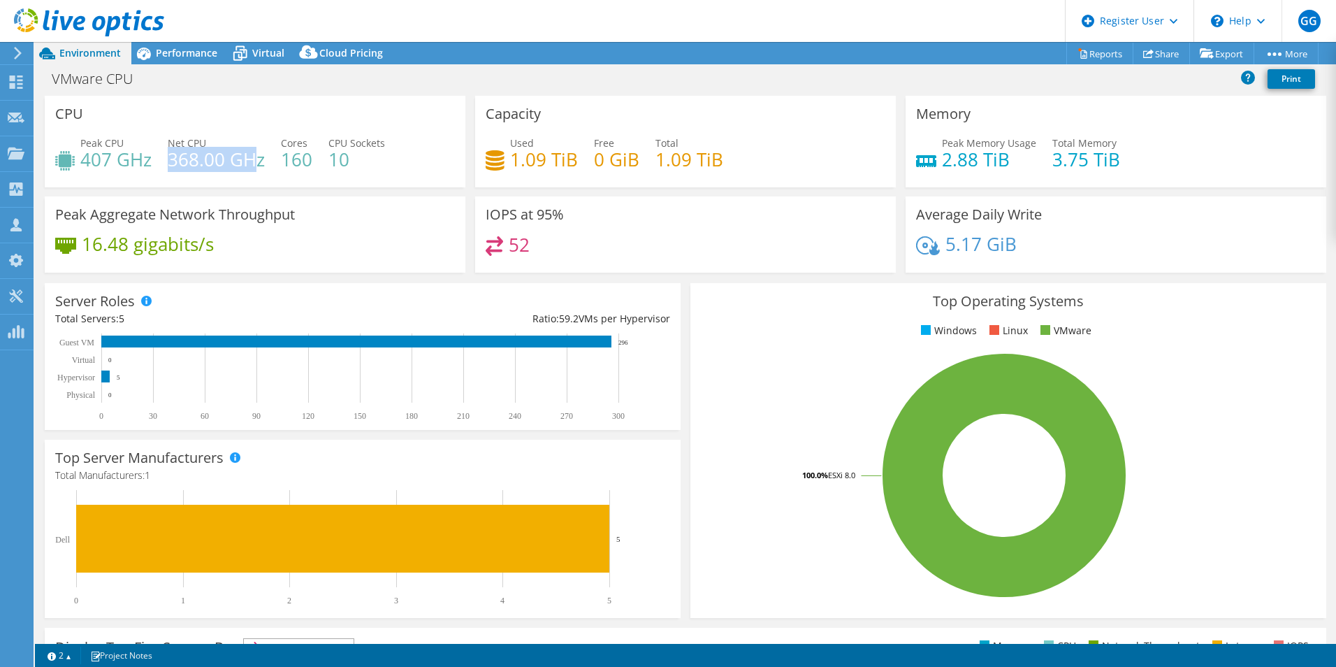
click at [256, 157] on h4 "368.00 GHz" at bounding box center [216, 159] width 97 height 15
